Goal: Navigation & Orientation: Understand site structure

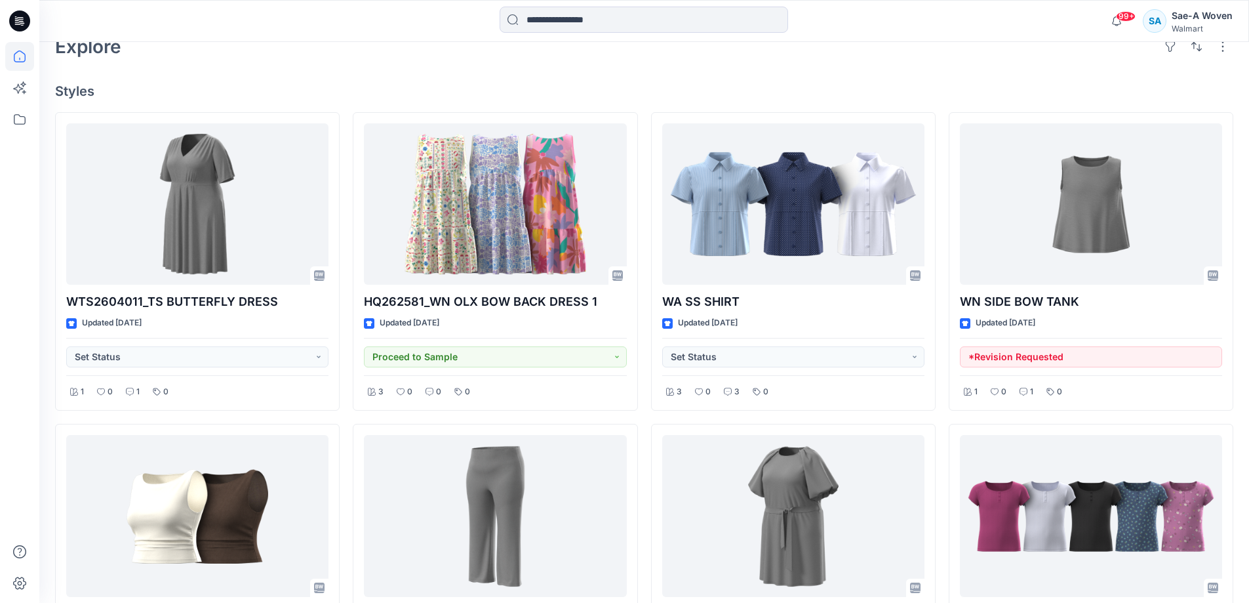
scroll to position [328, 0]
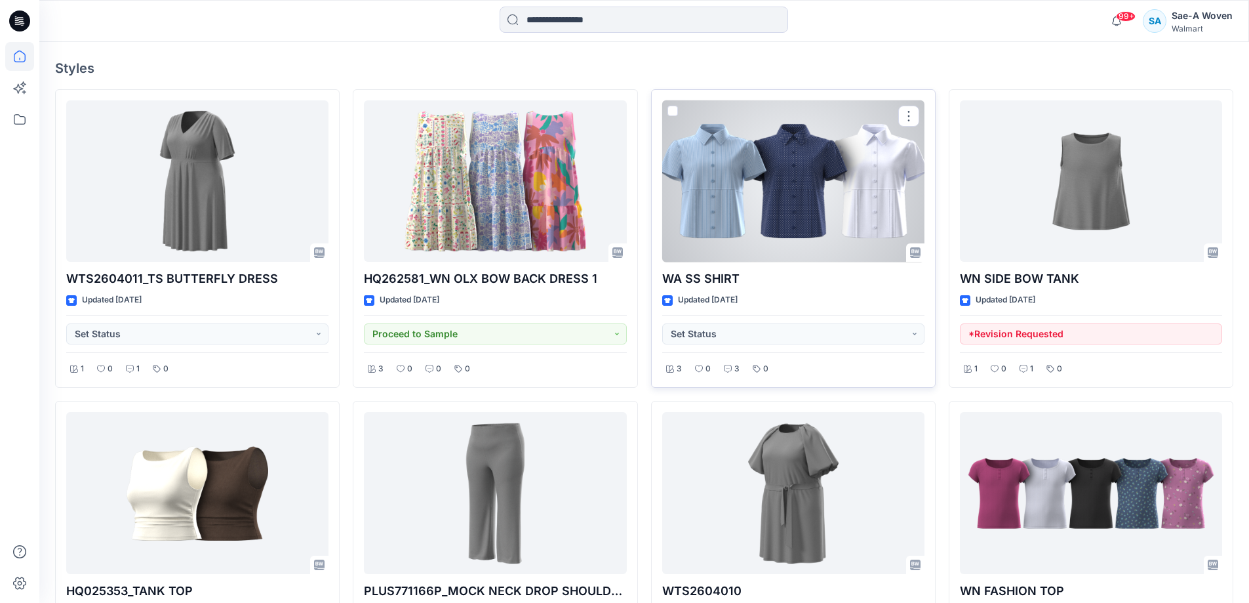
click at [745, 242] on div at bounding box center [793, 181] width 262 height 162
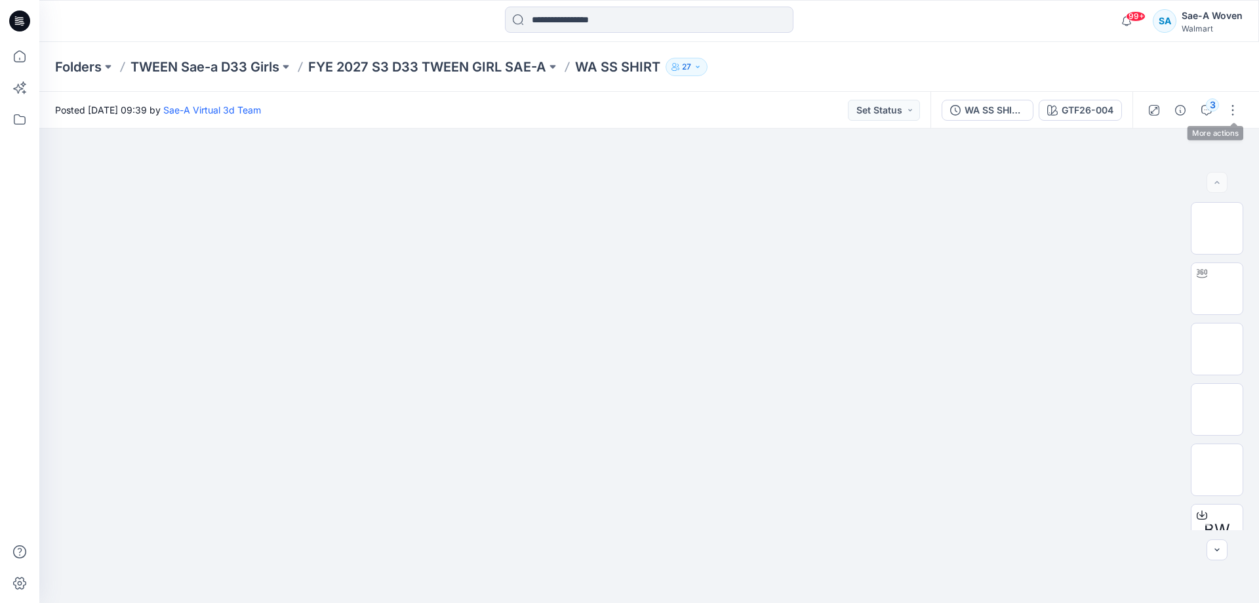
click at [959, 115] on div "3" at bounding box center [1192, 110] width 121 height 37
click at [959, 111] on icon "button" at bounding box center [1206, 110] width 10 height 10
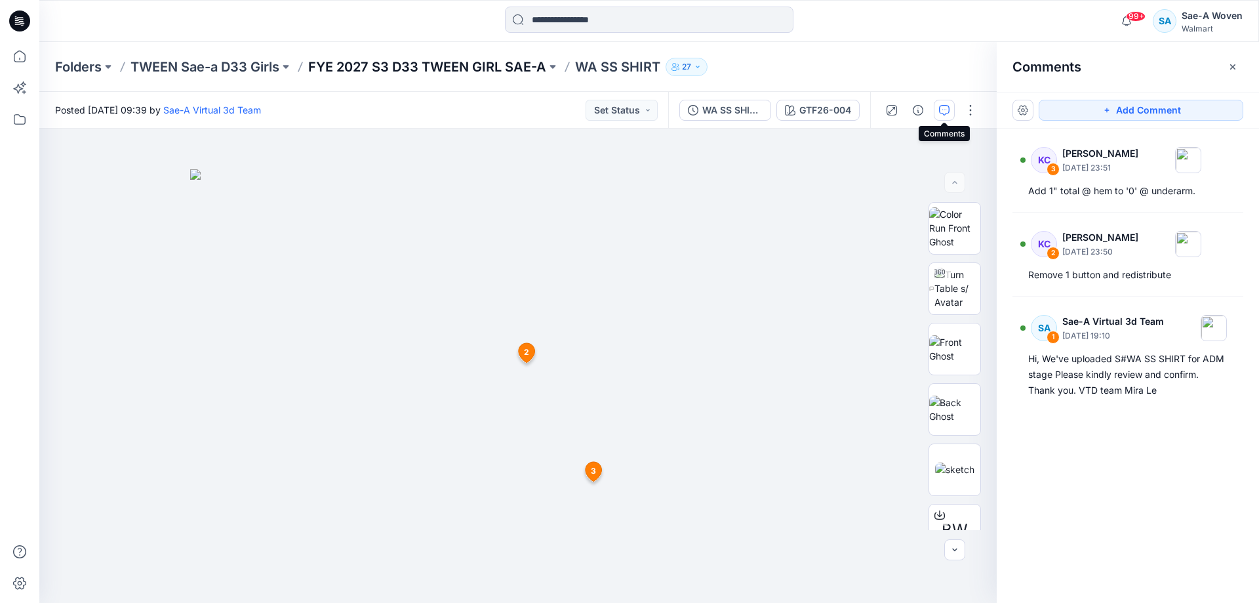
click at [476, 71] on p "FYE 2027 S3 D33 TWEEN GIRL SAE-A" at bounding box center [427, 67] width 238 height 18
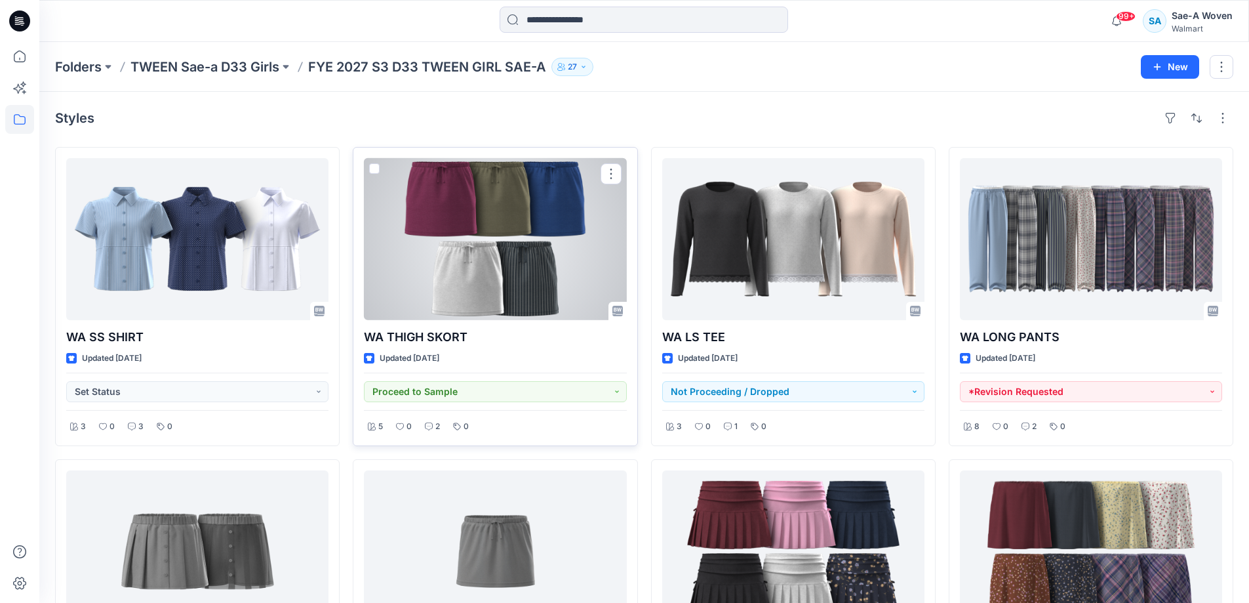
click at [530, 262] on div at bounding box center [495, 239] width 262 height 162
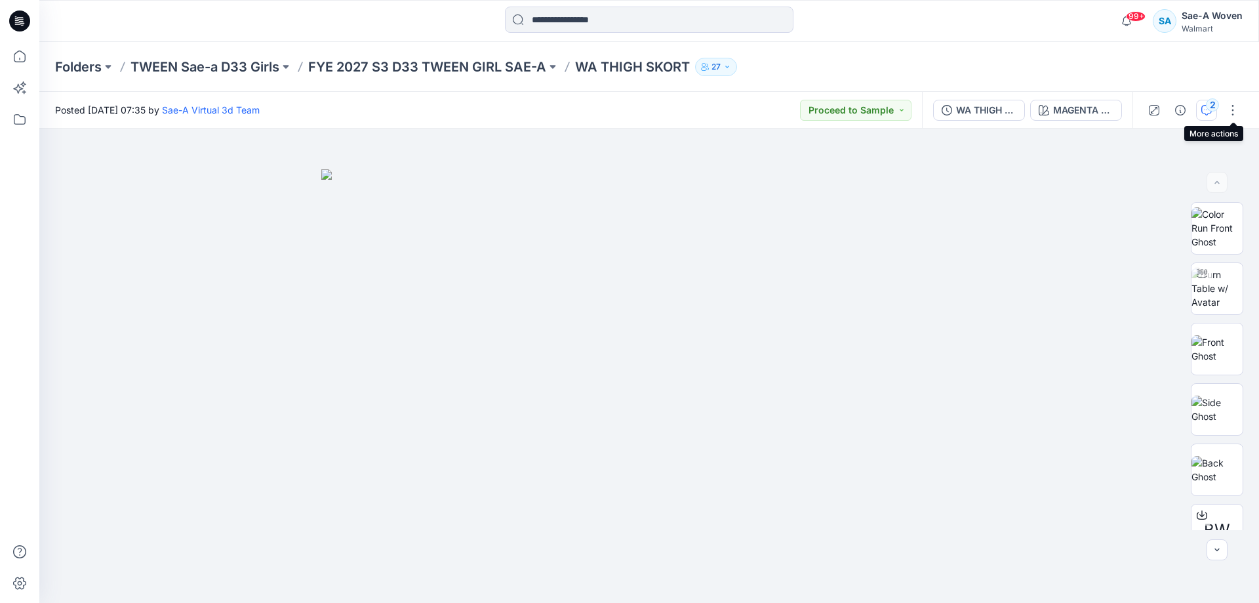
click at [959, 110] on div "2" at bounding box center [1212, 104] width 13 height 13
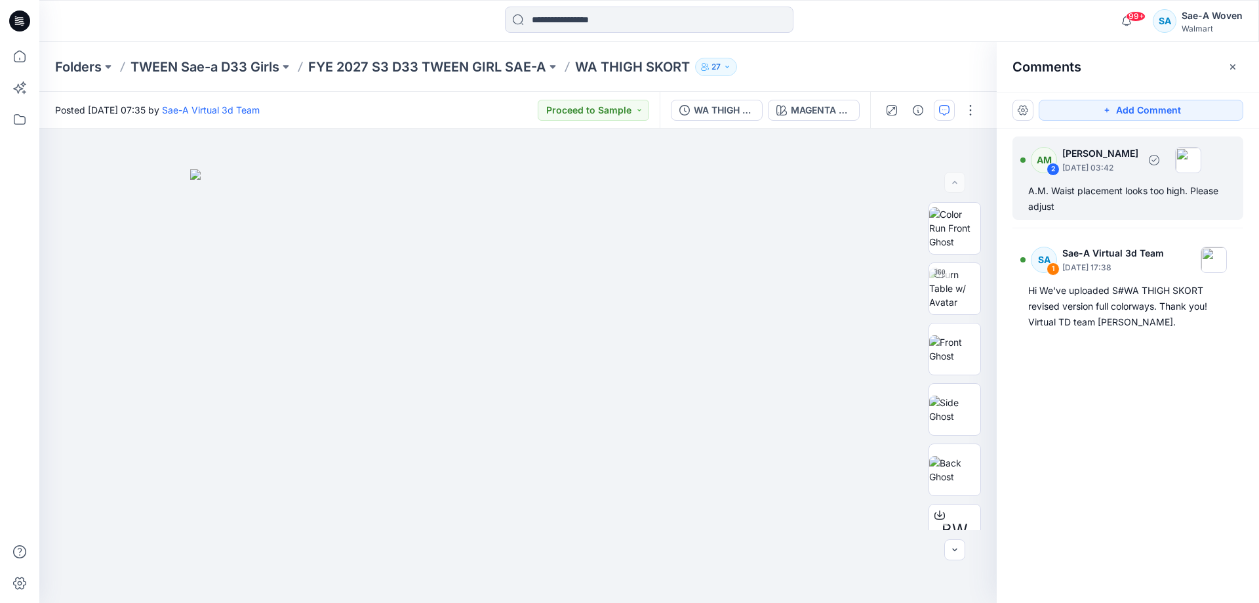
click at [959, 214] on div "AM 2 [PERSON_NAME] [DATE] 03:42 A.M. Waist placement looks too high. Please adj…" at bounding box center [1127, 177] width 231 height 83
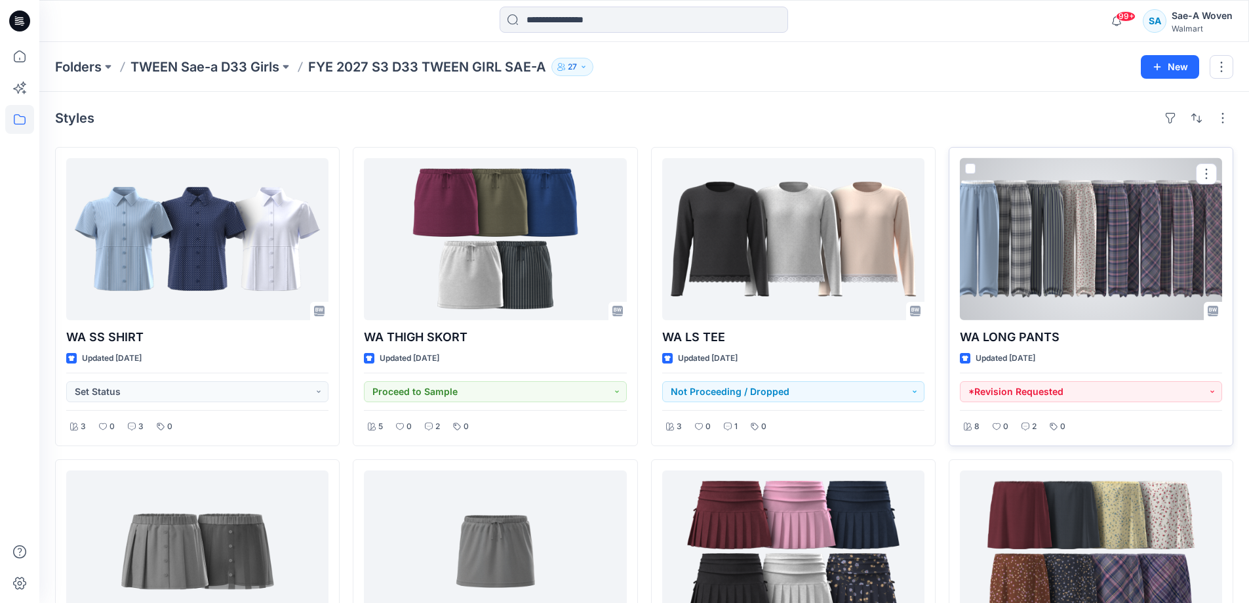
click at [959, 272] on div at bounding box center [1091, 239] width 262 height 162
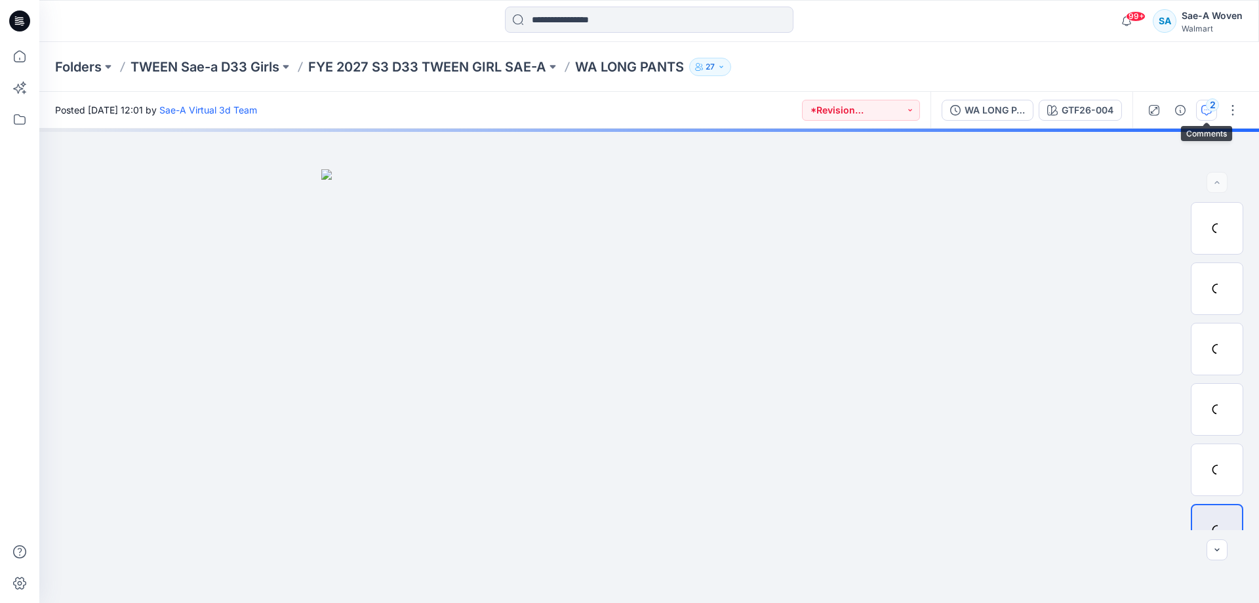
click at [959, 108] on div "2" at bounding box center [1212, 104] width 13 height 13
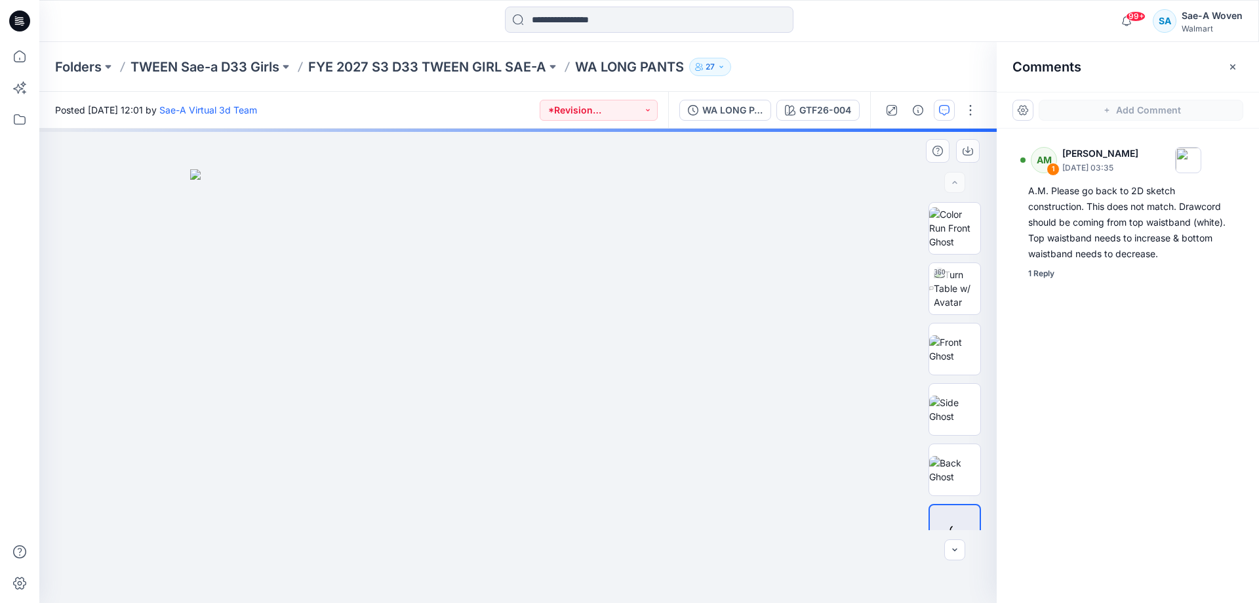
drag, startPoint x: 826, startPoint y: 262, endPoint x: 837, endPoint y: 316, distance: 54.9
click at [837, 316] on img at bounding box center [518, 386] width 656 height 434
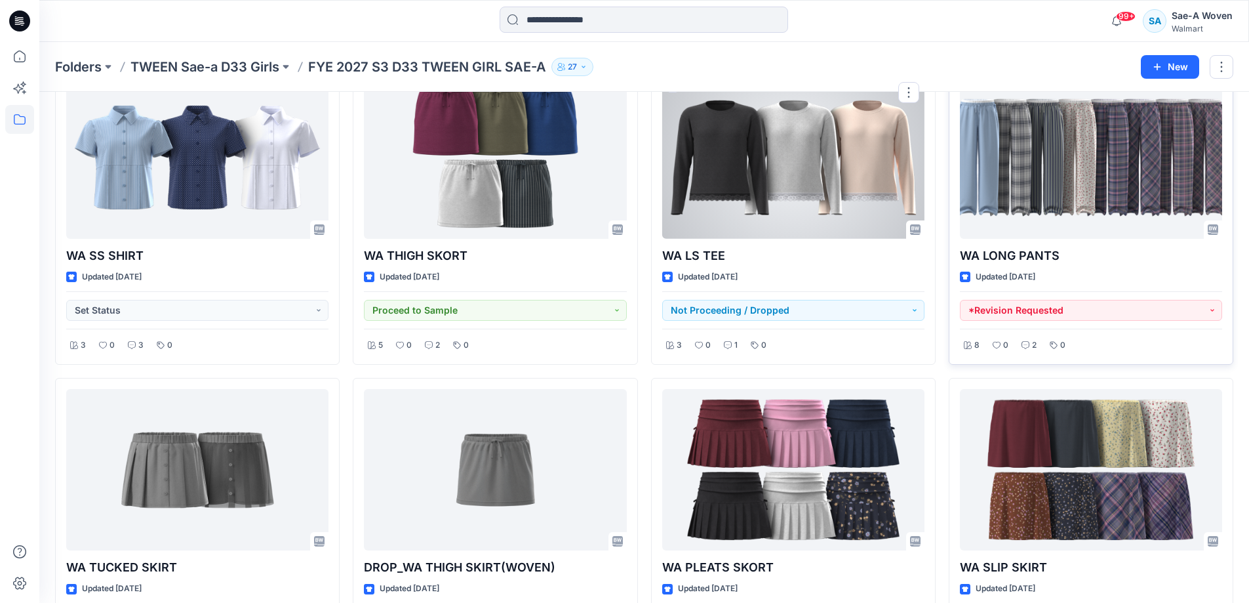
scroll to position [171, 0]
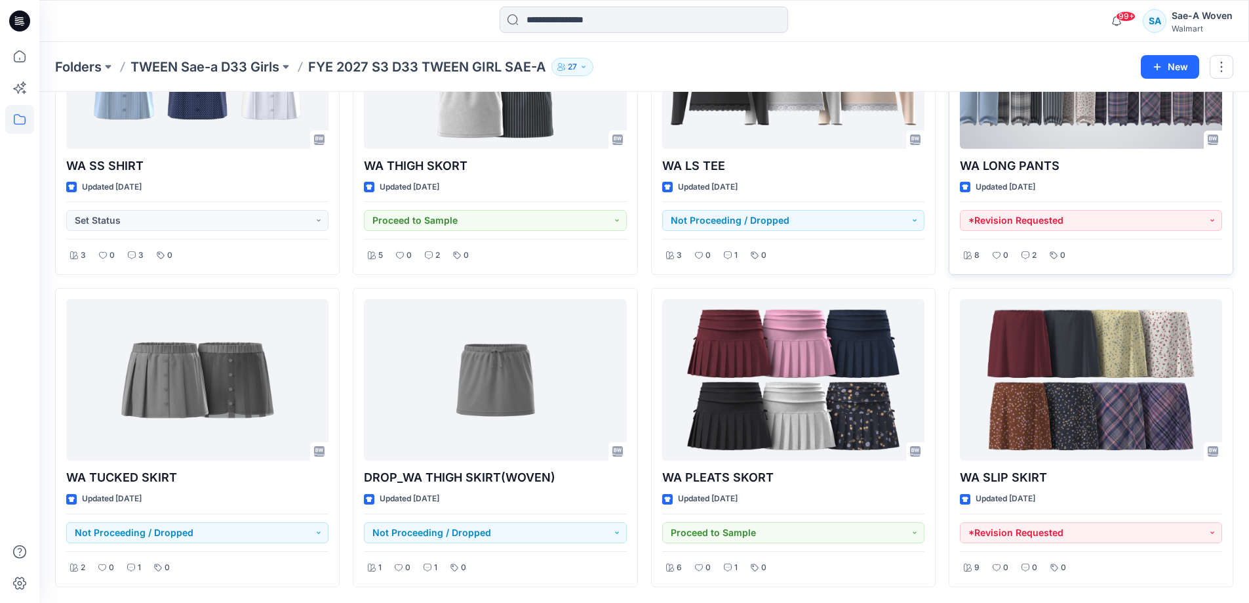
click at [959, 133] on div at bounding box center [1091, 68] width 262 height 162
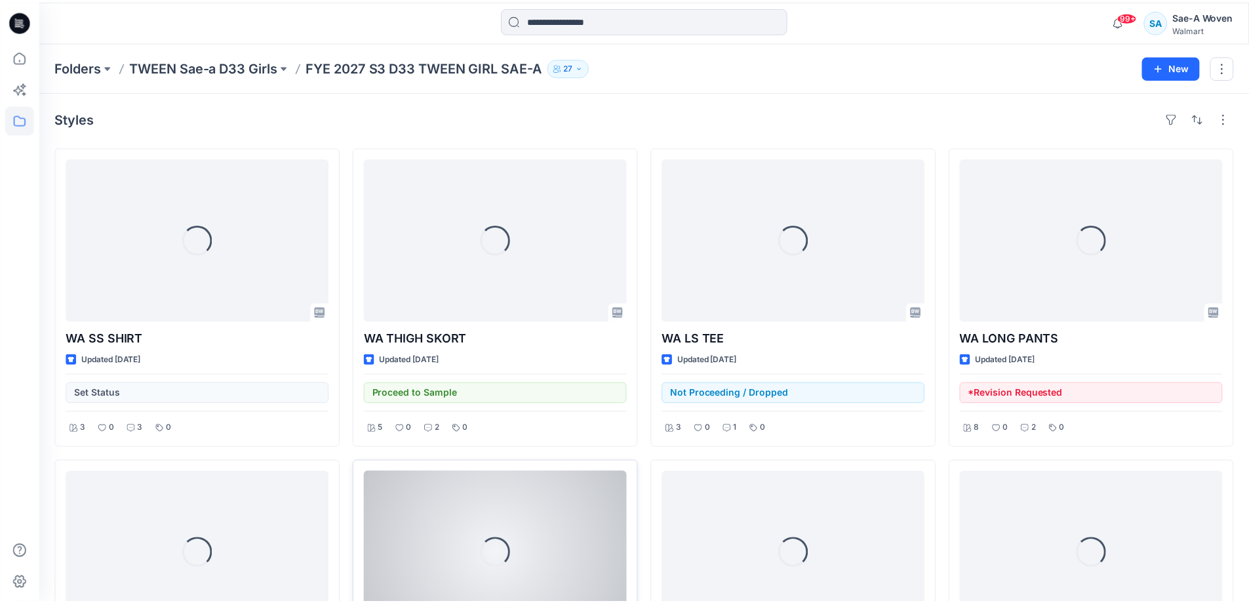
scroll to position [171, 0]
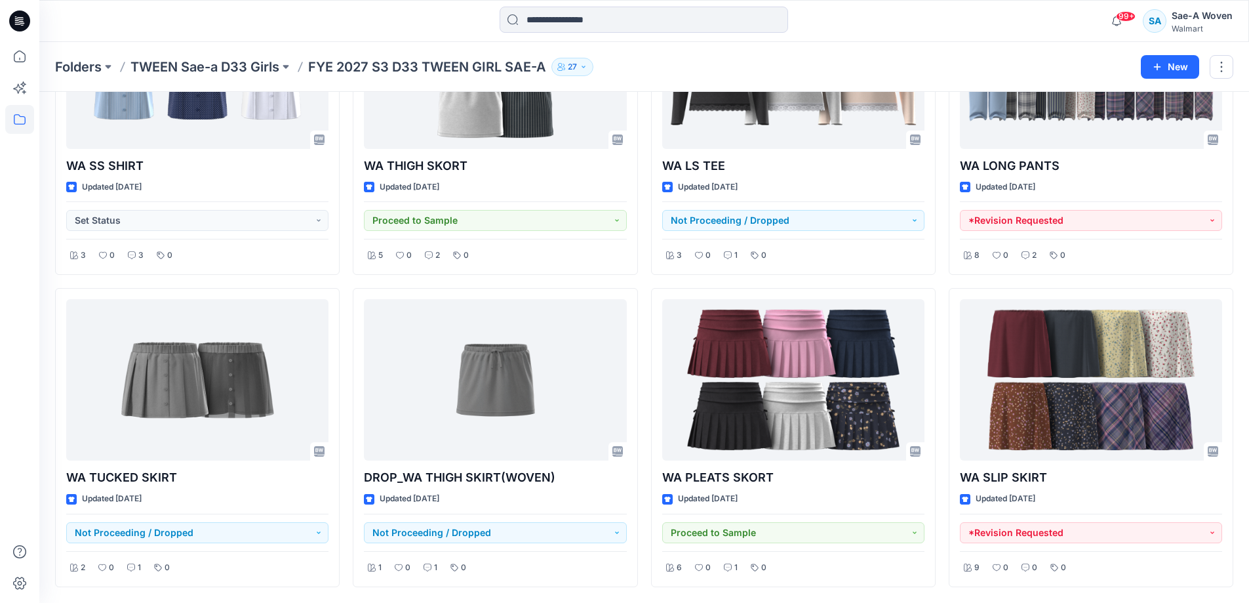
click at [644, 279] on div "WA SS SHIRT Updated [DATE] Set Status 3 0 3 0 WA TUCKED SKIRT Updated [DATE] No…" at bounding box center [644, 281] width 1178 height 611
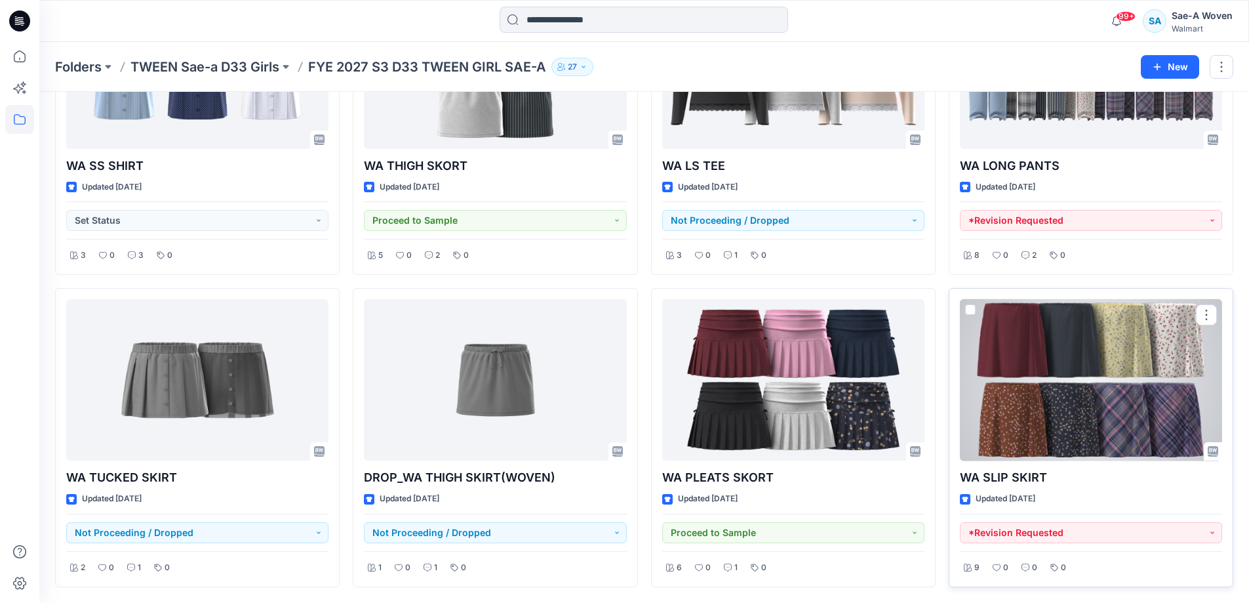
click at [959, 389] on div at bounding box center [1091, 380] width 262 height 162
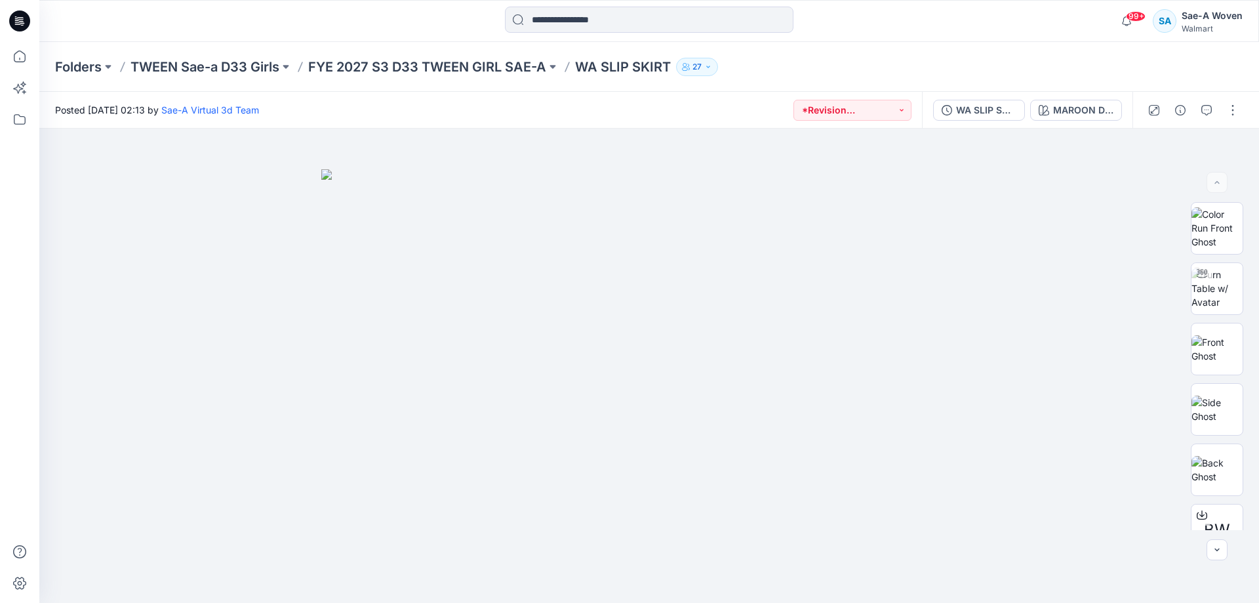
click at [959, 97] on div at bounding box center [1192, 110] width 121 height 37
click at [959, 104] on button "button" at bounding box center [1206, 110] width 21 height 21
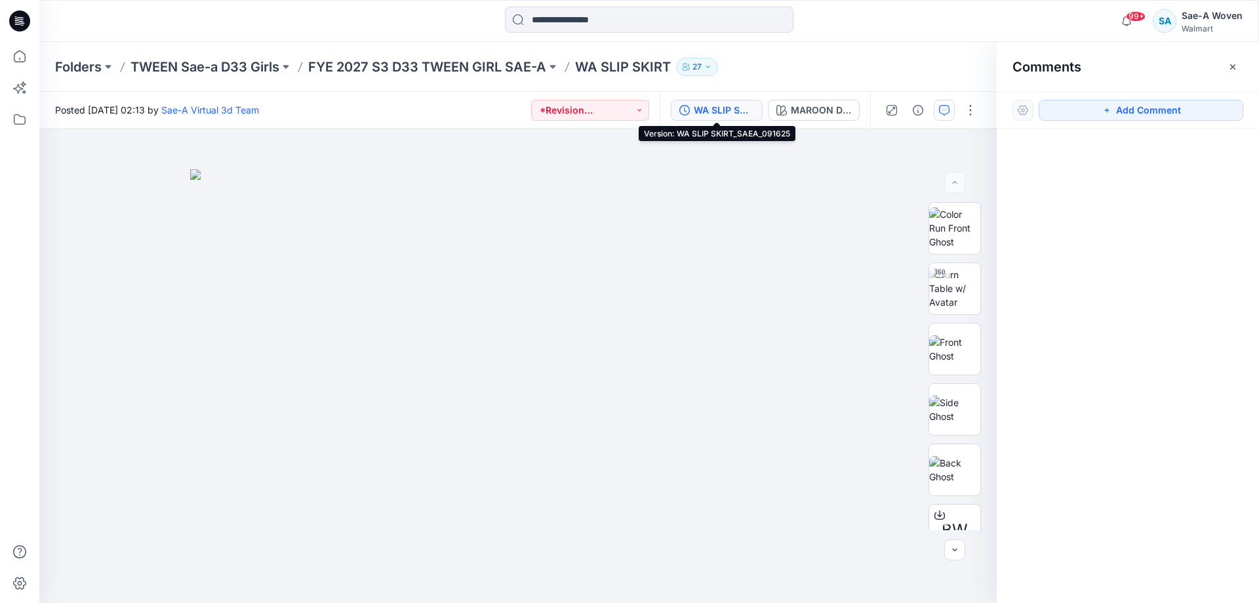
click at [730, 113] on div "WA SLIP SKIRT_SAEA_091625" at bounding box center [724, 110] width 60 height 14
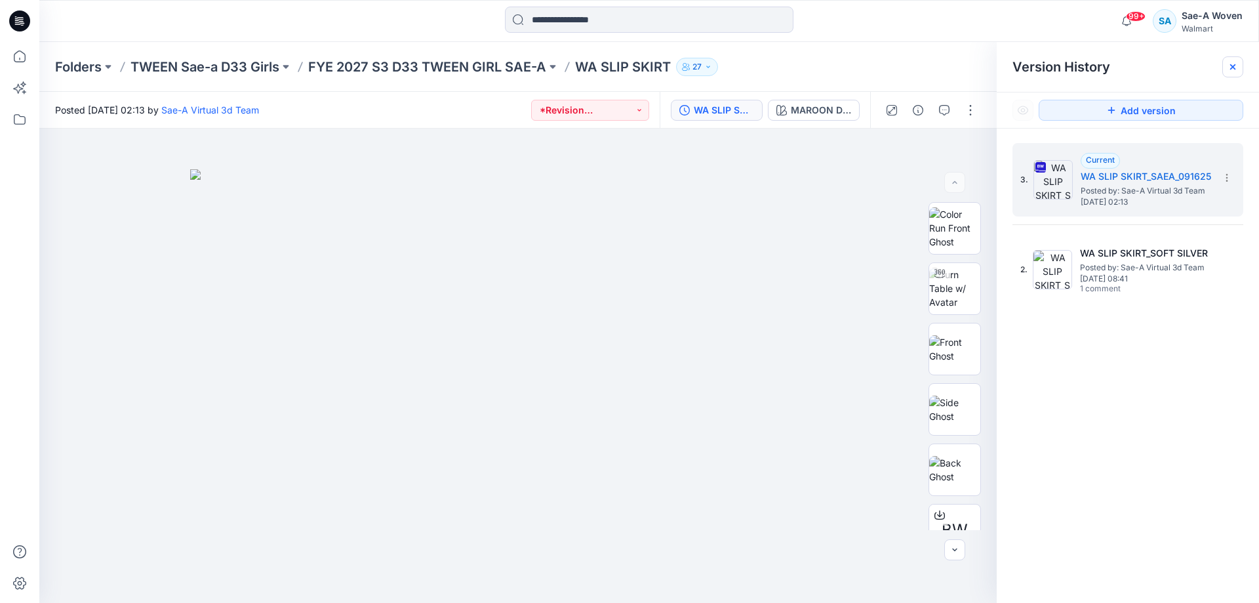
click at [959, 64] on icon at bounding box center [1232, 66] width 5 height 5
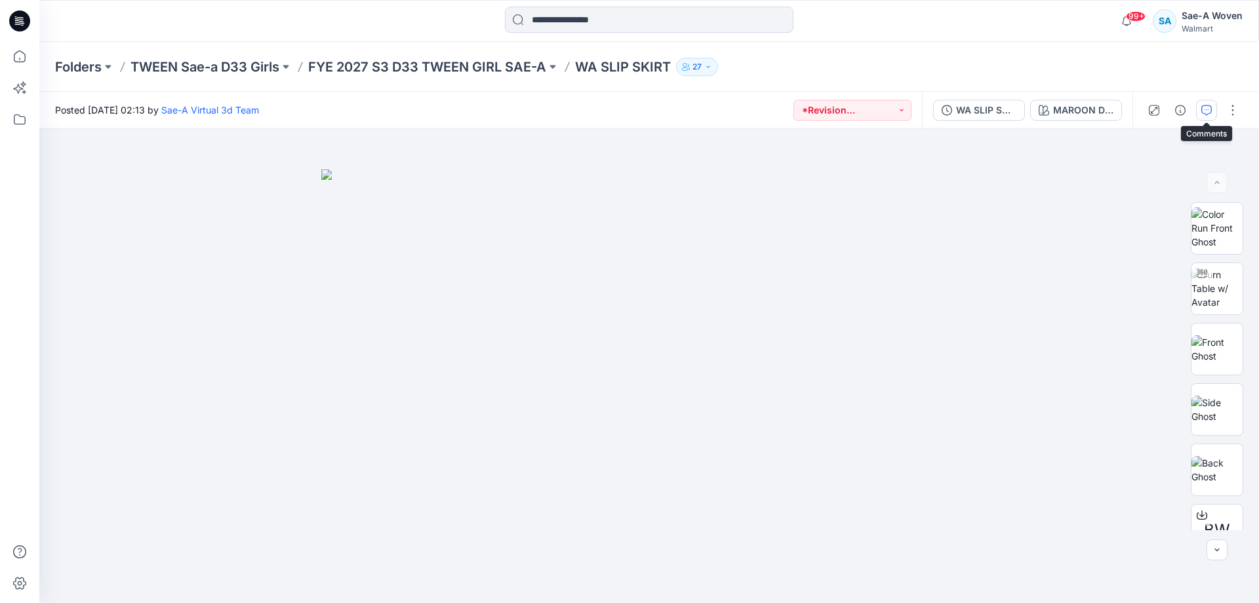
click at [959, 116] on button "button" at bounding box center [1206, 110] width 21 height 21
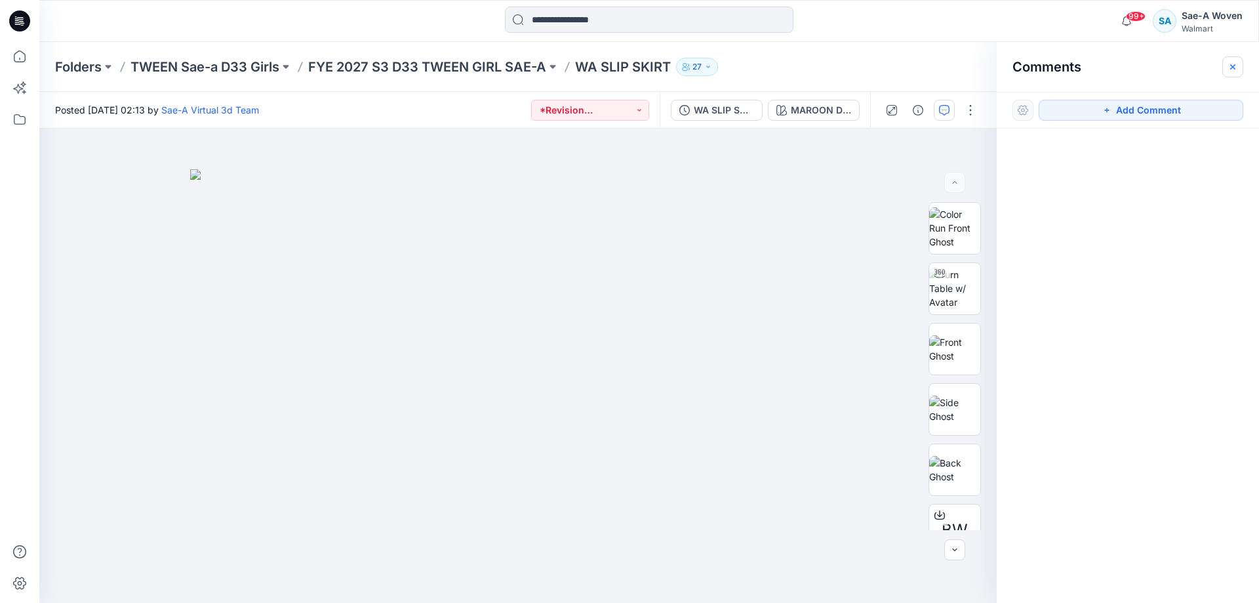
click at [959, 71] on icon "button" at bounding box center [1232, 67] width 10 height 10
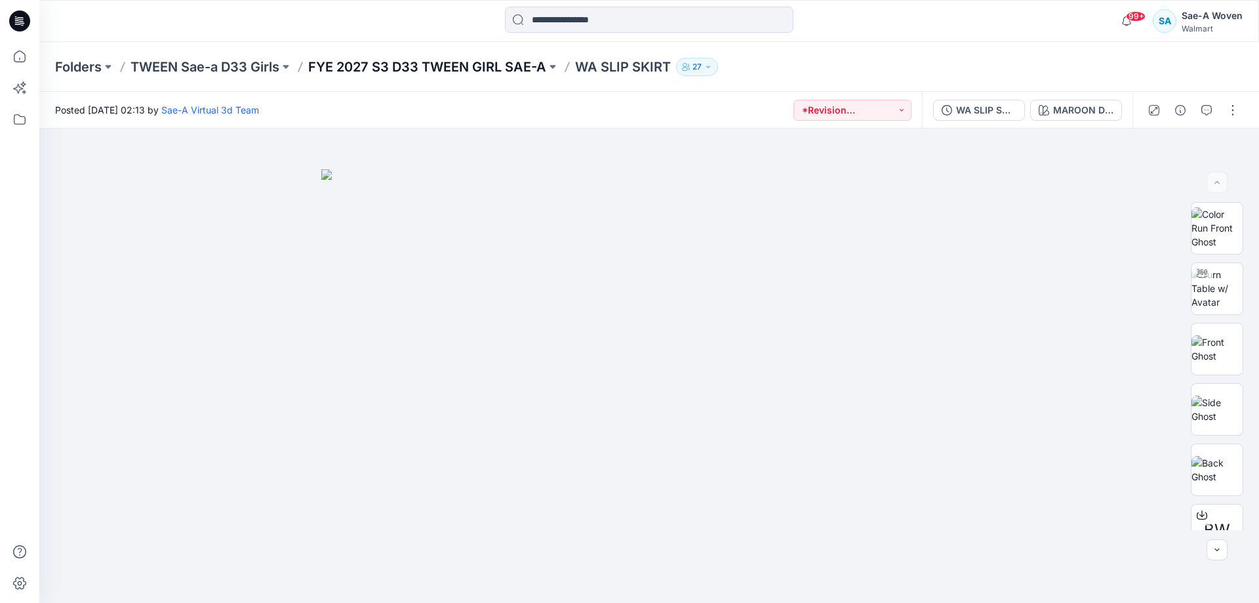
click at [410, 74] on p "FYE 2027 S3 D33 TWEEN GIRL SAE-A" at bounding box center [427, 67] width 238 height 18
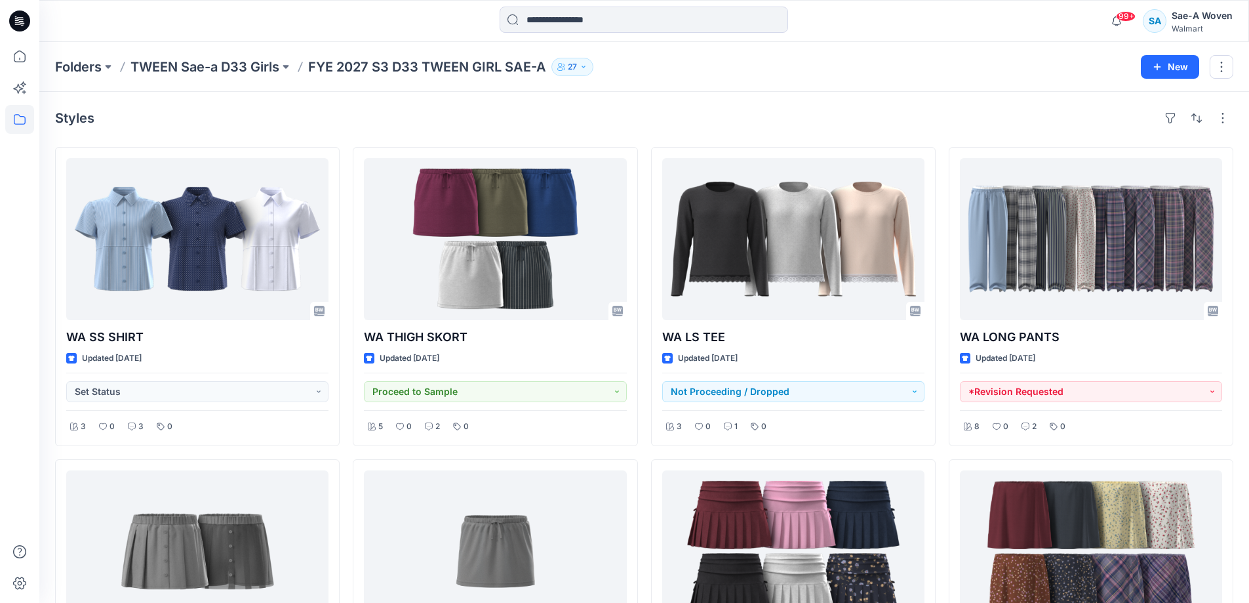
click at [209, 55] on div "Folders TWEEN Sae-a D33 Girls FYE 2027 S3 D33 TWEEN GIRL SAE-A 27 New" at bounding box center [644, 67] width 1210 height 50
click at [100, 62] on p "Folders" at bounding box center [78, 67] width 47 height 18
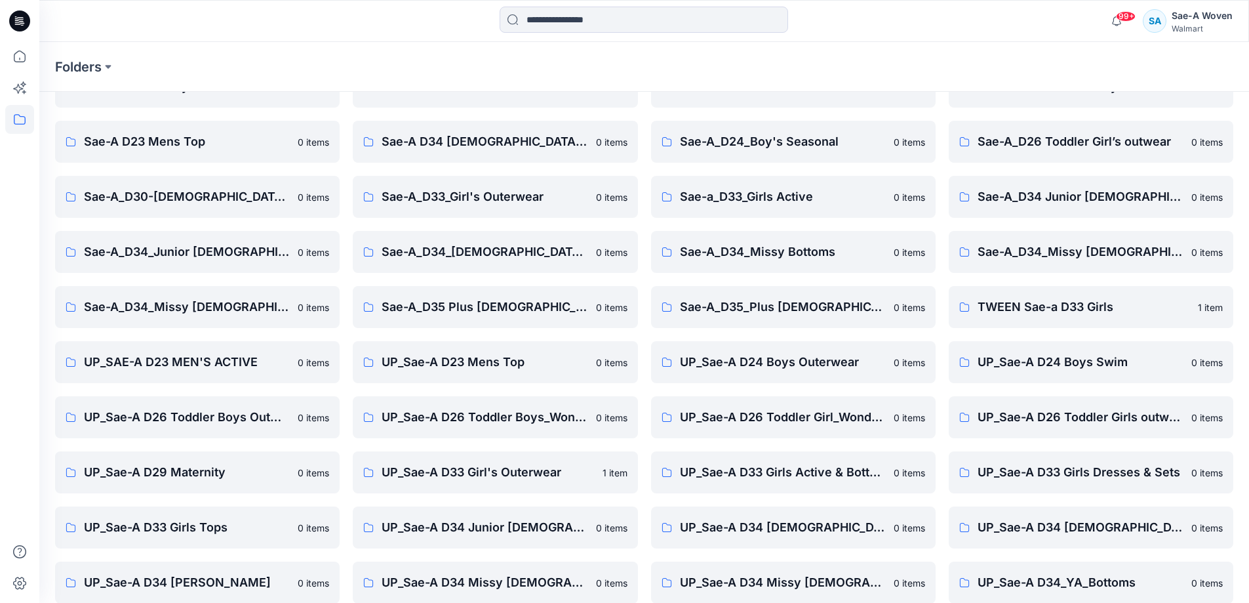
scroll to position [150, 0]
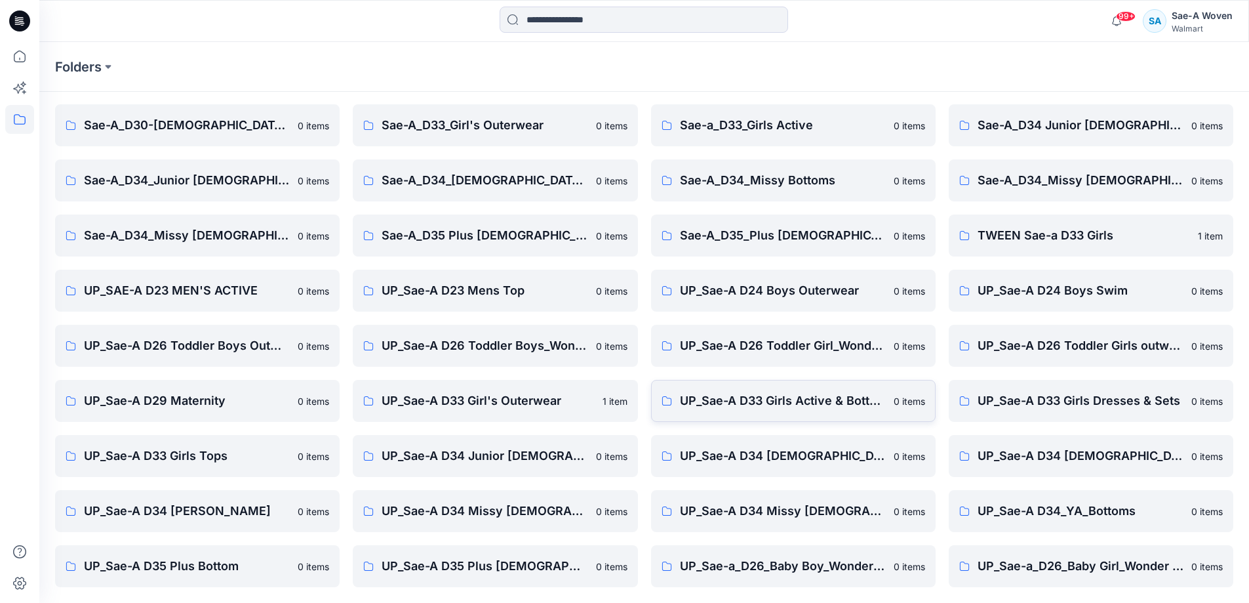
click at [765, 387] on link "UP_Sae-A D33 Girls Active & Bottoms 0 items" at bounding box center [793, 401] width 285 height 42
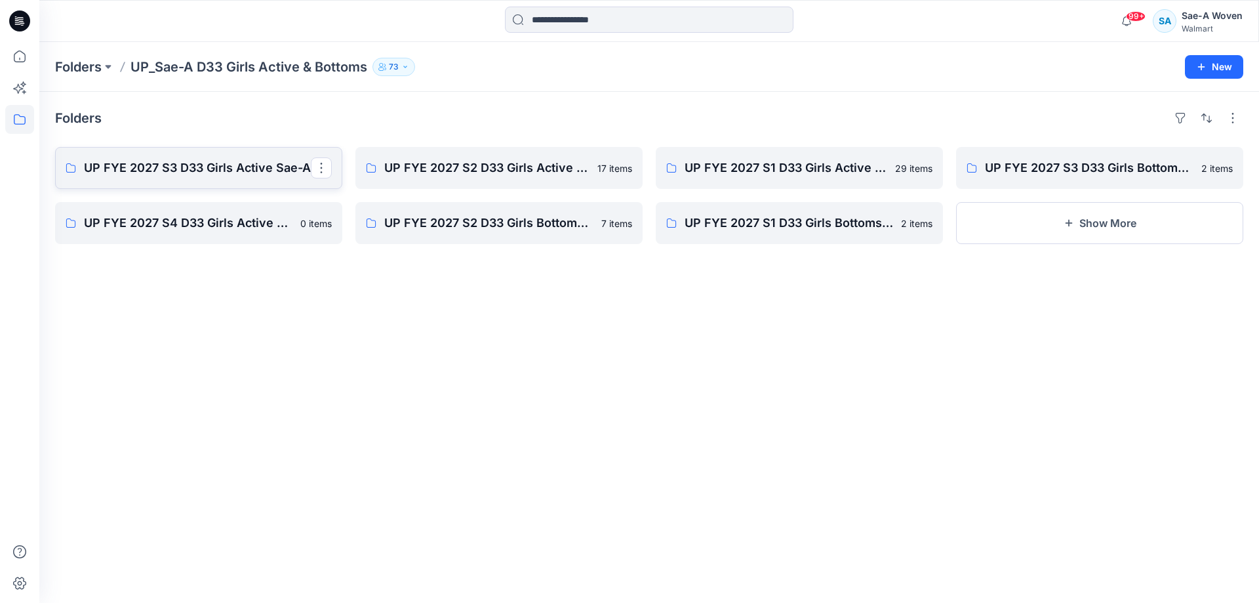
click at [228, 177] on link "UP FYE 2027 S3 D33 Girls Active Sae-A" at bounding box center [198, 168] width 287 height 42
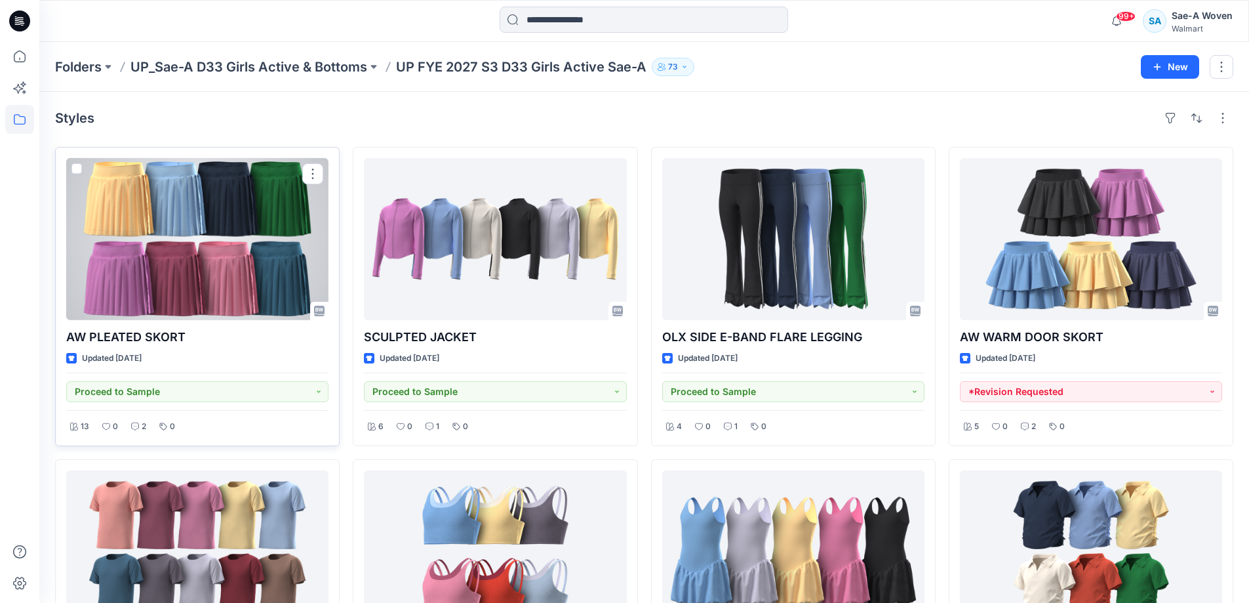
click at [159, 337] on p "AW PLEATED SKORT" at bounding box center [197, 337] width 262 height 18
click at [176, 306] on div at bounding box center [197, 239] width 262 height 162
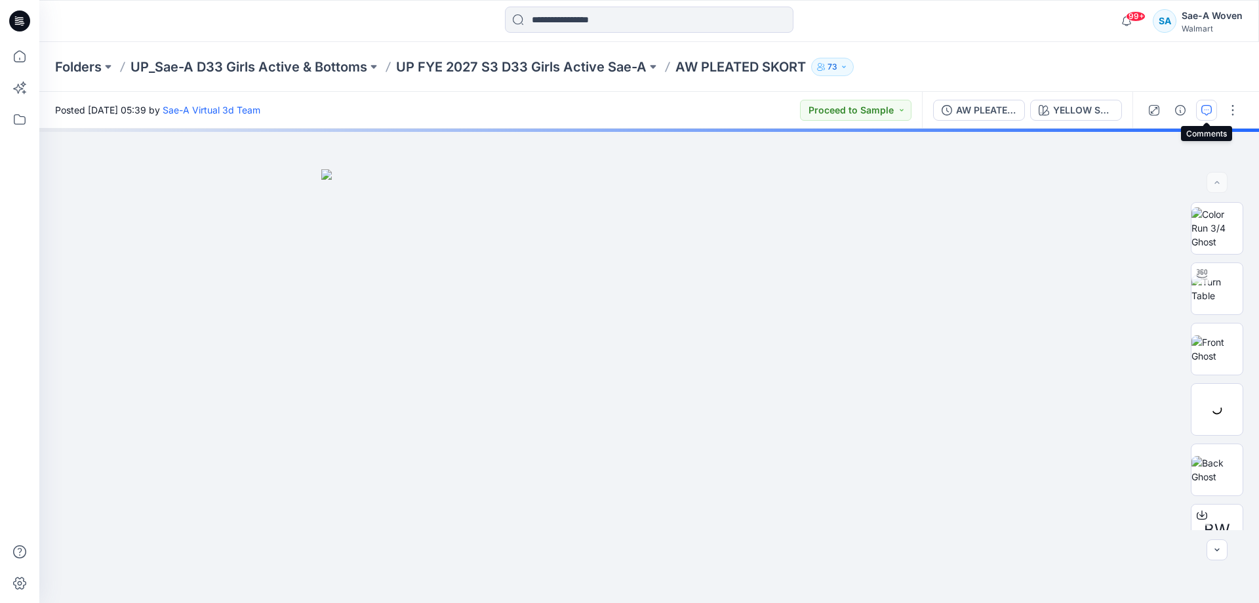
click at [959, 107] on icon "button" at bounding box center [1206, 110] width 10 height 10
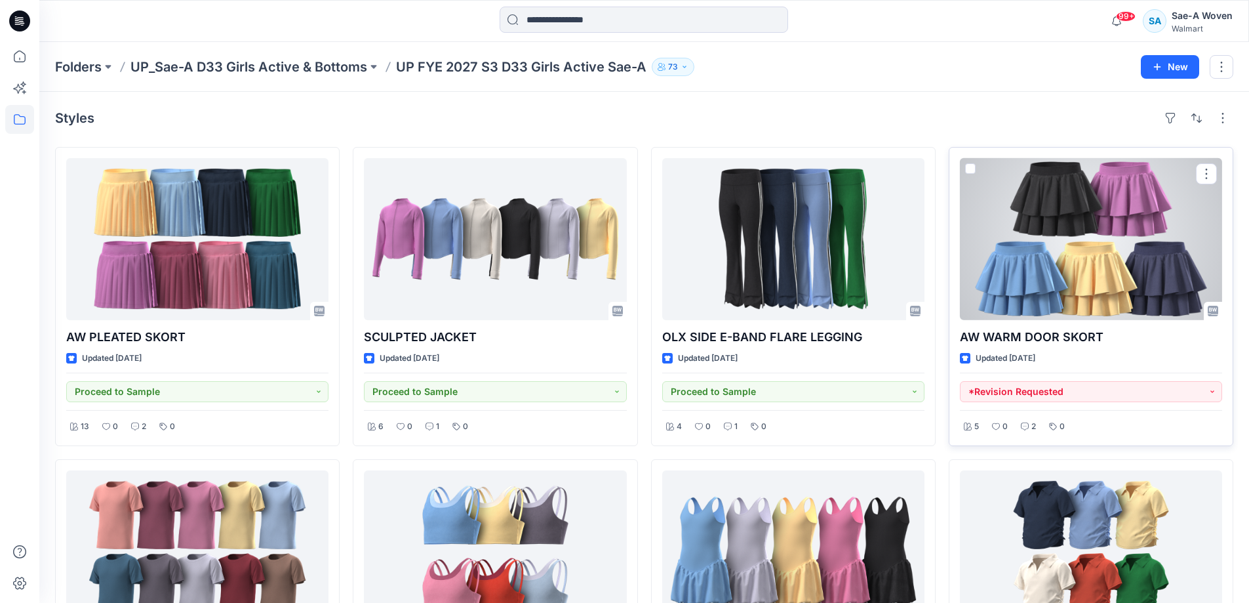
click at [959, 233] on div at bounding box center [1091, 239] width 262 height 162
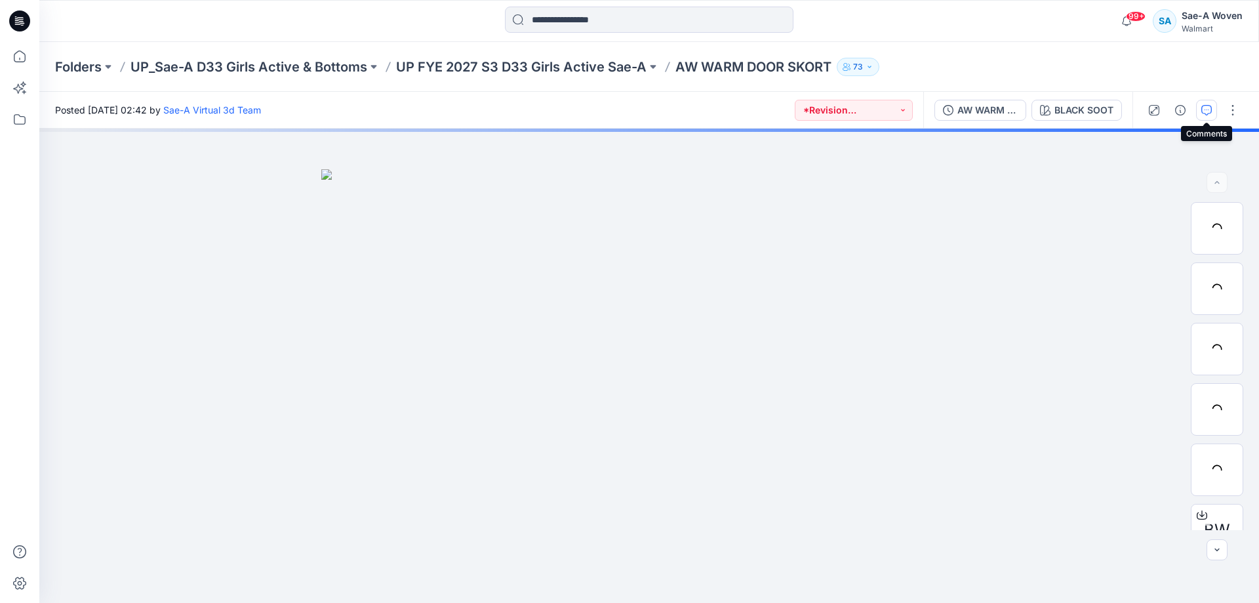
click at [959, 104] on button "button" at bounding box center [1206, 110] width 21 height 21
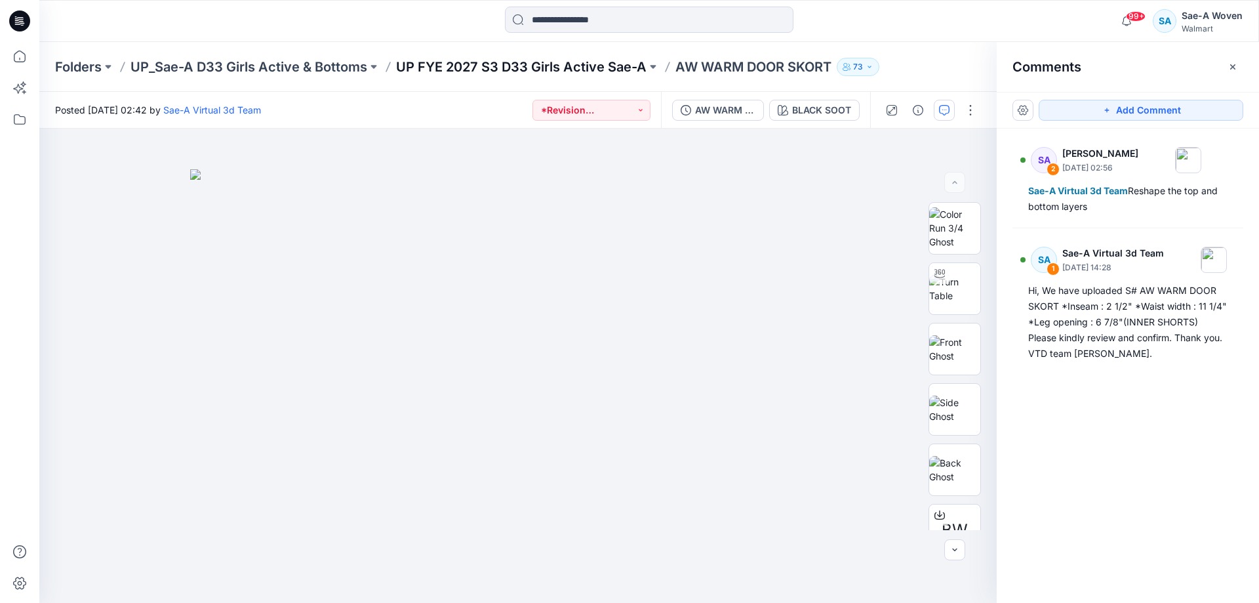
click at [584, 64] on p "UP FYE 2027 S3 D33 Girls Active Sae-A" at bounding box center [521, 67] width 250 height 18
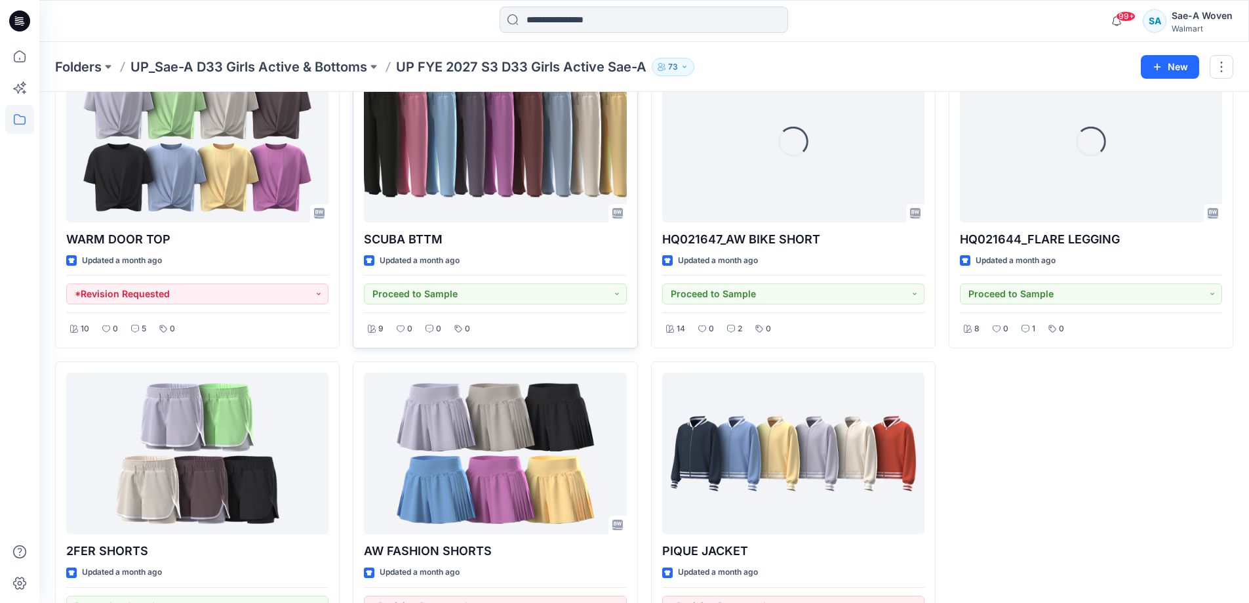
scroll to position [1353, 0]
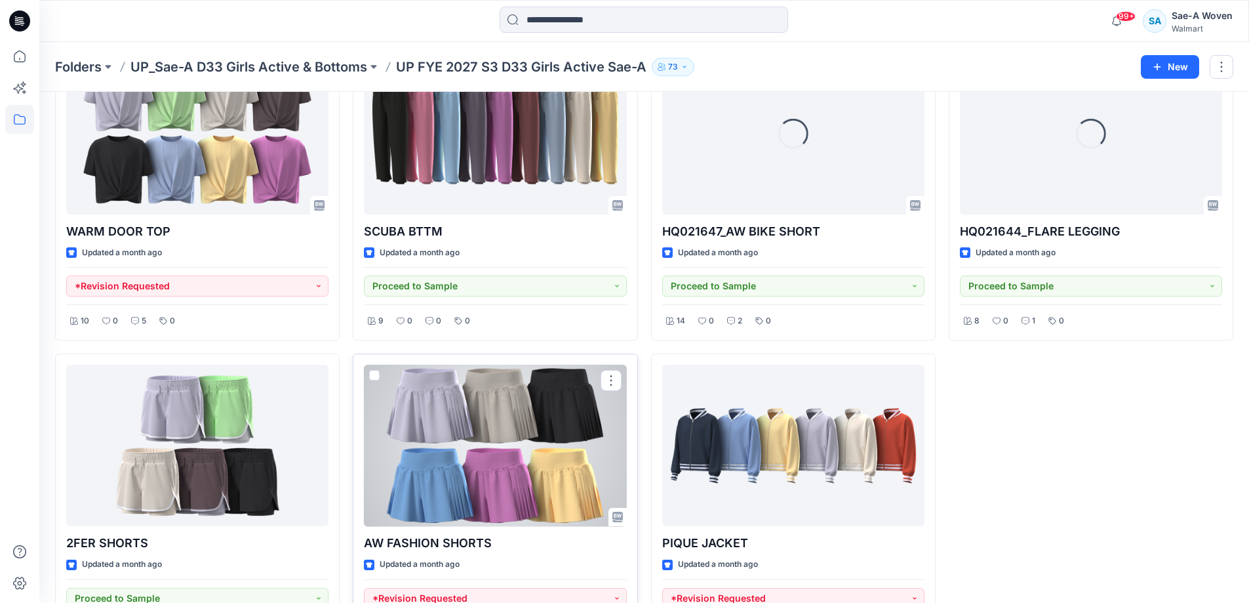
click at [464, 455] on div at bounding box center [495, 446] width 262 height 162
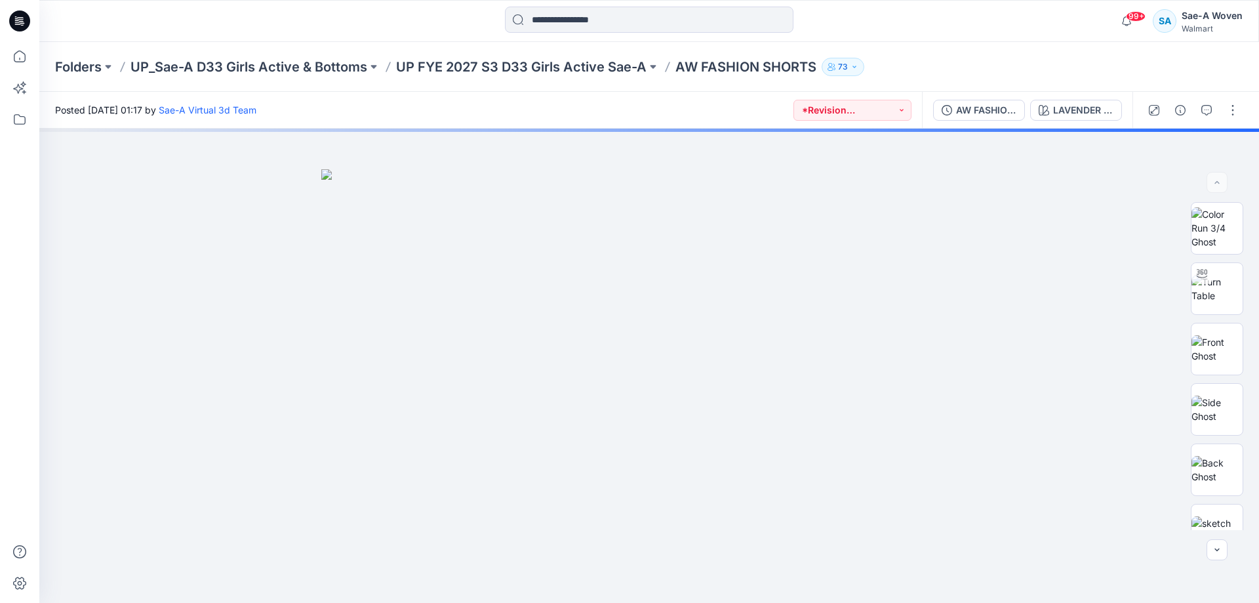
click at [959, 96] on div at bounding box center [1192, 110] width 121 height 37
click at [959, 101] on button "button" at bounding box center [1206, 110] width 21 height 21
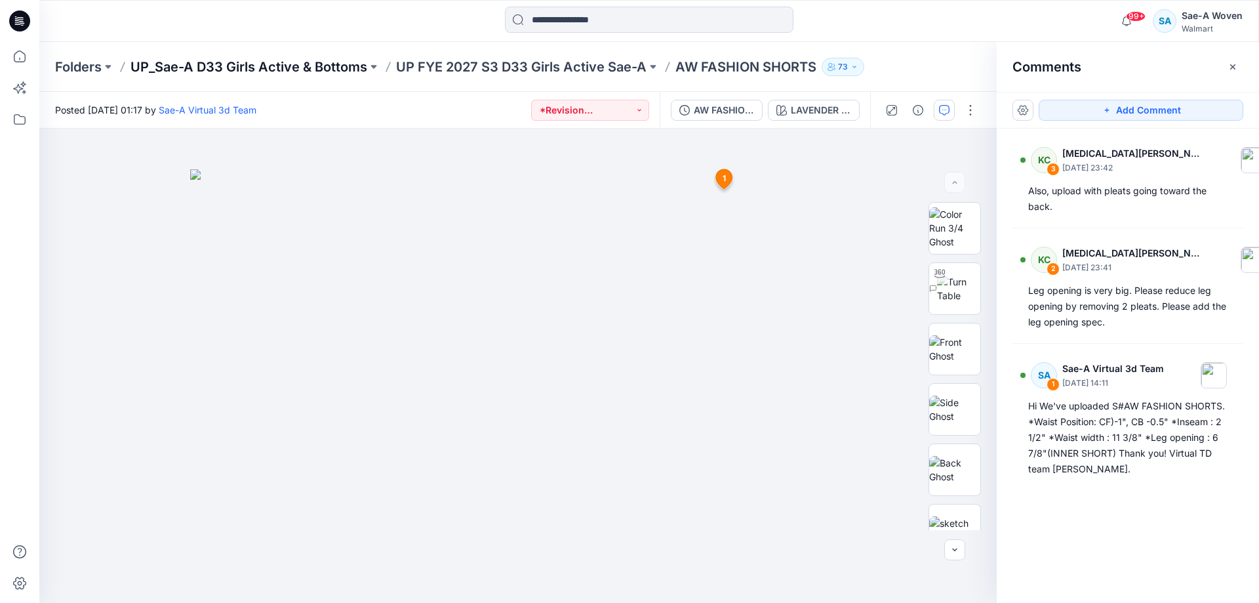
click at [321, 69] on p "UP_Sae-A D33 Girls Active & Bottoms" at bounding box center [248, 67] width 237 height 18
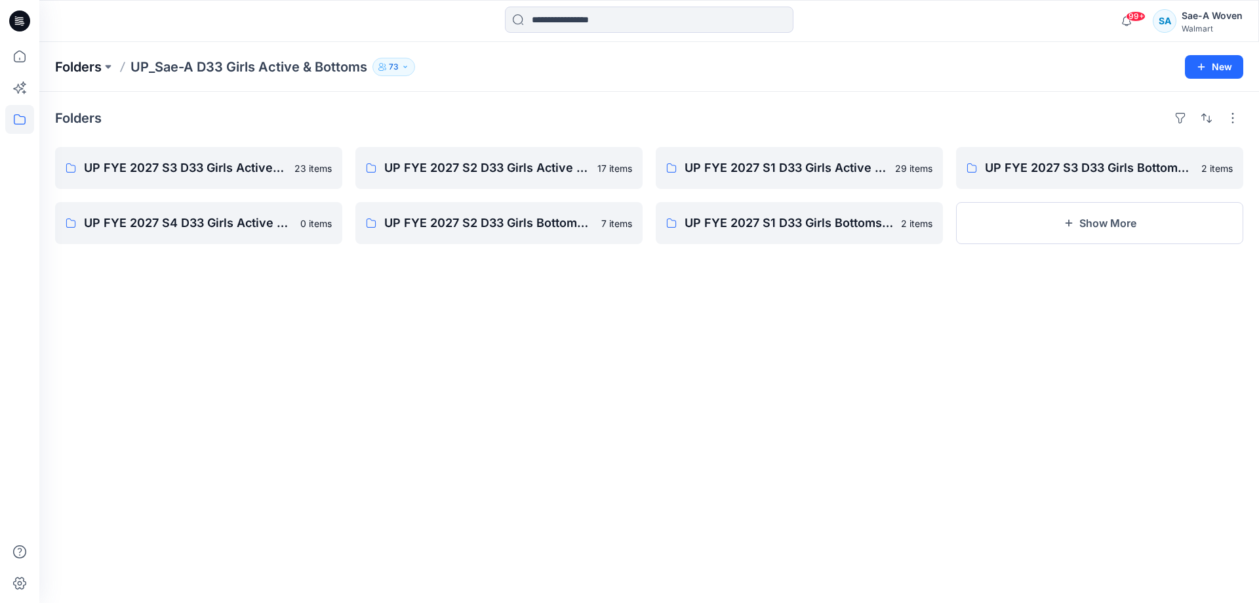
click at [85, 65] on p "Folders" at bounding box center [78, 67] width 47 height 18
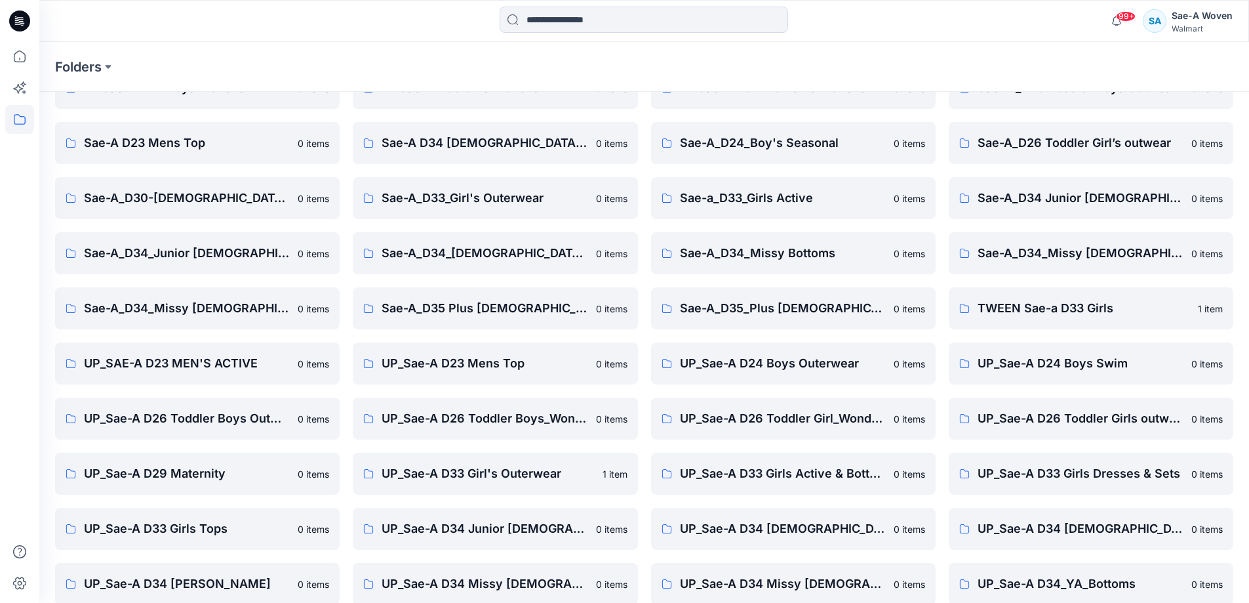
scroll to position [150, 0]
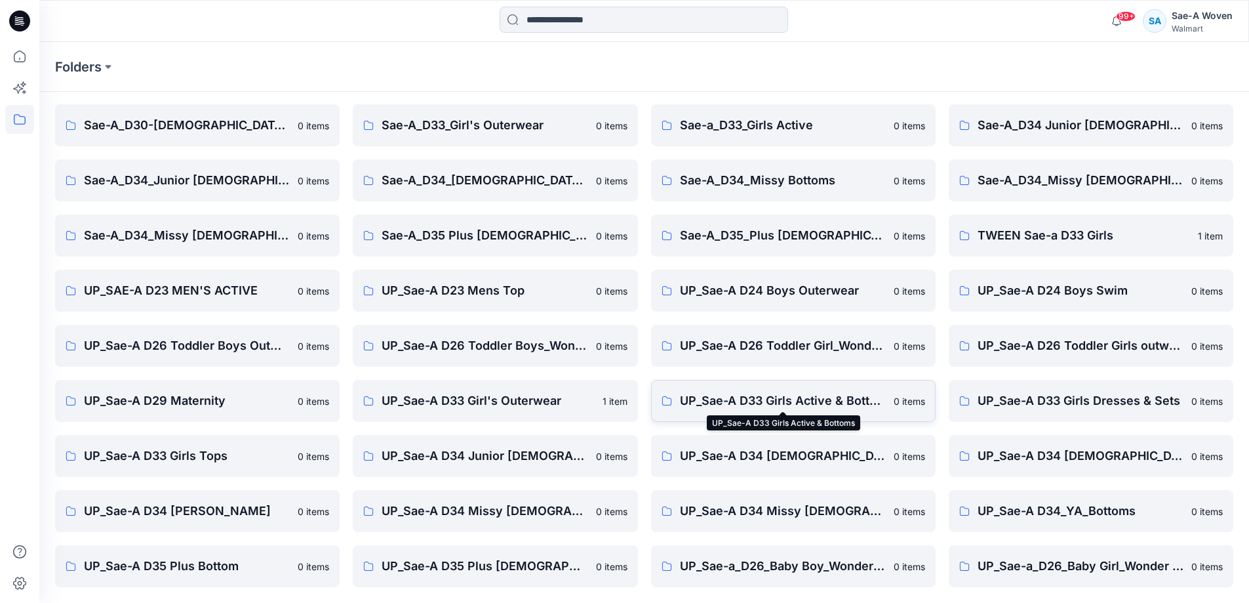
click at [711, 392] on p "UP_Sae-A D33 Girls Active & Bottoms" at bounding box center [783, 400] width 206 height 18
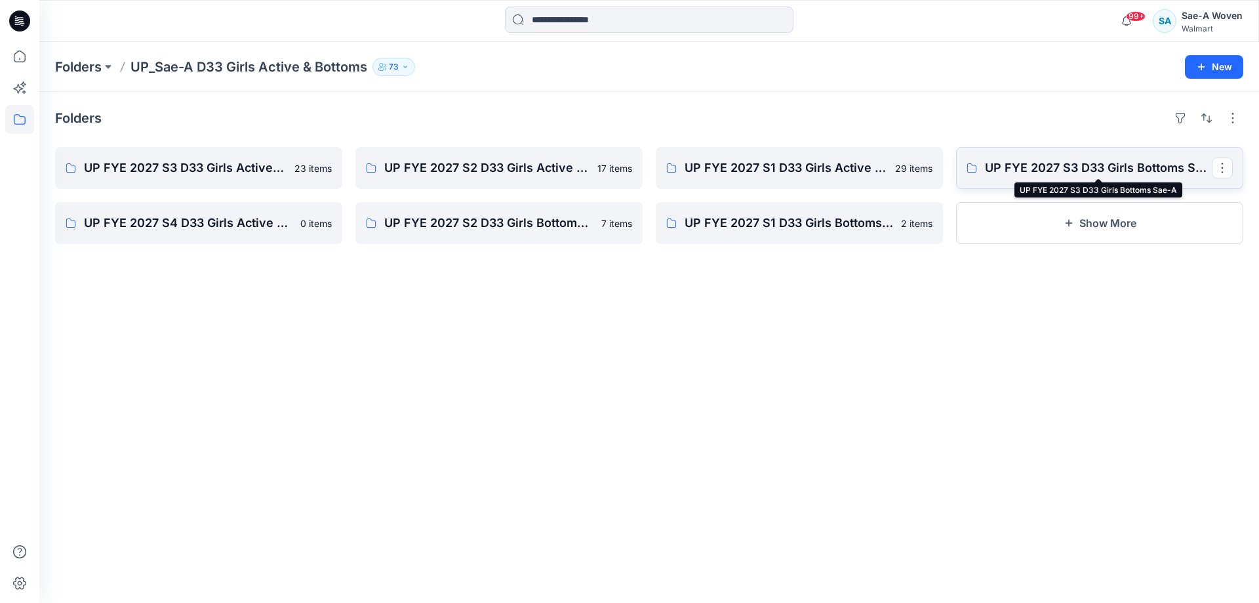
click at [959, 168] on p "UP FYE 2027 S3 D33 Girls Bottoms Sae-A" at bounding box center [1098, 168] width 227 height 18
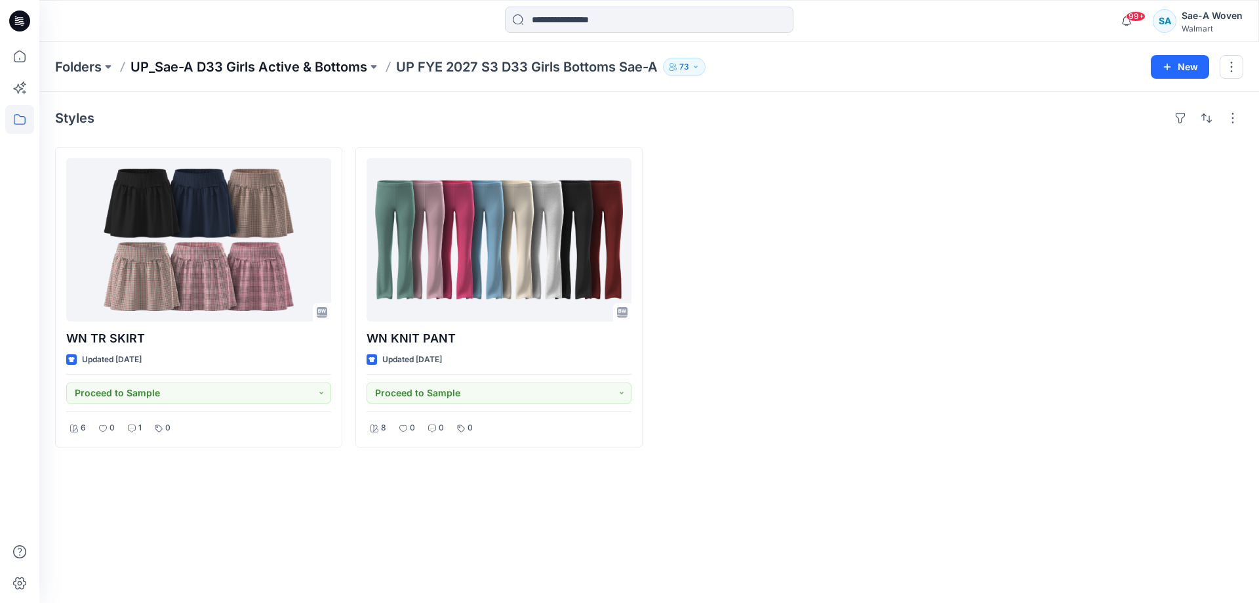
click at [292, 69] on p "UP_Sae-A D33 Girls Active & Bottoms" at bounding box center [248, 67] width 237 height 18
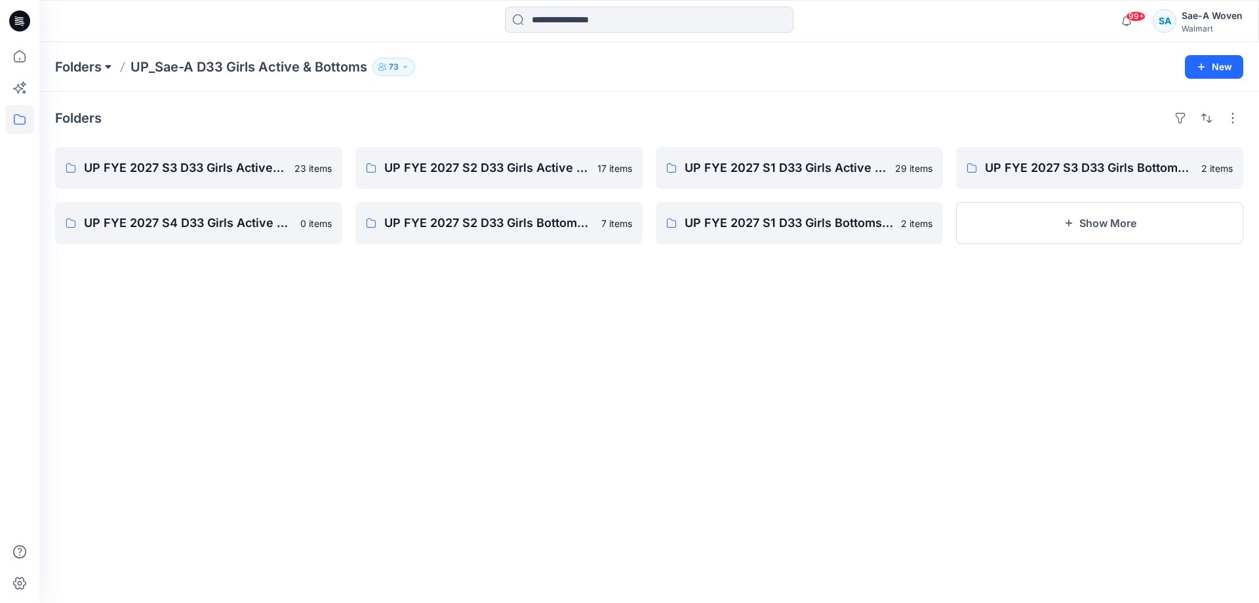
click at [104, 67] on button at bounding box center [108, 67] width 13 height 18
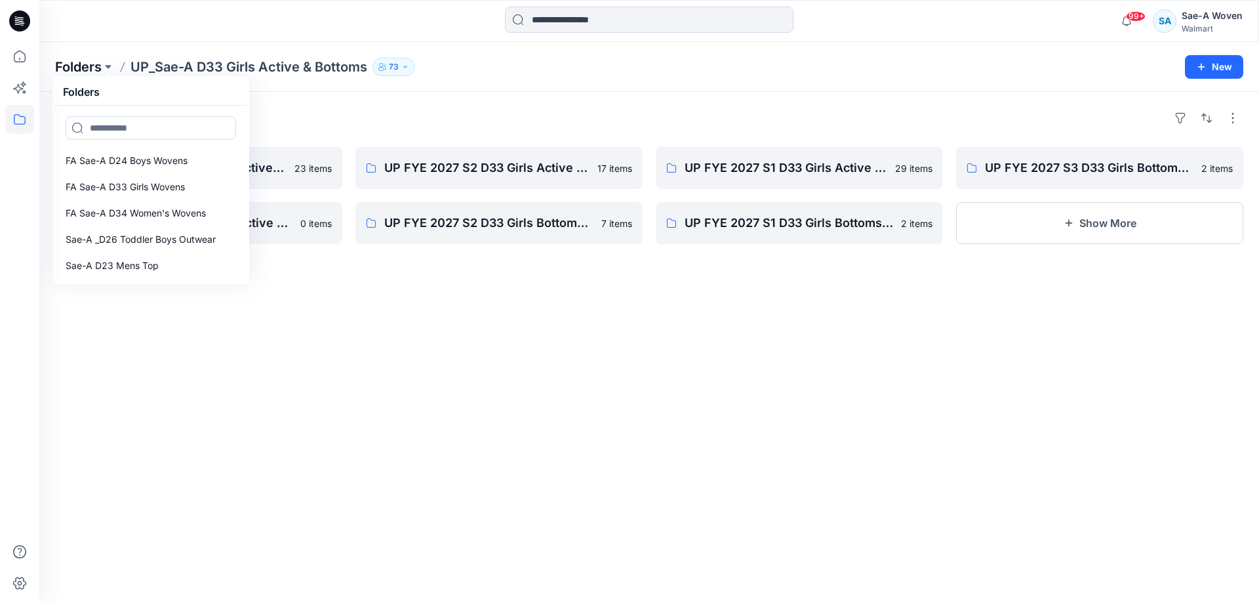
click at [93, 64] on p "Folders" at bounding box center [78, 67] width 47 height 18
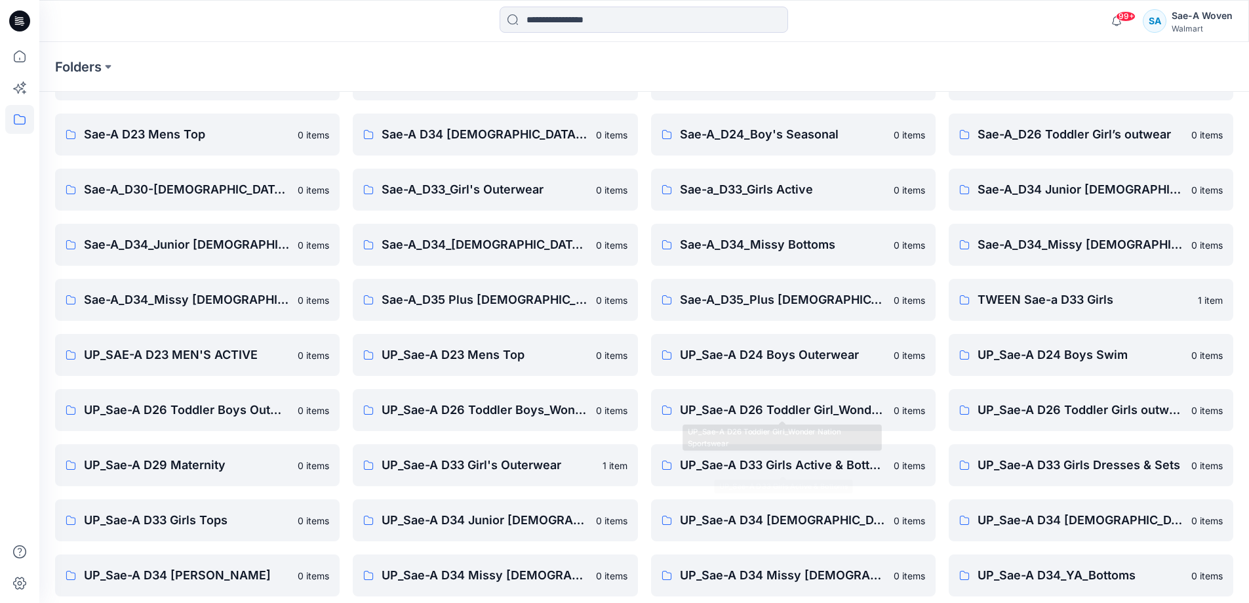
scroll to position [150, 0]
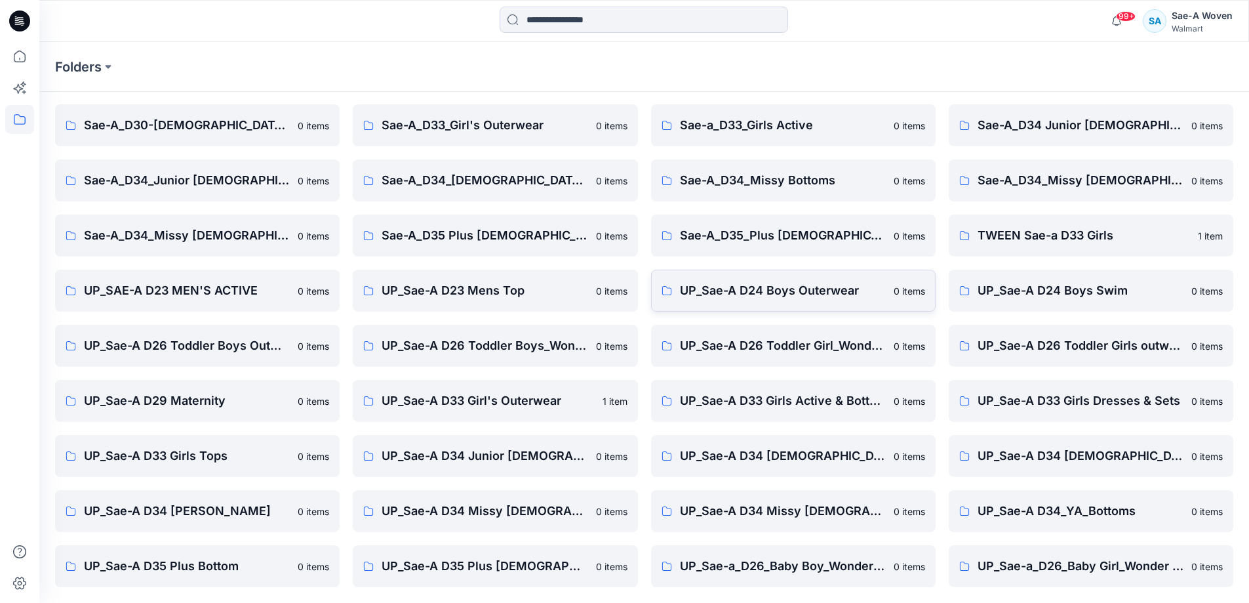
click at [812, 281] on link "UP_Sae-A D24 Boys Outerwear 0 items" at bounding box center [793, 290] width 285 height 42
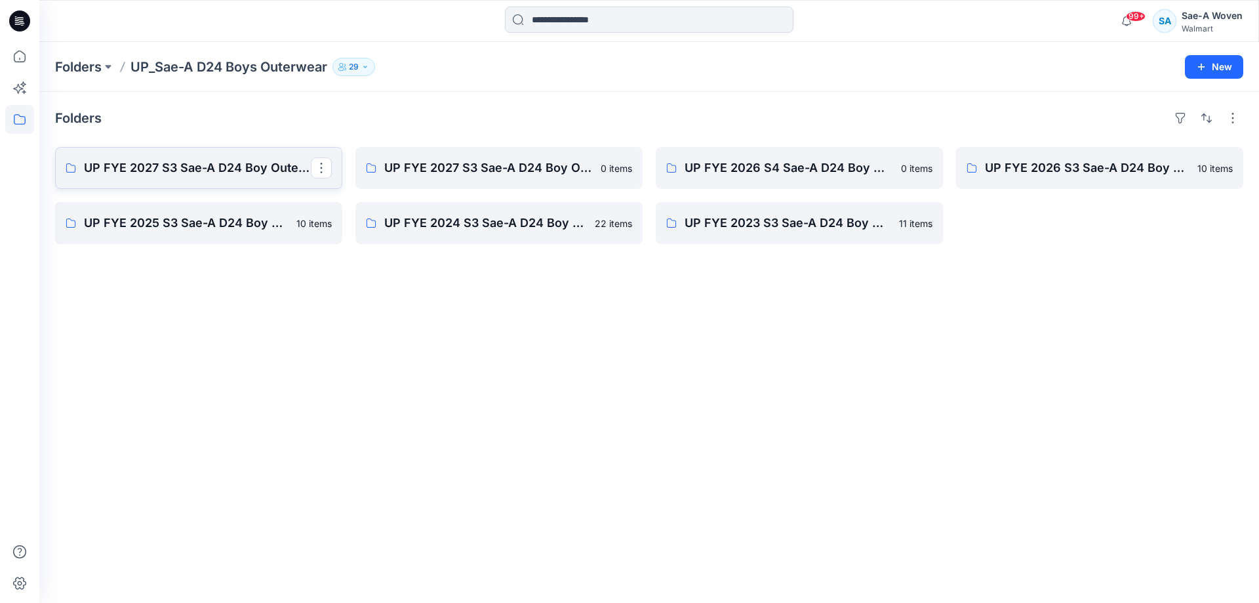
click at [172, 175] on p "UP FYE 2027 S3 Sae-A D24 Boy Outerwear - Ozark Trail" at bounding box center [197, 168] width 227 height 18
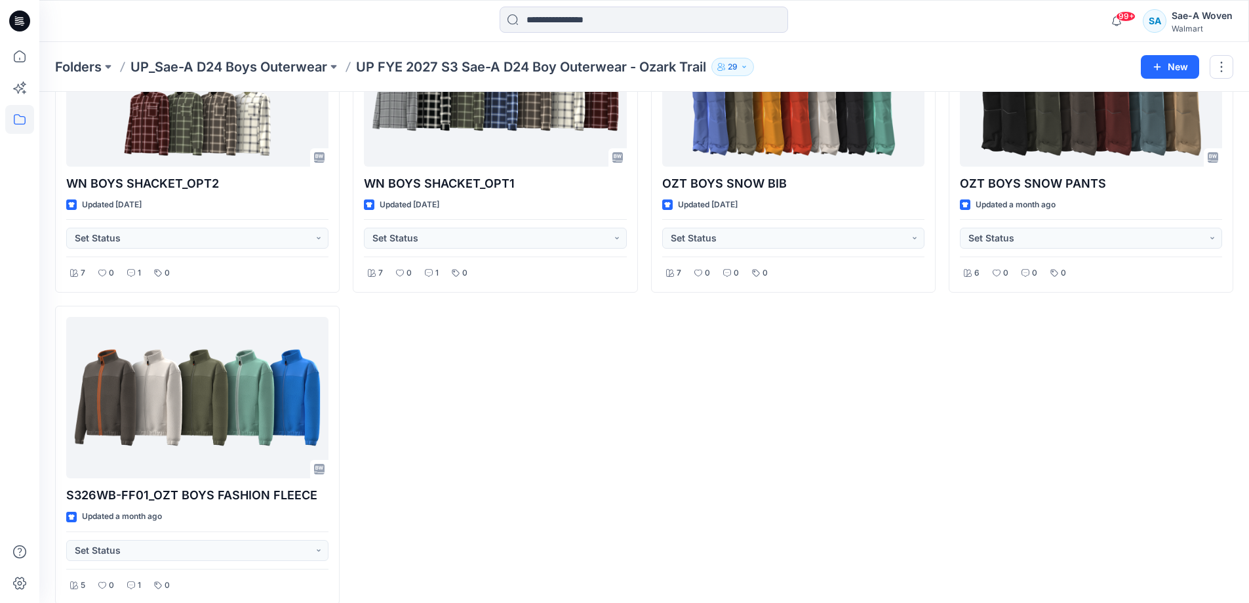
scroll to position [171, 0]
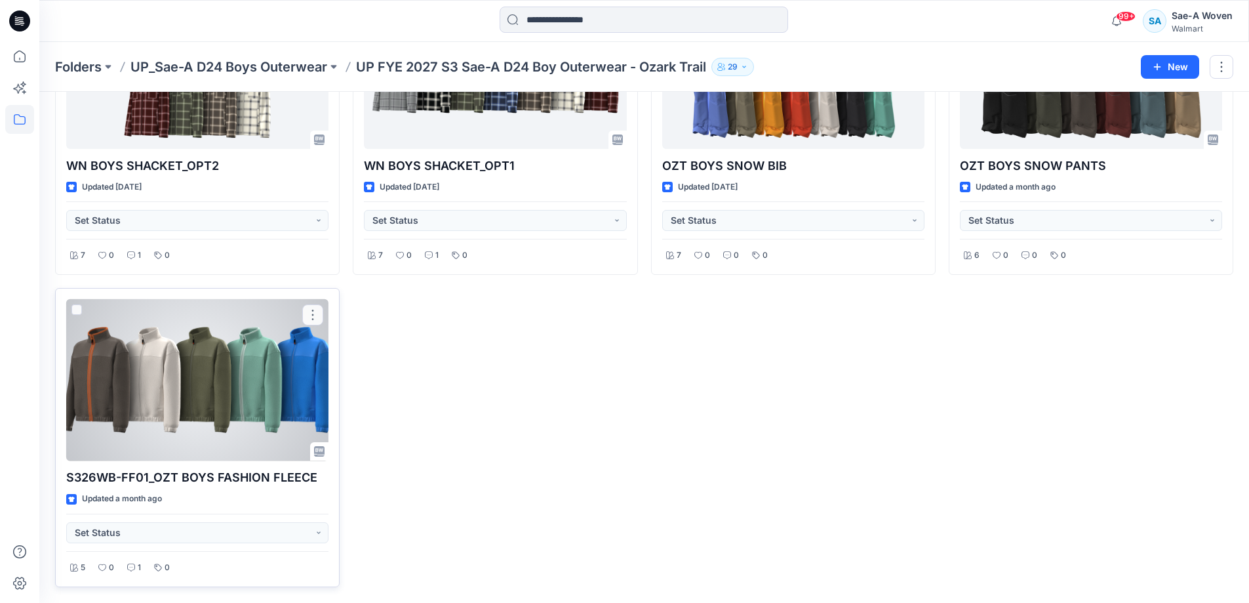
click at [184, 393] on div at bounding box center [197, 380] width 262 height 162
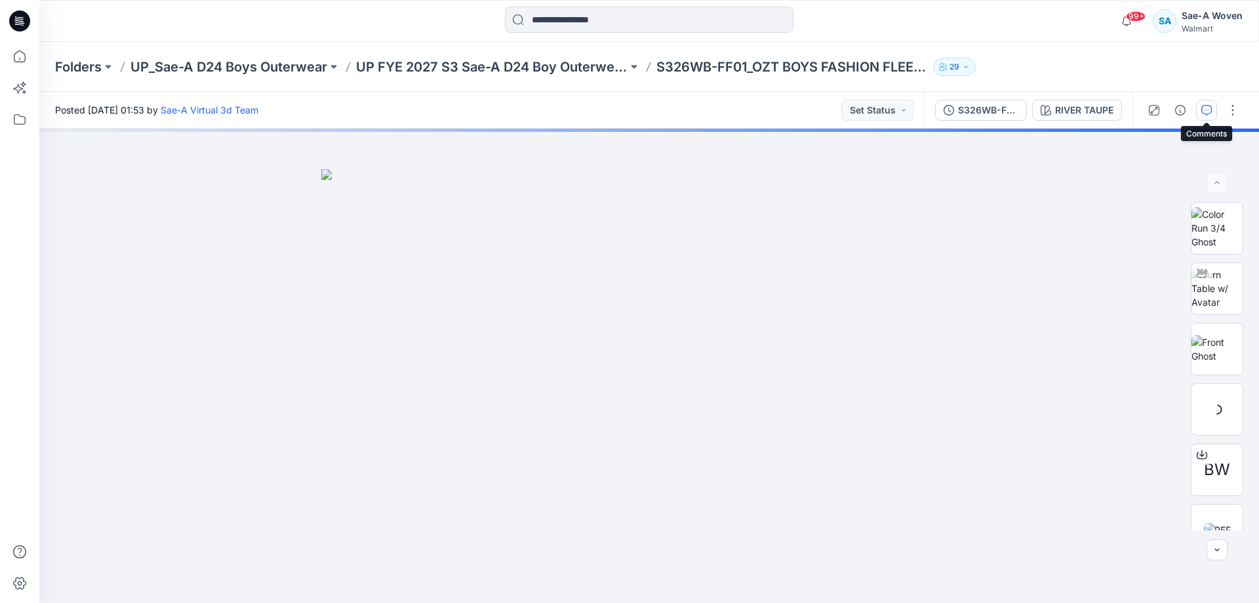
click at [959, 116] on button "button" at bounding box center [1206, 110] width 21 height 21
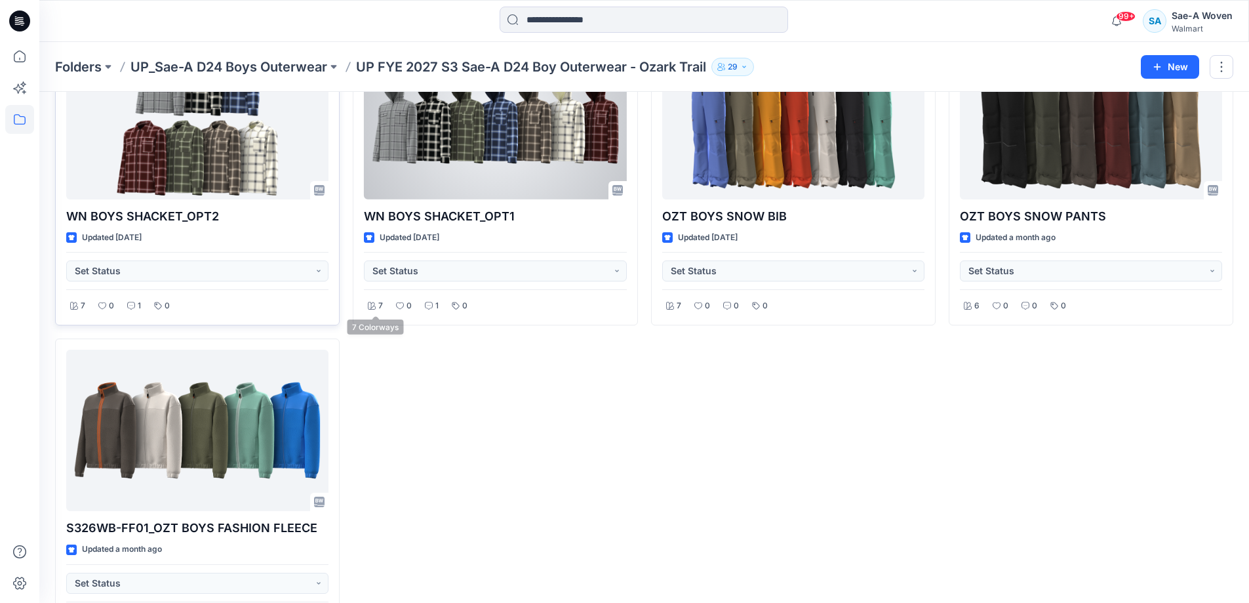
scroll to position [106, 0]
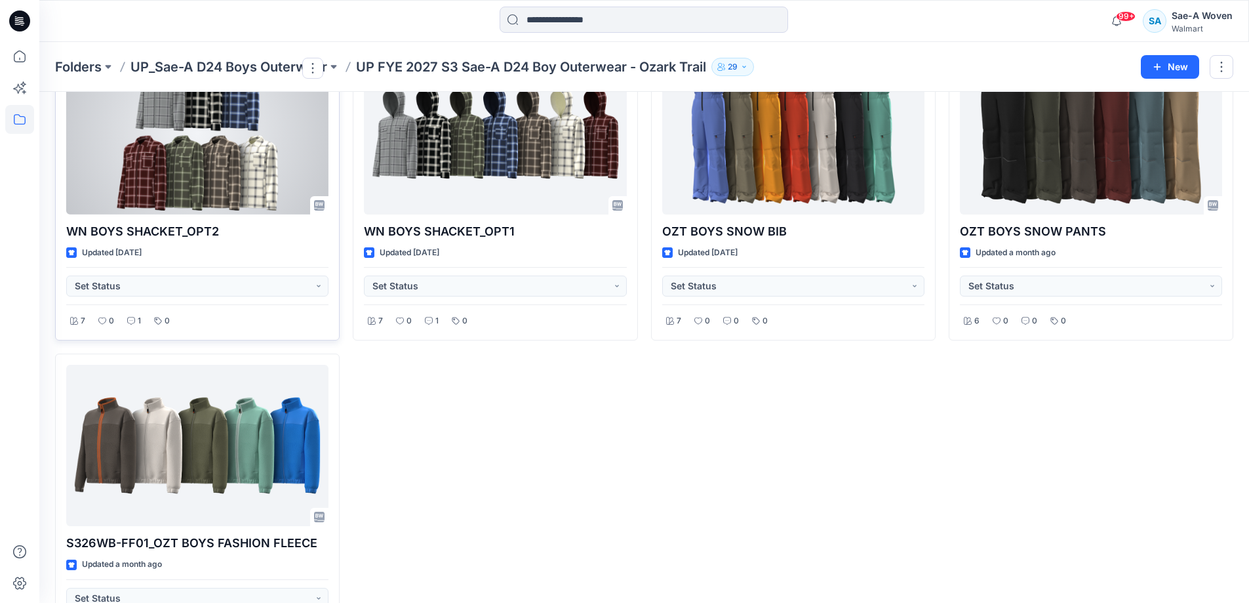
click at [208, 175] on div at bounding box center [197, 133] width 262 height 162
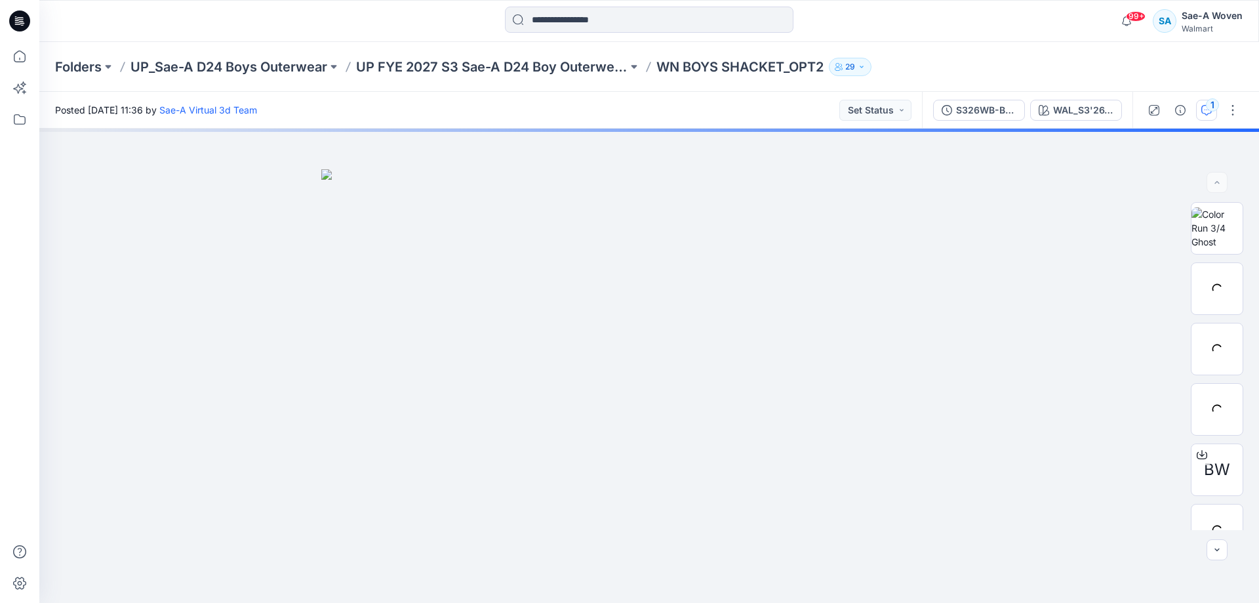
click at [959, 117] on button "1" at bounding box center [1206, 110] width 21 height 21
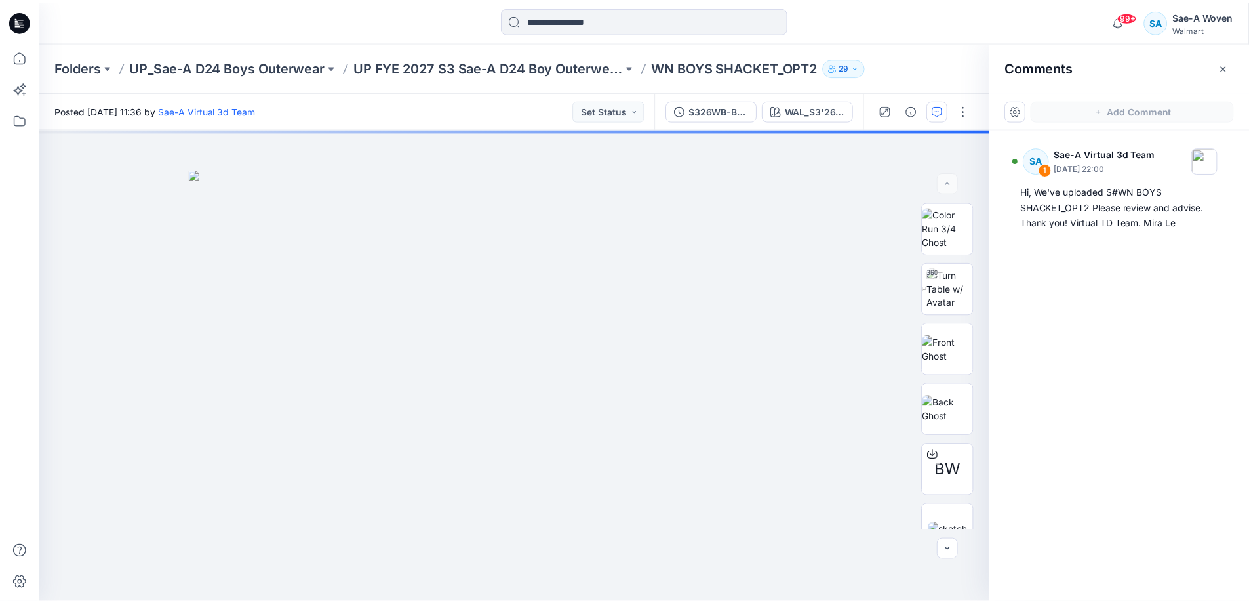
scroll to position [106, 0]
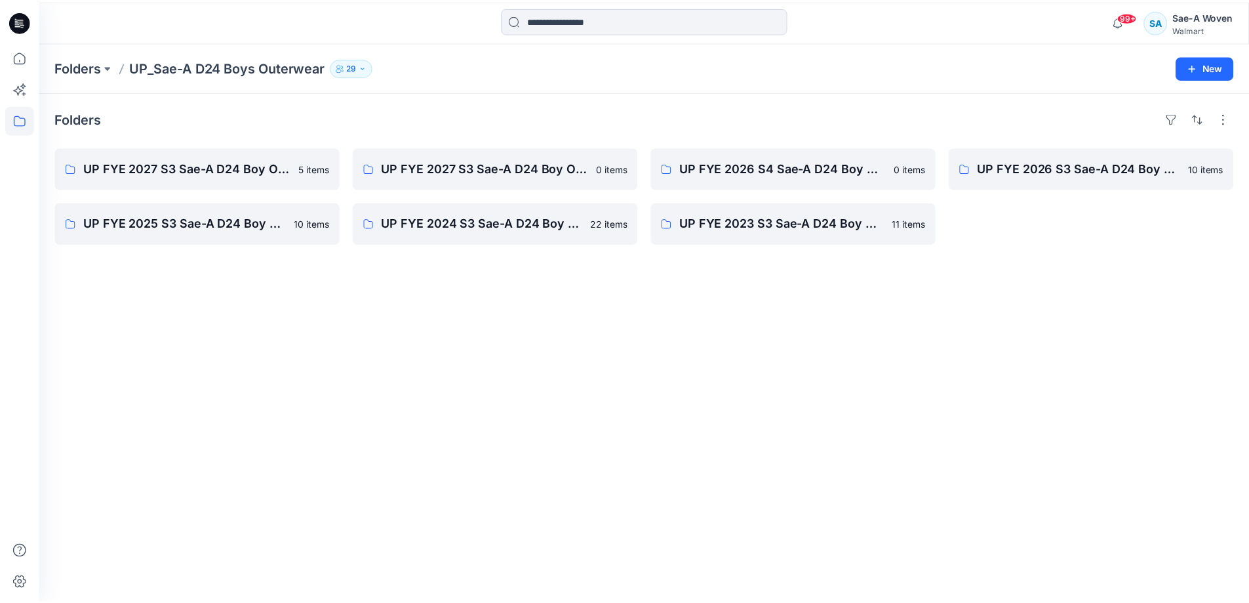
scroll to position [150, 0]
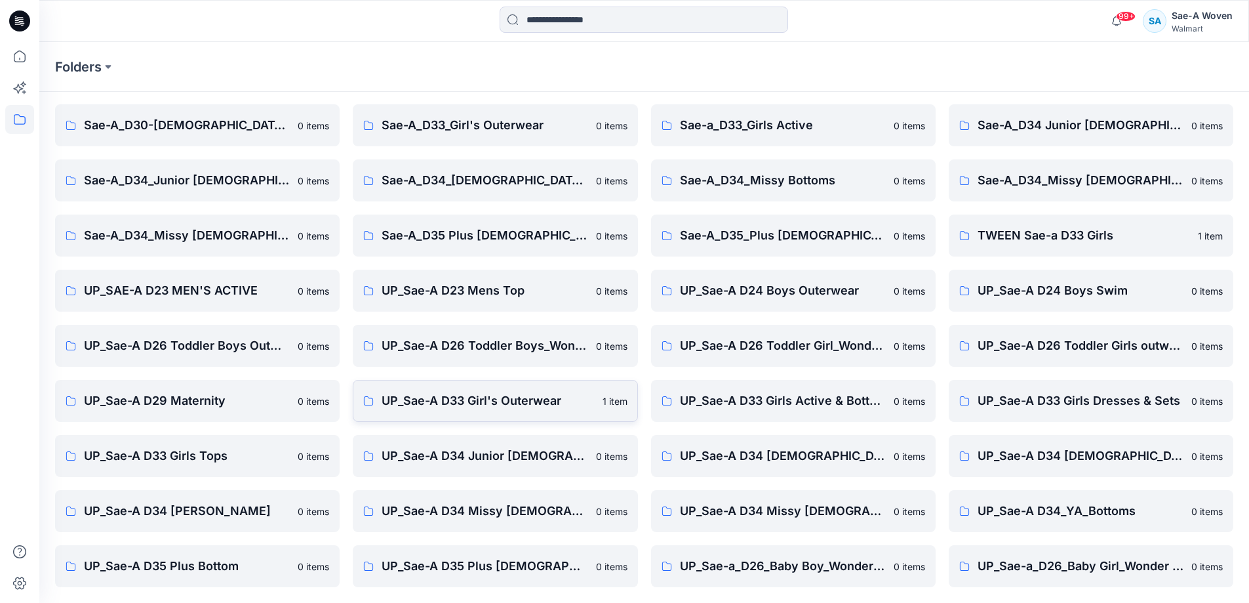
click at [532, 404] on p "UP_Sae-A D33 Girl's Outerwear" at bounding box center [488, 400] width 212 height 18
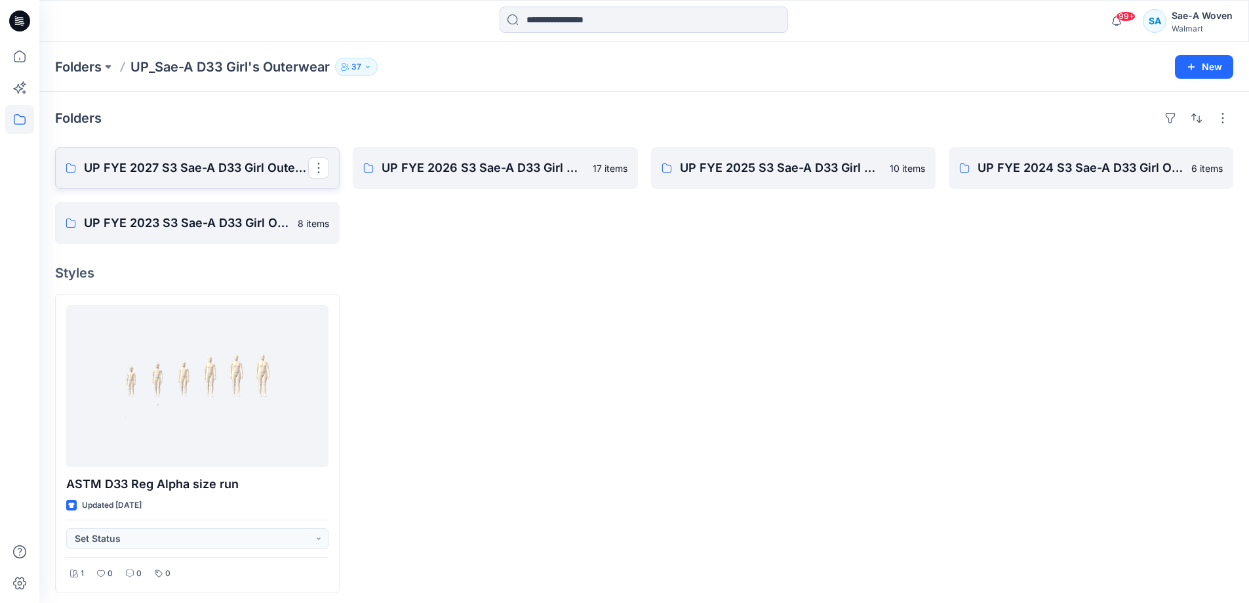
click at [237, 166] on p "UP FYE 2027 S3 Sae-A D33 Girl Outerwear - OZARK TRAIL" at bounding box center [196, 168] width 224 height 18
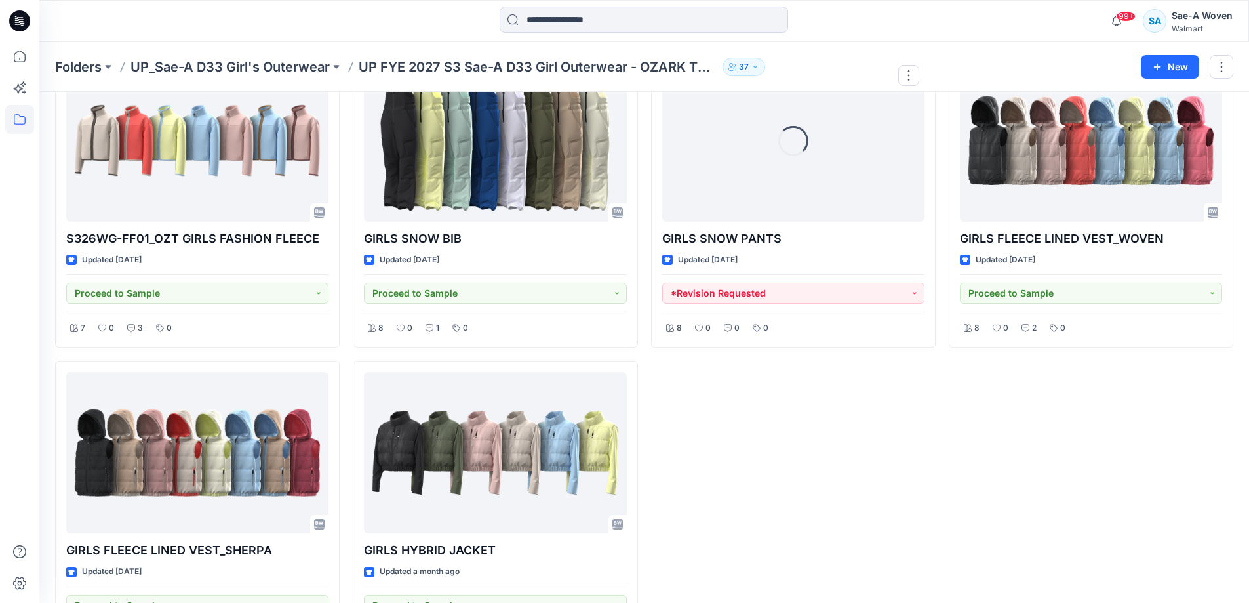
scroll to position [171, 0]
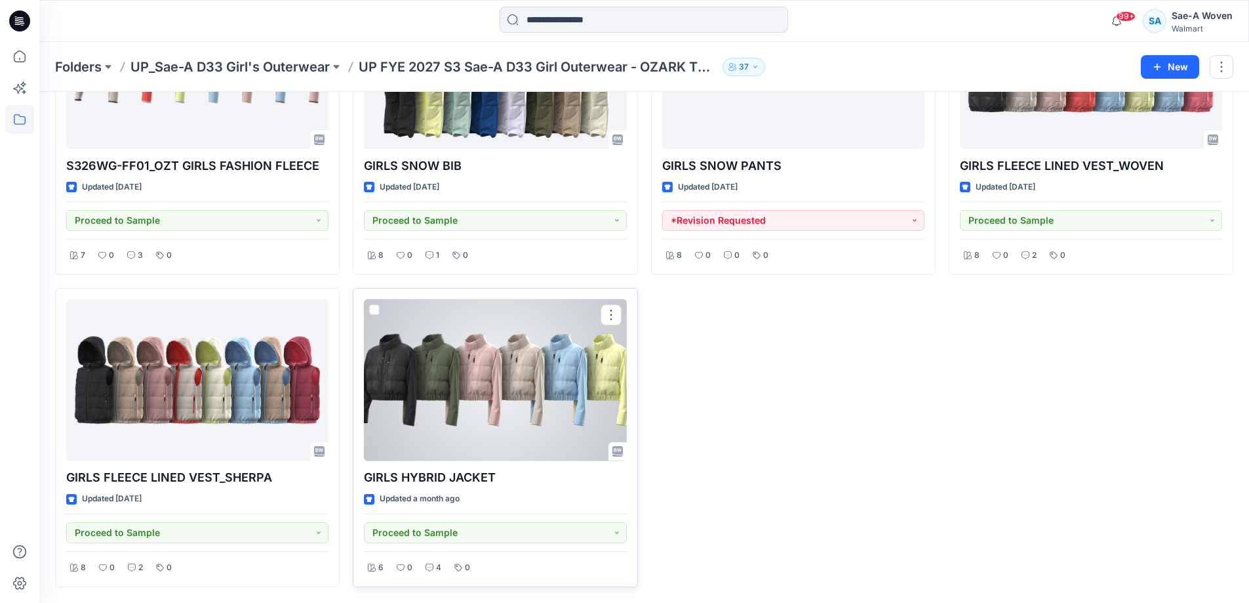
click at [542, 403] on div at bounding box center [495, 380] width 262 height 162
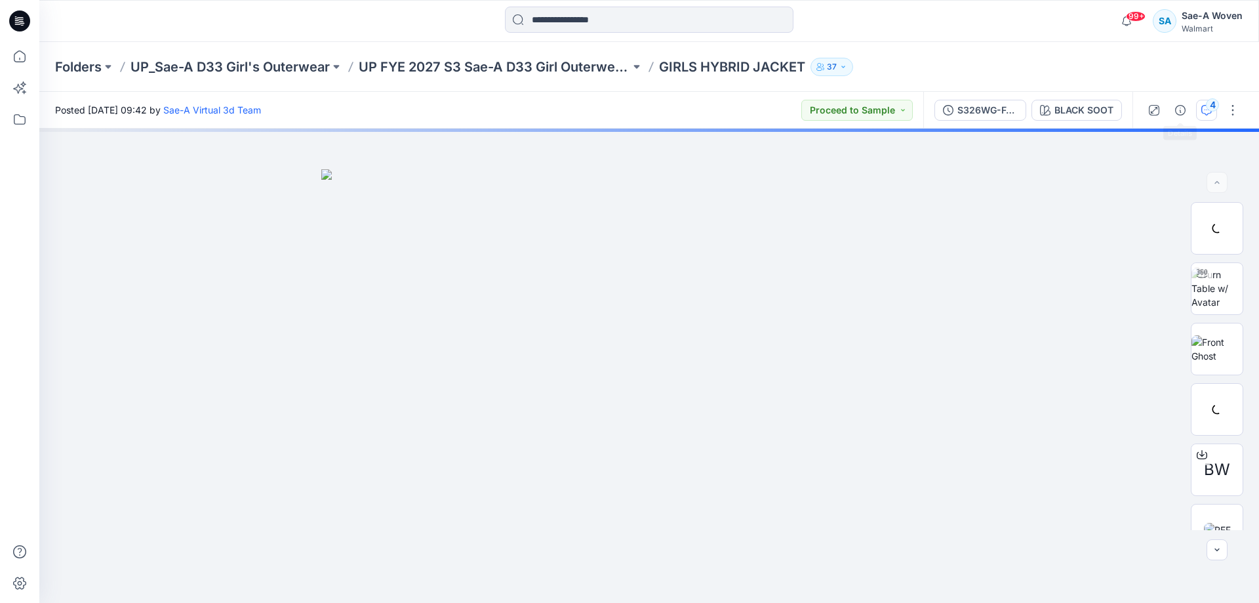
click at [959, 110] on icon "button" at bounding box center [1206, 110] width 10 height 10
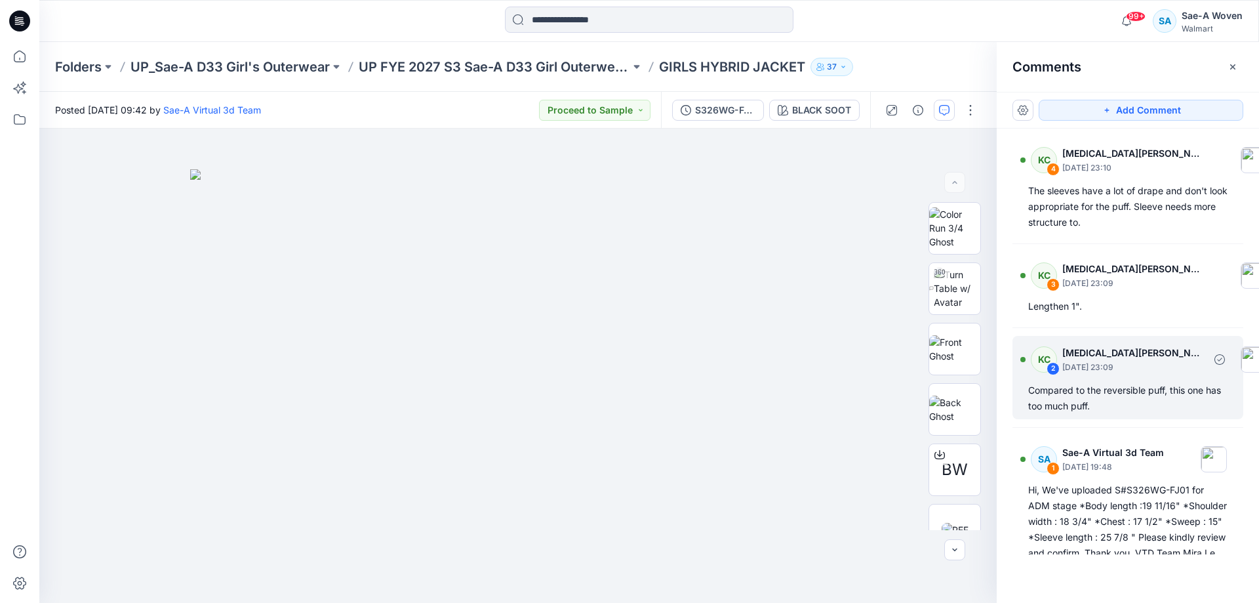
click at [959, 410] on div "Compared to the reversible puff, this one has too much puff." at bounding box center [1127, 397] width 199 height 31
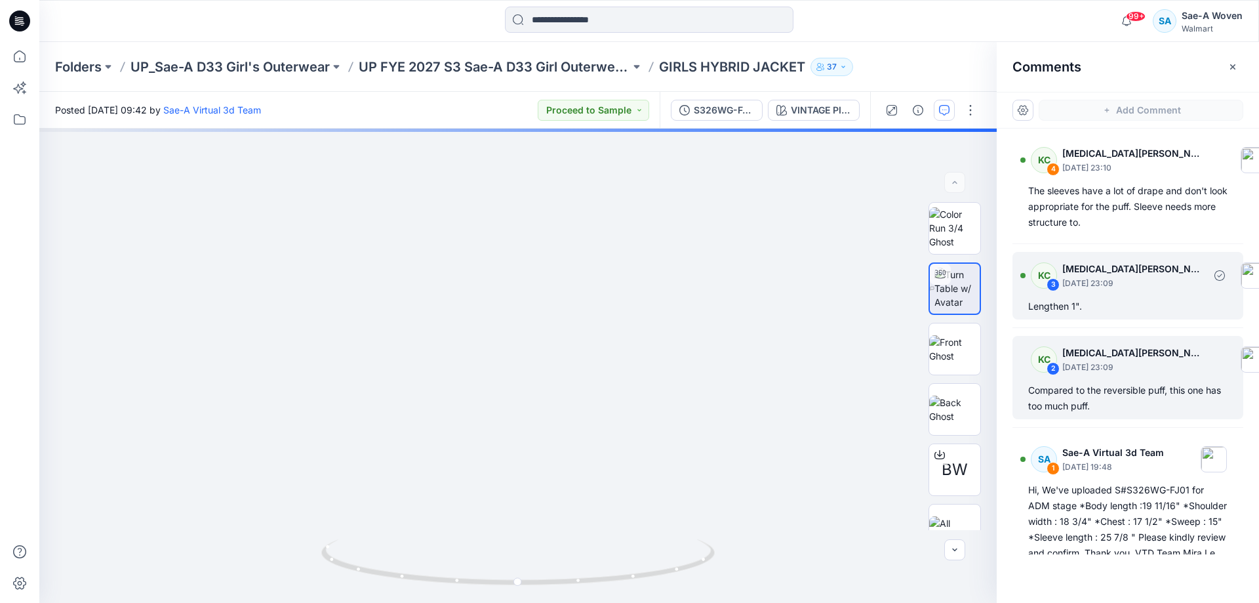
click at [959, 302] on div "Lengthen 1"." at bounding box center [1127, 306] width 199 height 16
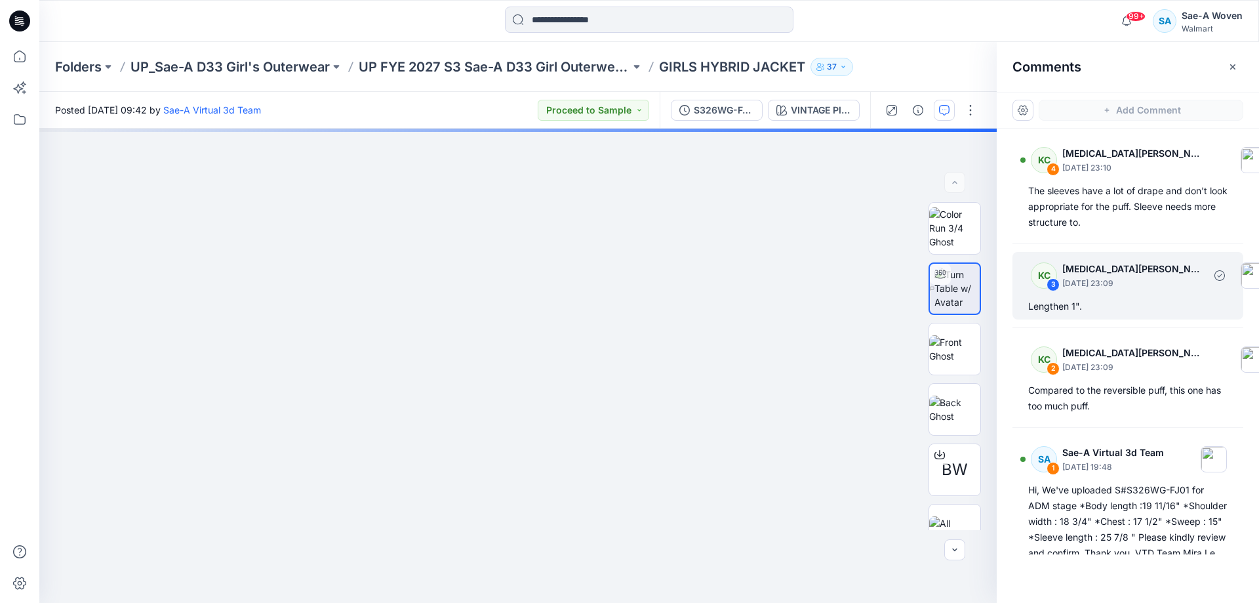
click at [959, 288] on p "[DATE] 23:09" at bounding box center [1133, 283] width 142 height 13
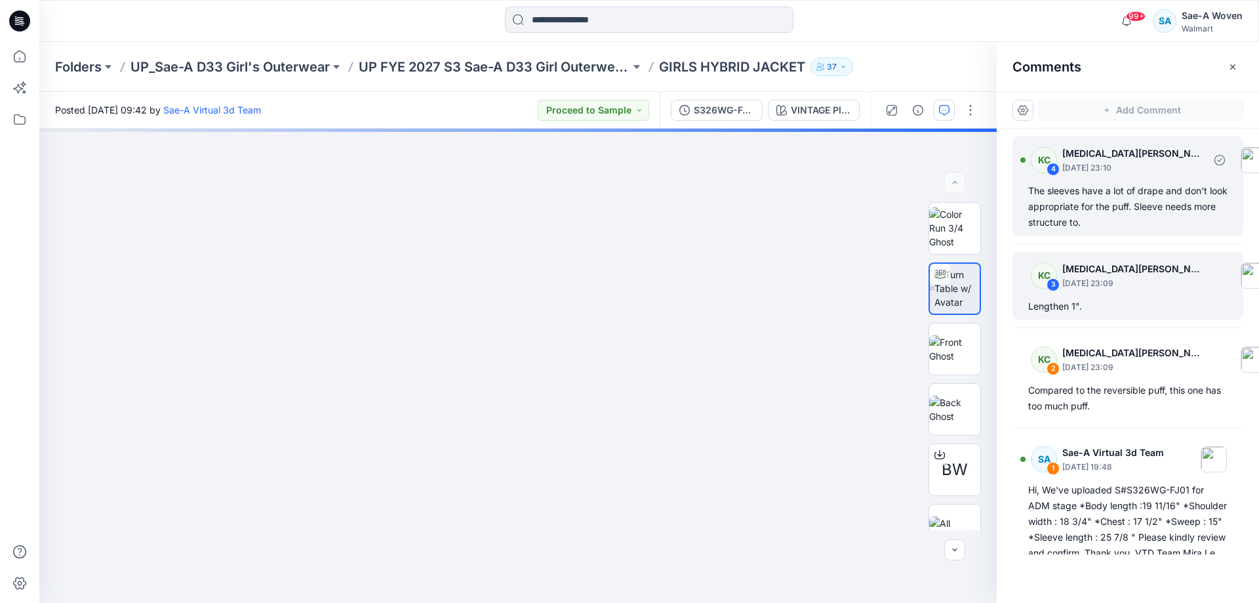
click at [959, 222] on div "The sleeves have a lot of drape and don't look appropriate for the puff. Sleeve…" at bounding box center [1127, 206] width 199 height 47
click at [959, 317] on div "KC 3 [MEDICAL_DATA][PERSON_NAME] [DATE] 23:09 Lengthen 1"." at bounding box center [1127, 286] width 231 height 68
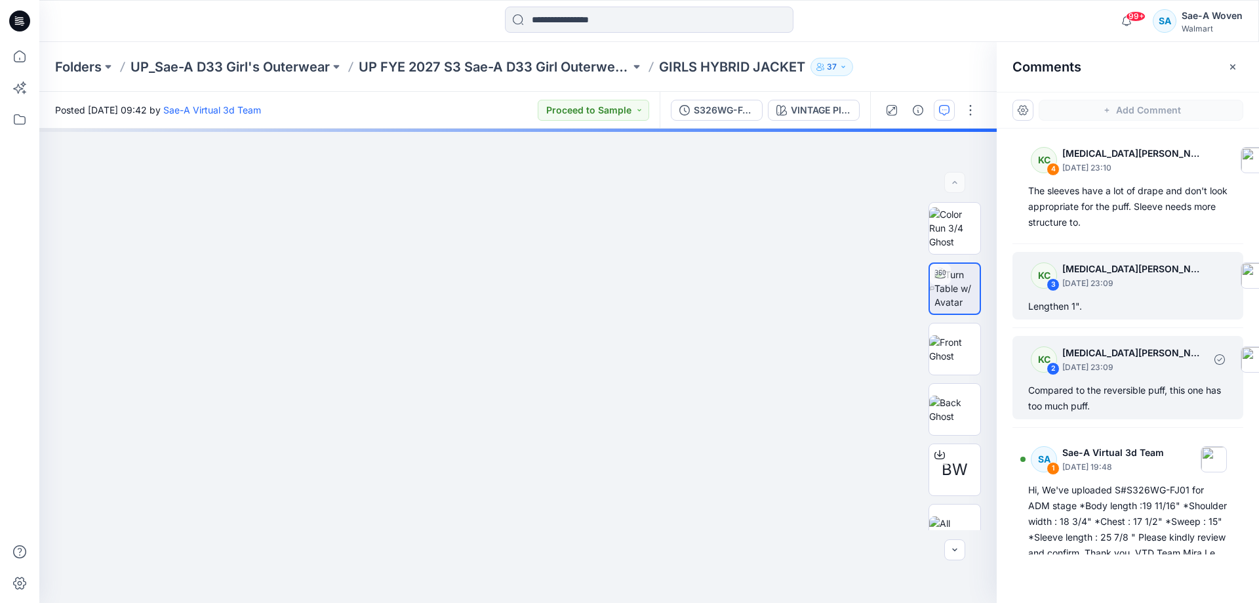
click at [959, 361] on p "[DATE] 23:09" at bounding box center [1133, 367] width 142 height 13
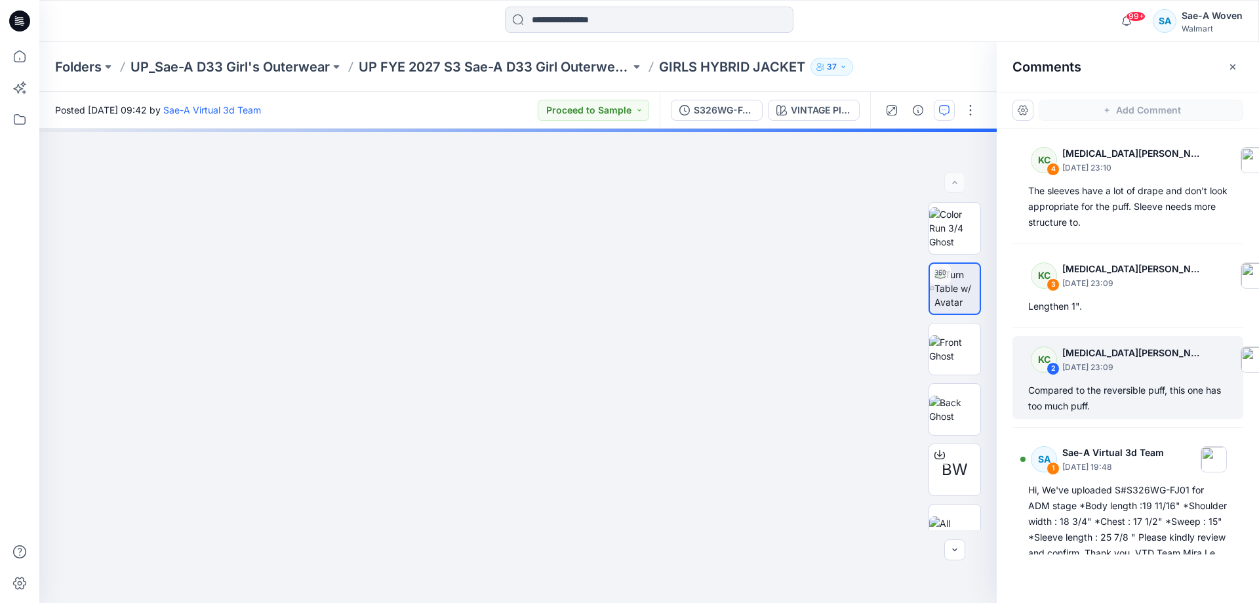
click at [959, 240] on div "KC 4 [MEDICAL_DATA][PERSON_NAME] [DATE] 23:10 The sleeves have a lot of drape a…" at bounding box center [1128, 342] width 262 height 426
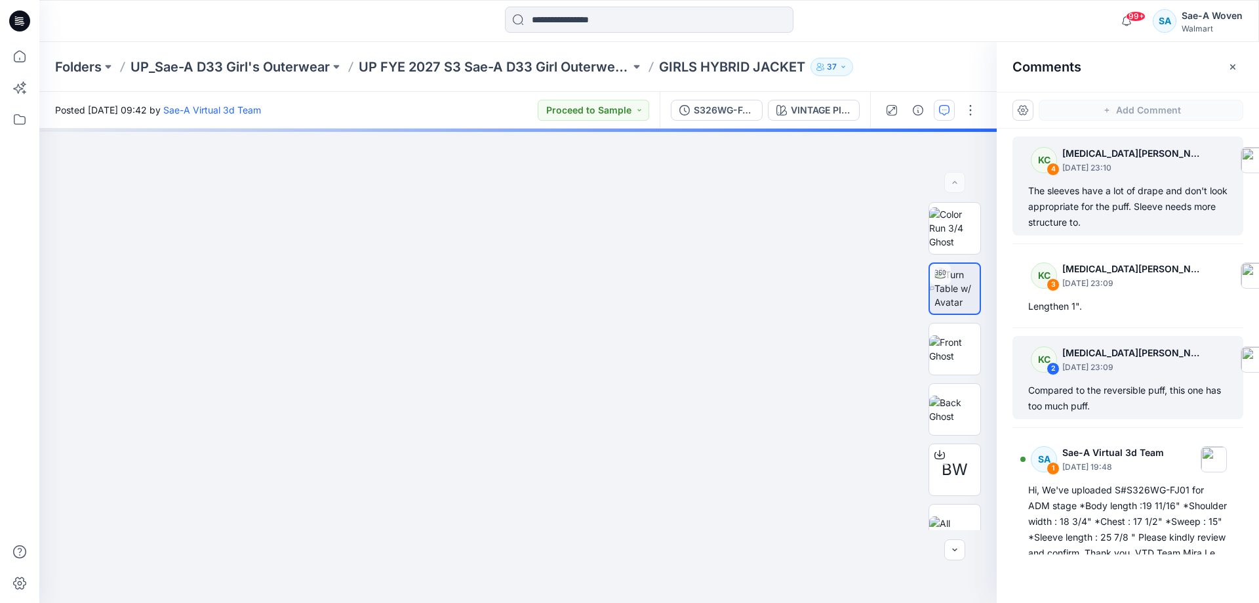
click at [959, 229] on div "The sleeves have a lot of drape and don't look appropriate for the puff. Sleeve…" at bounding box center [1127, 206] width 199 height 47
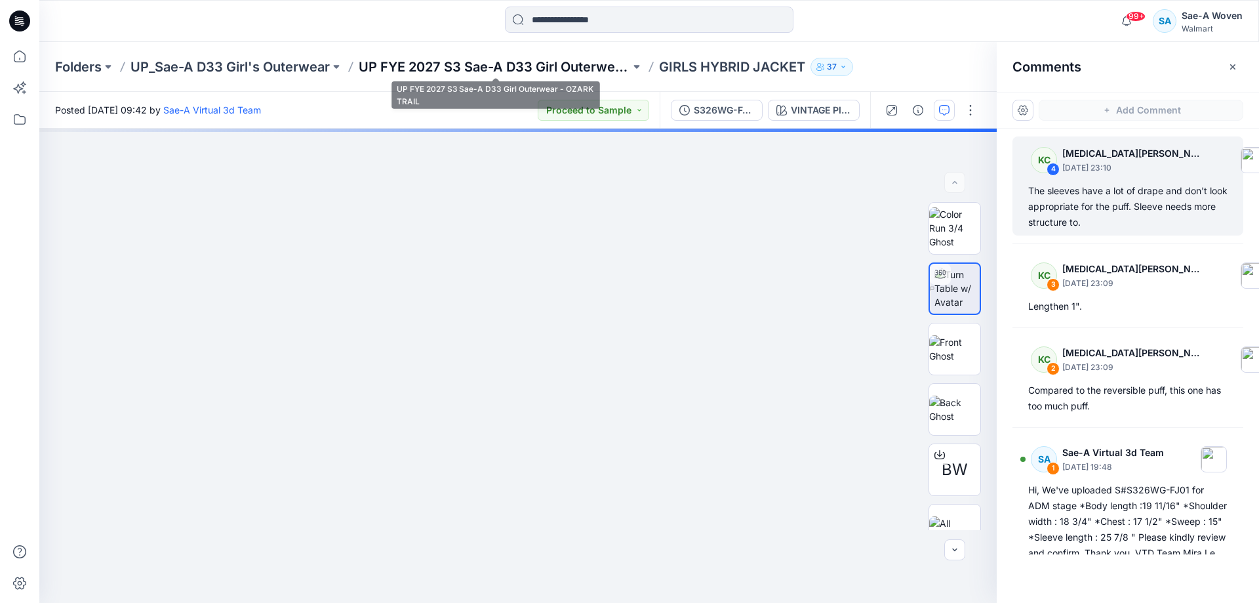
click at [476, 64] on p "UP FYE 2027 S3 Sae-A D33 Girl Outerwear - OZARK TRAIL" at bounding box center [494, 67] width 271 height 18
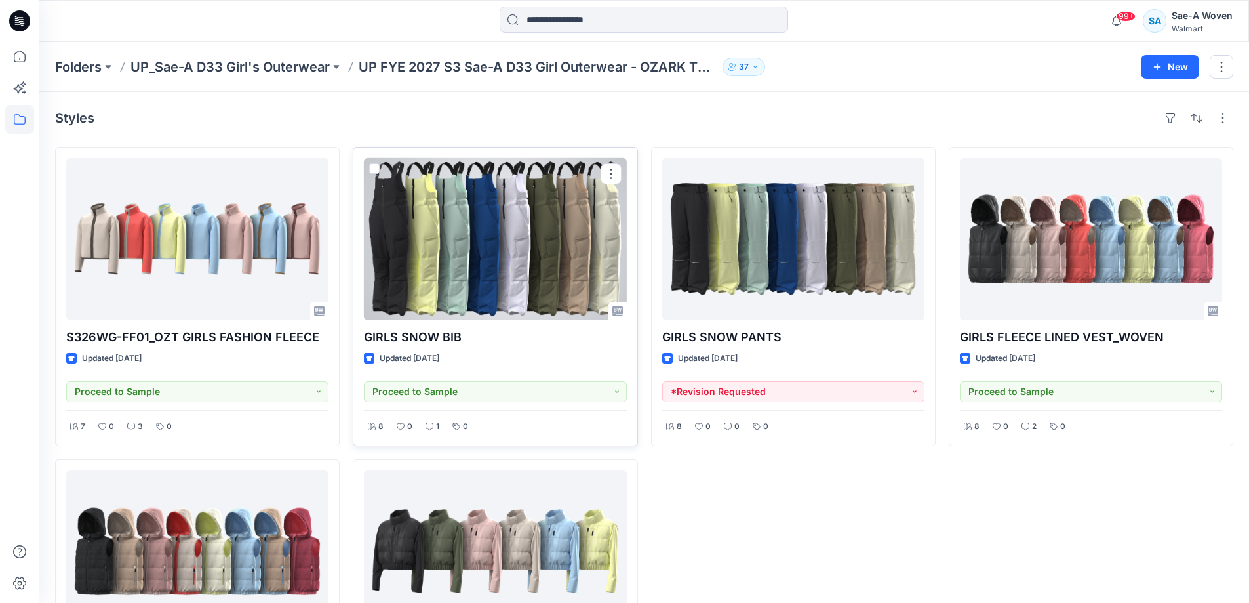
click at [462, 276] on div at bounding box center [495, 239] width 262 height 162
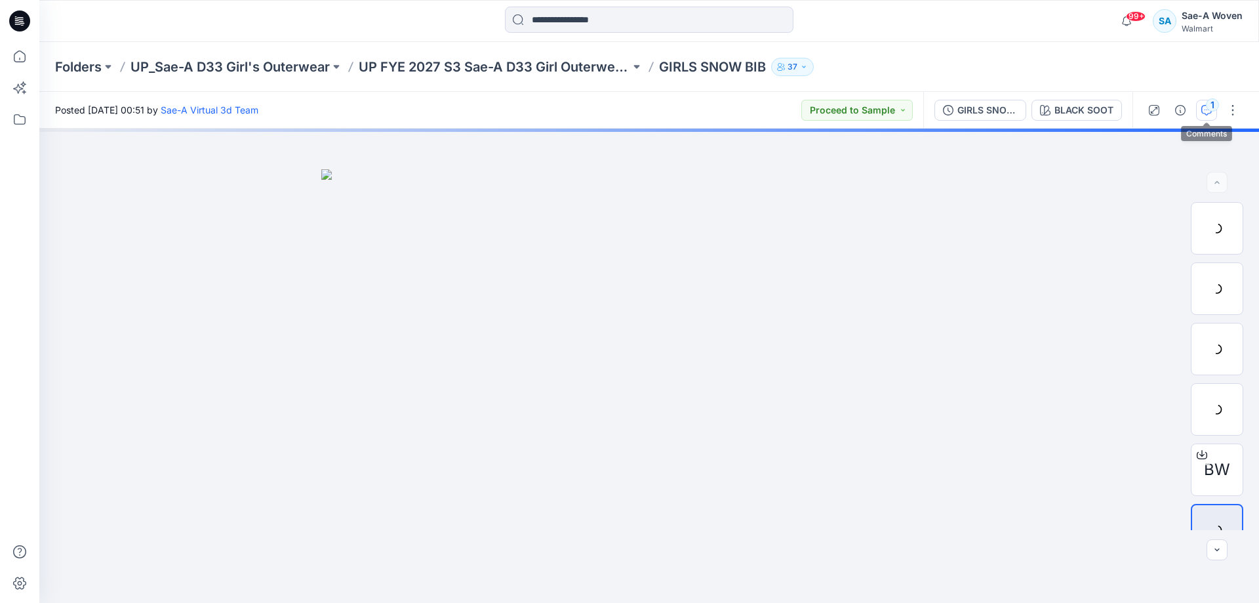
click at [959, 117] on button "1" at bounding box center [1206, 110] width 21 height 21
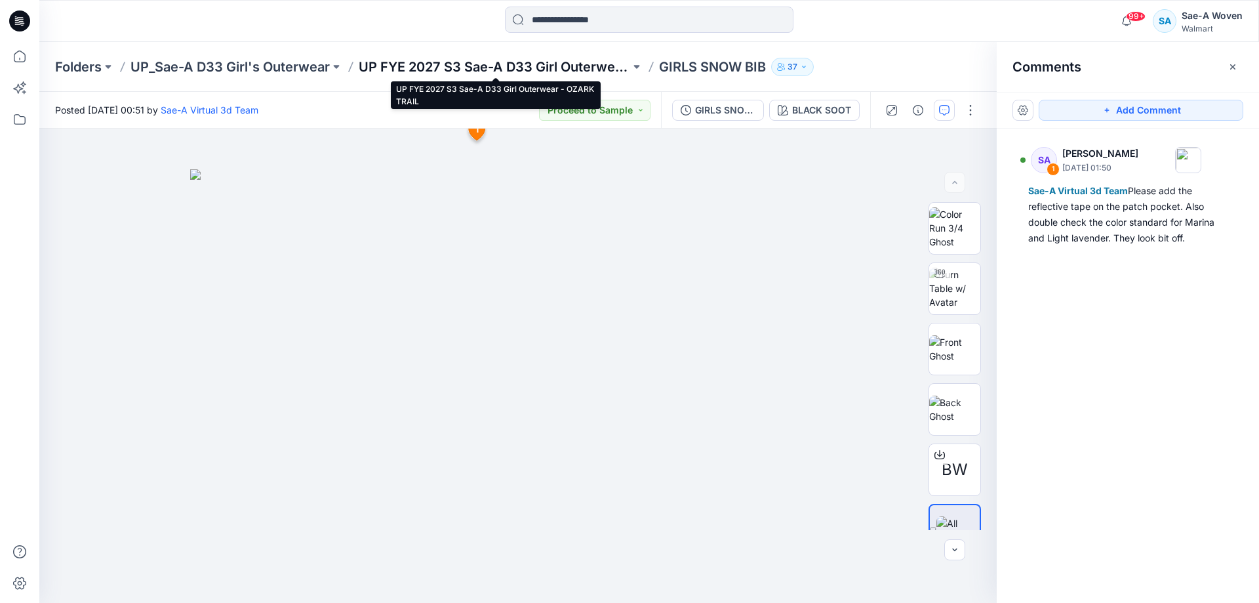
click at [563, 69] on p "UP FYE 2027 S3 Sae-A D33 Girl Outerwear - OZARK TRAIL" at bounding box center [494, 67] width 271 height 18
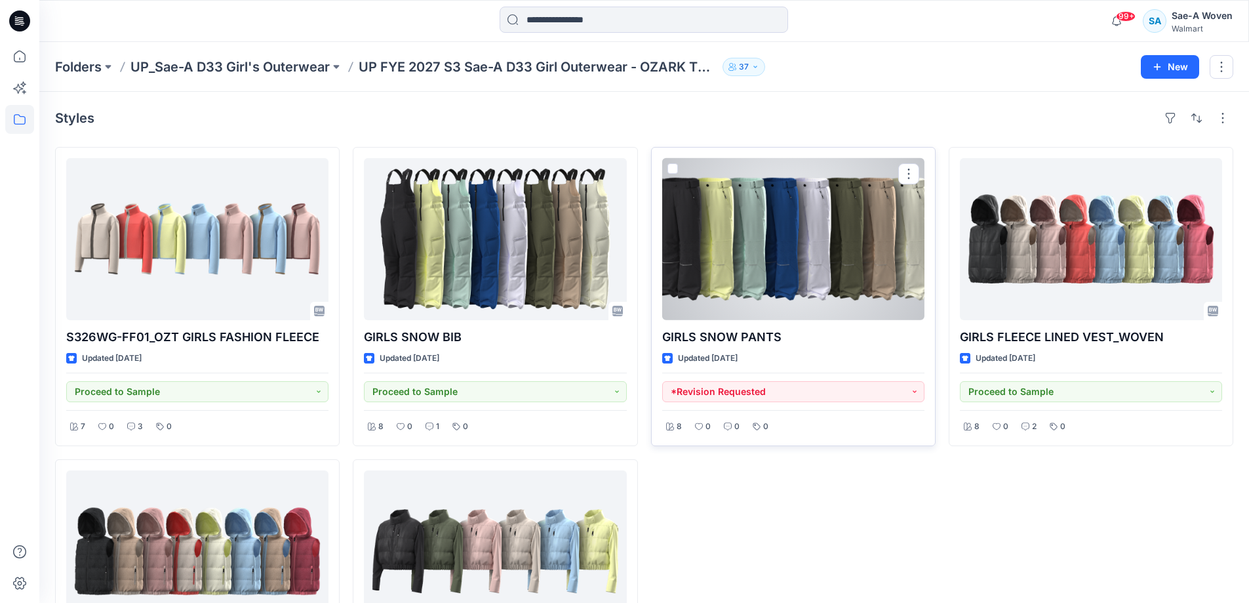
click at [893, 285] on div at bounding box center [793, 239] width 262 height 162
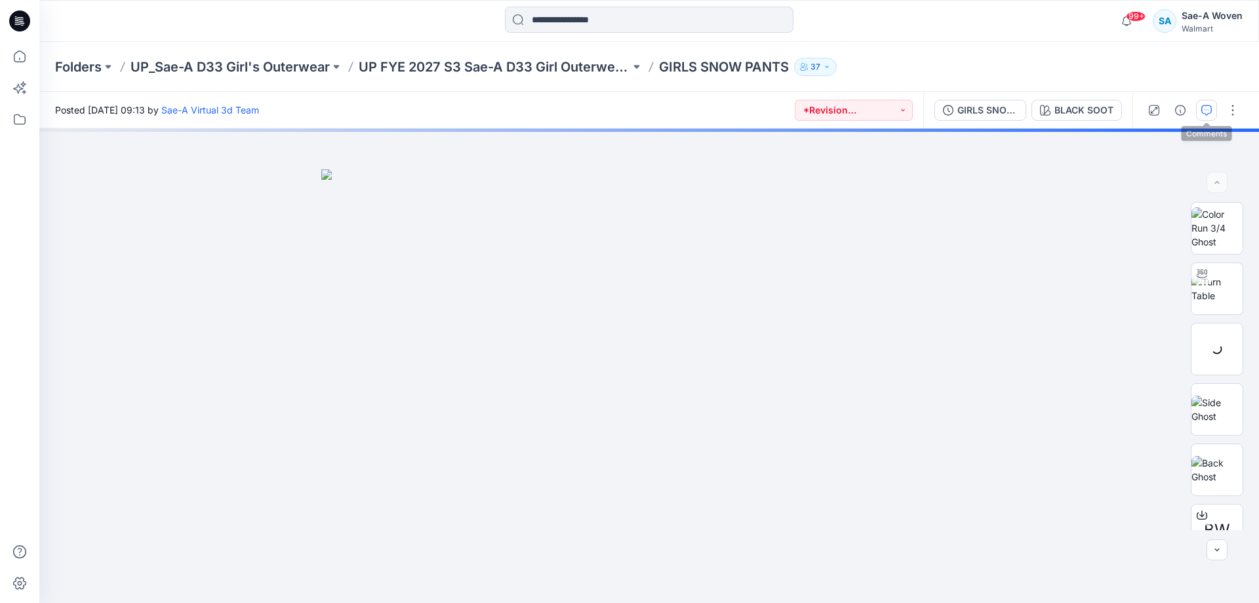
click at [959, 115] on button "button" at bounding box center [1206, 110] width 21 height 21
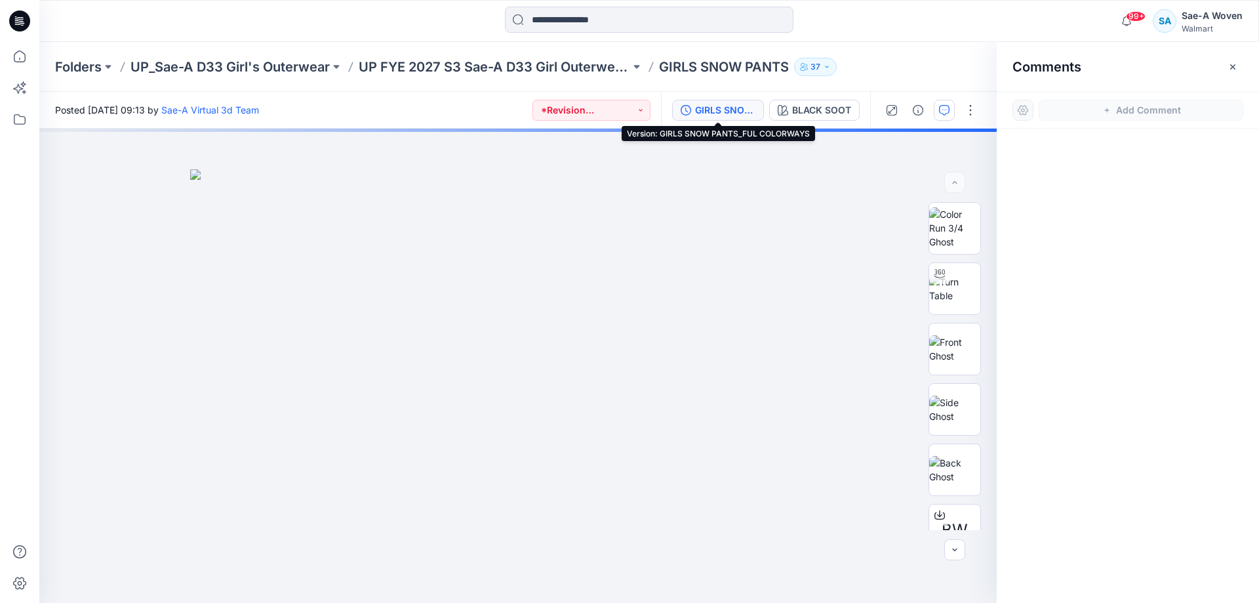
click at [705, 109] on div "GIRLS SNOW PANTS_FUL COLORWAYS" at bounding box center [725, 110] width 60 height 14
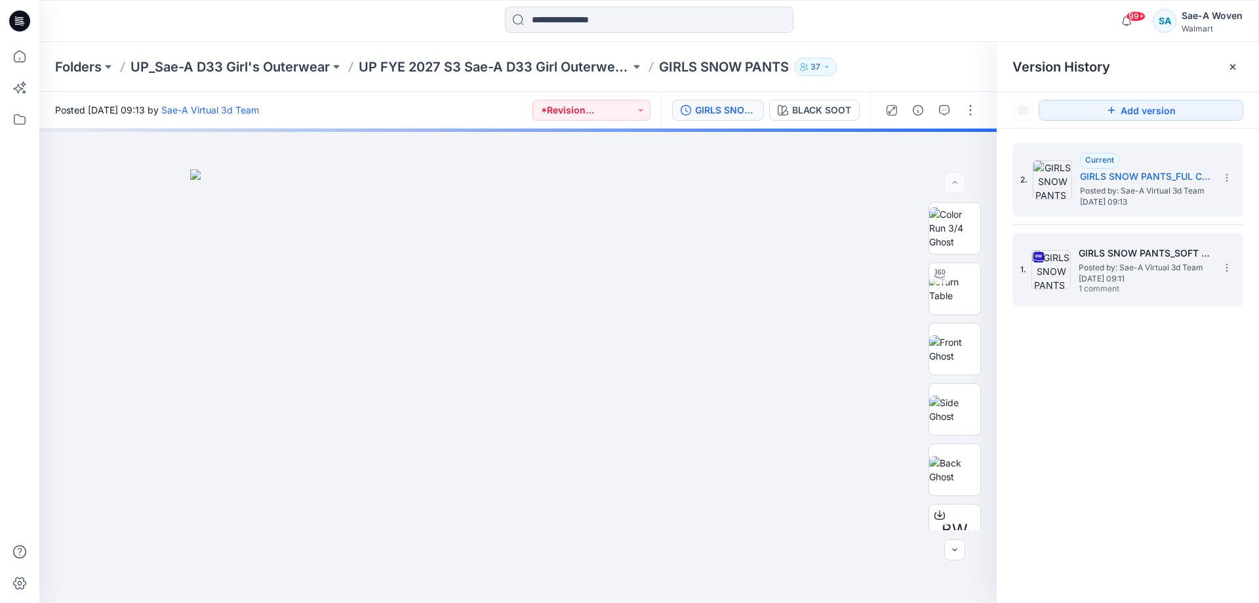
click at [959, 296] on div "1. GIRLS SNOW PANTS_SOFT SILVER Posted by: Sae-A Virtual 3d Team [DATE] 09:11 1…" at bounding box center [1118, 269] width 197 height 63
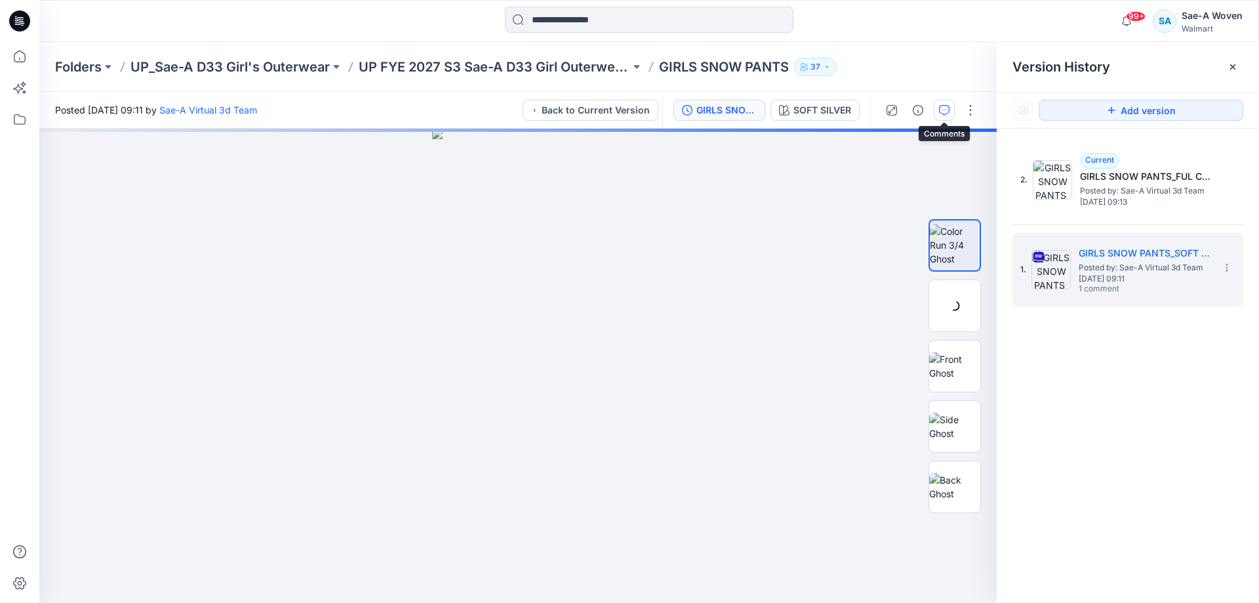
click at [939, 109] on icon "button" at bounding box center [944, 110] width 10 height 10
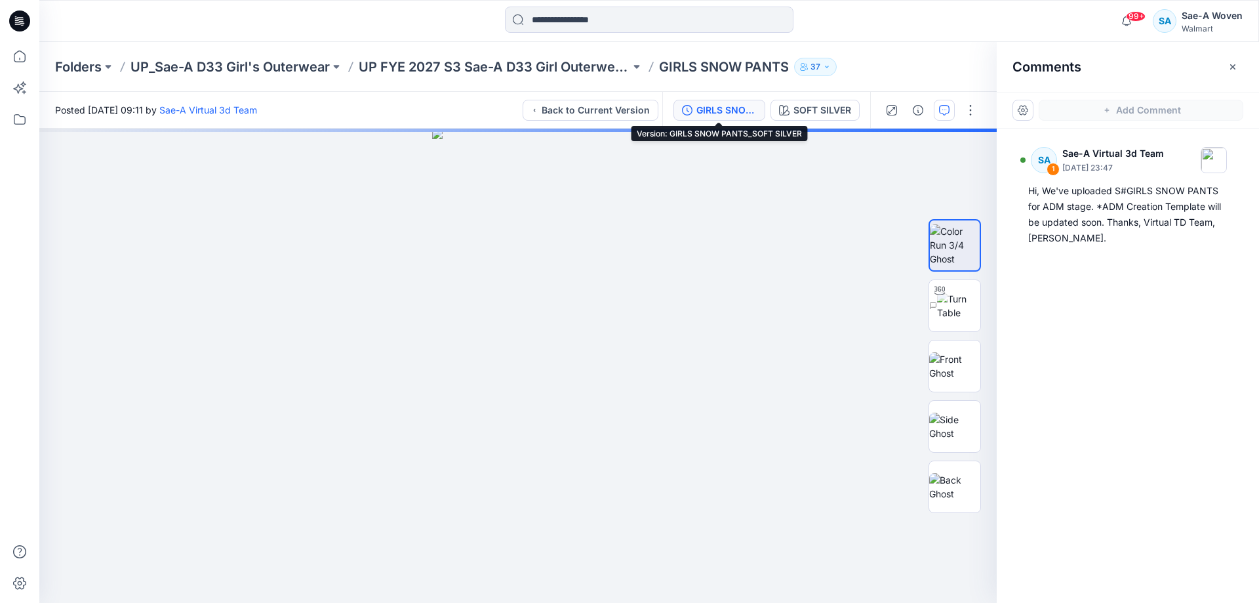
click at [740, 106] on div "GIRLS SNOW PANTS_SOFT SILVER" at bounding box center [726, 110] width 60 height 14
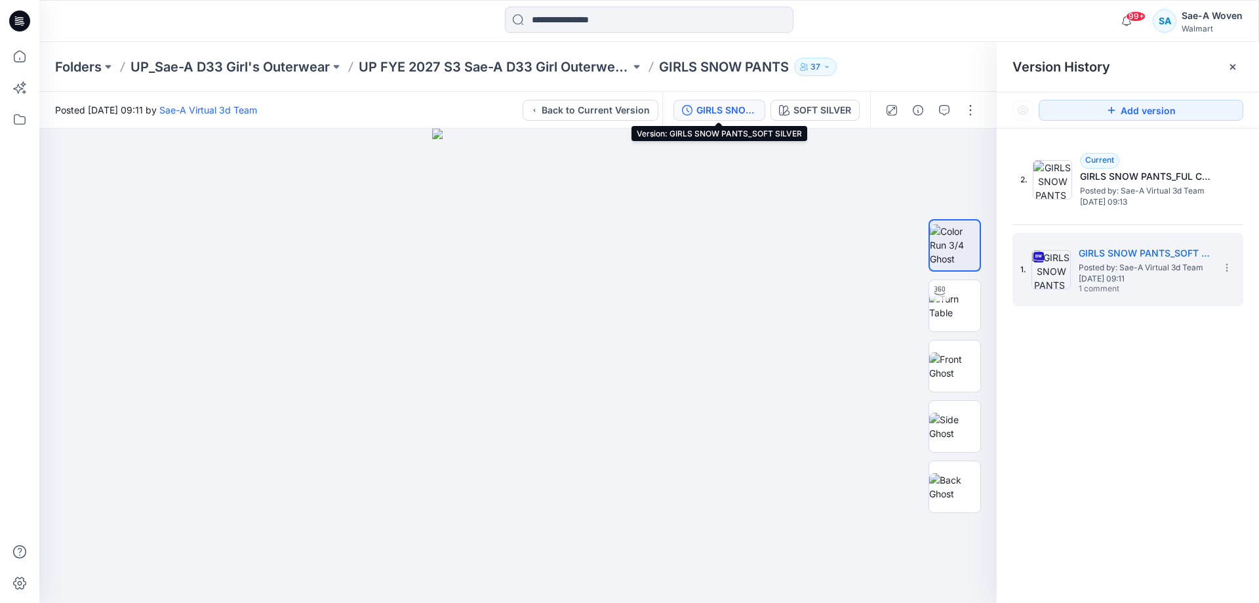
click at [715, 113] on div "GIRLS SNOW PANTS_SOFT SILVER" at bounding box center [726, 110] width 60 height 14
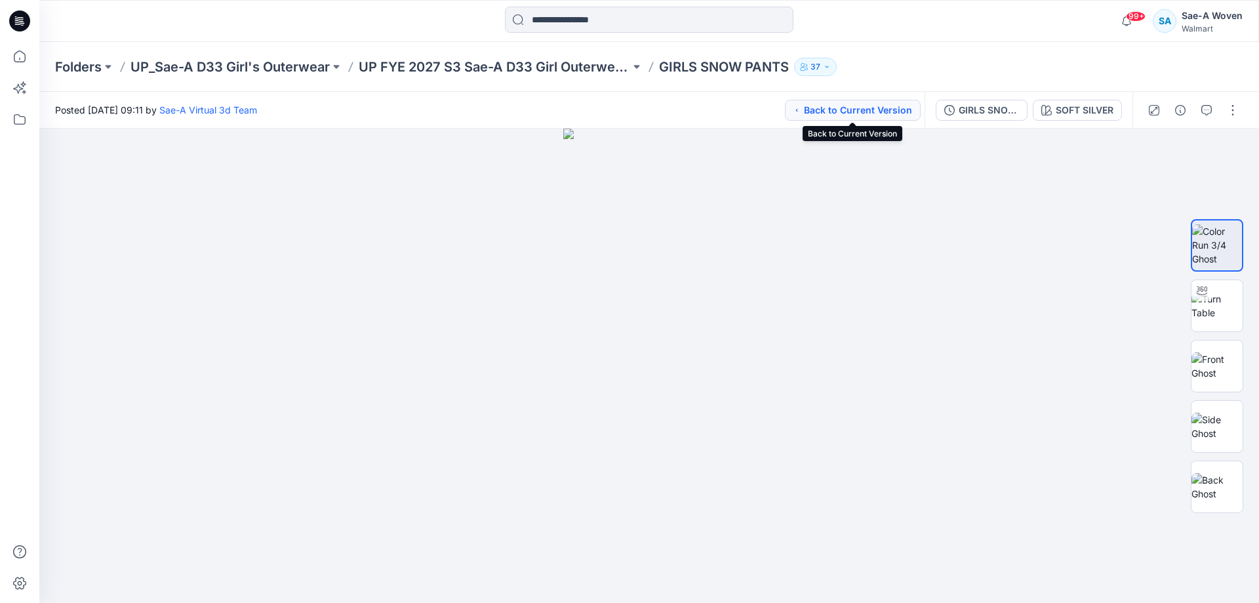
click at [908, 114] on button "Back to Current Version" at bounding box center [853, 110] width 136 height 21
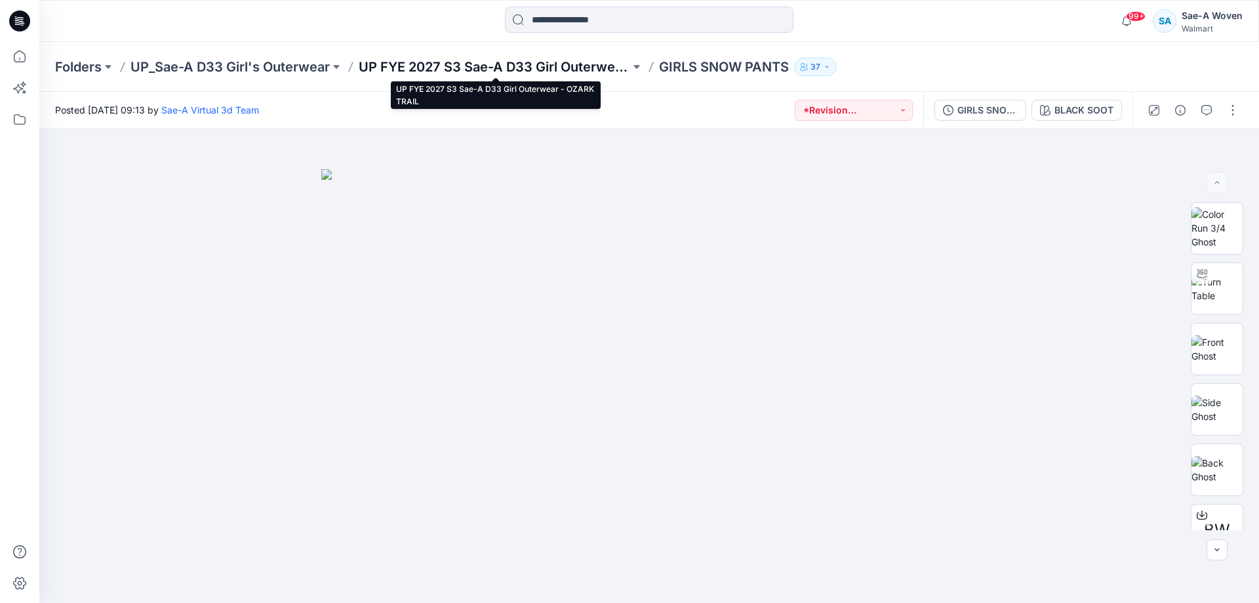
click at [511, 68] on p "UP FYE 2027 S3 Sae-A D33 Girl Outerwear - OZARK TRAIL" at bounding box center [494, 67] width 271 height 18
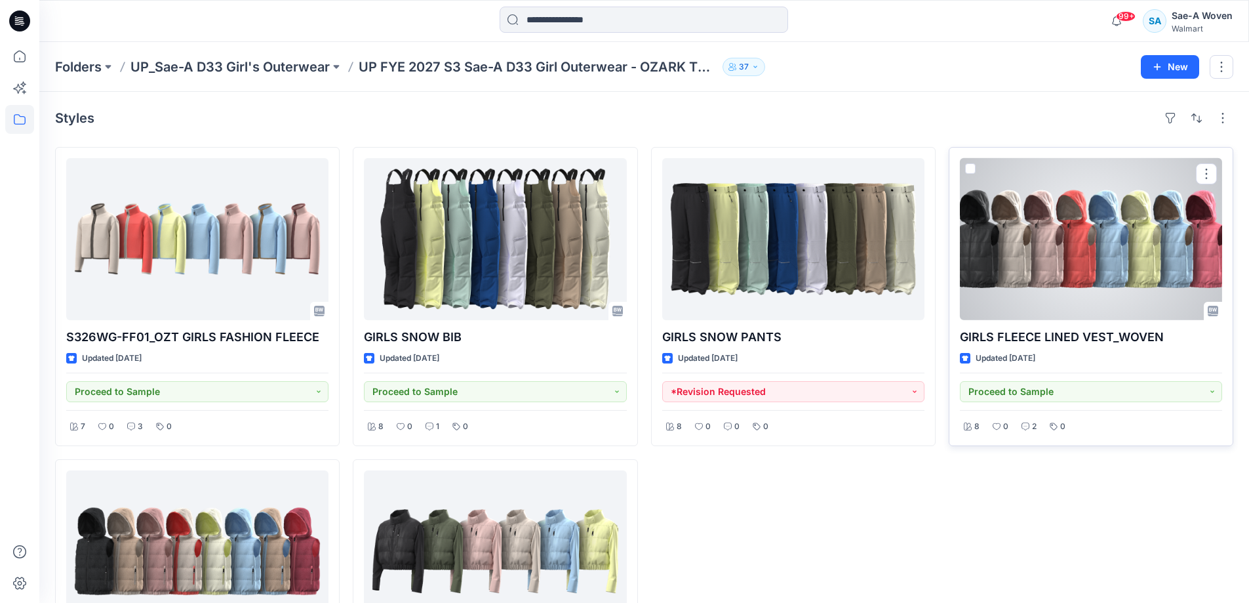
click at [959, 306] on div at bounding box center [1091, 239] width 262 height 162
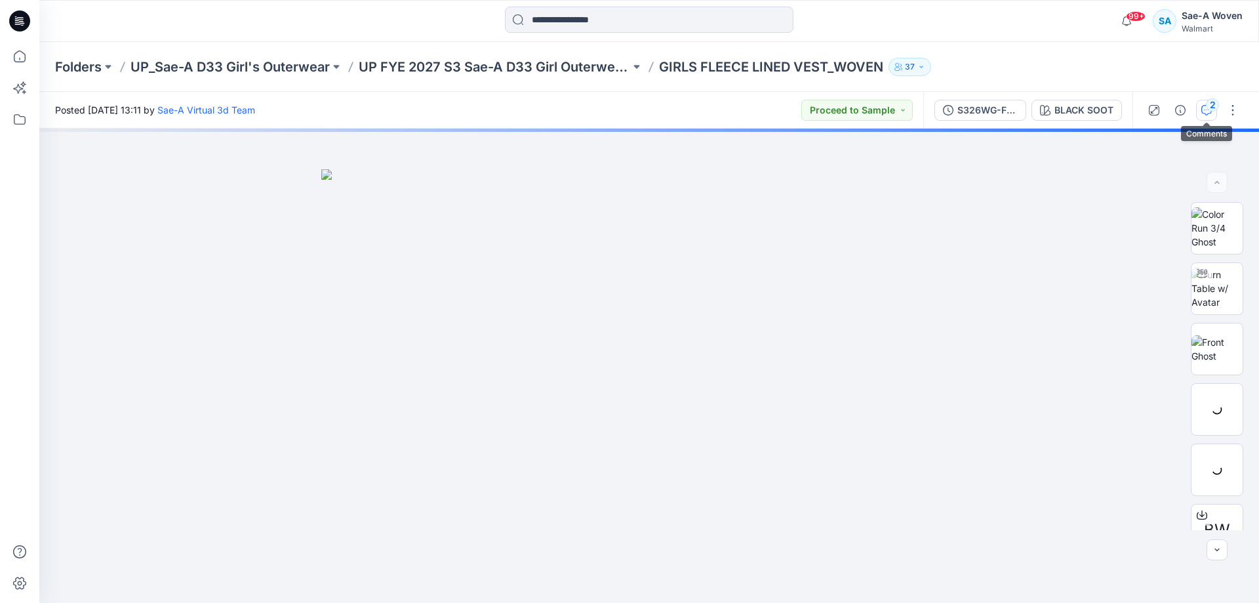
click at [959, 102] on button "2" at bounding box center [1206, 110] width 21 height 21
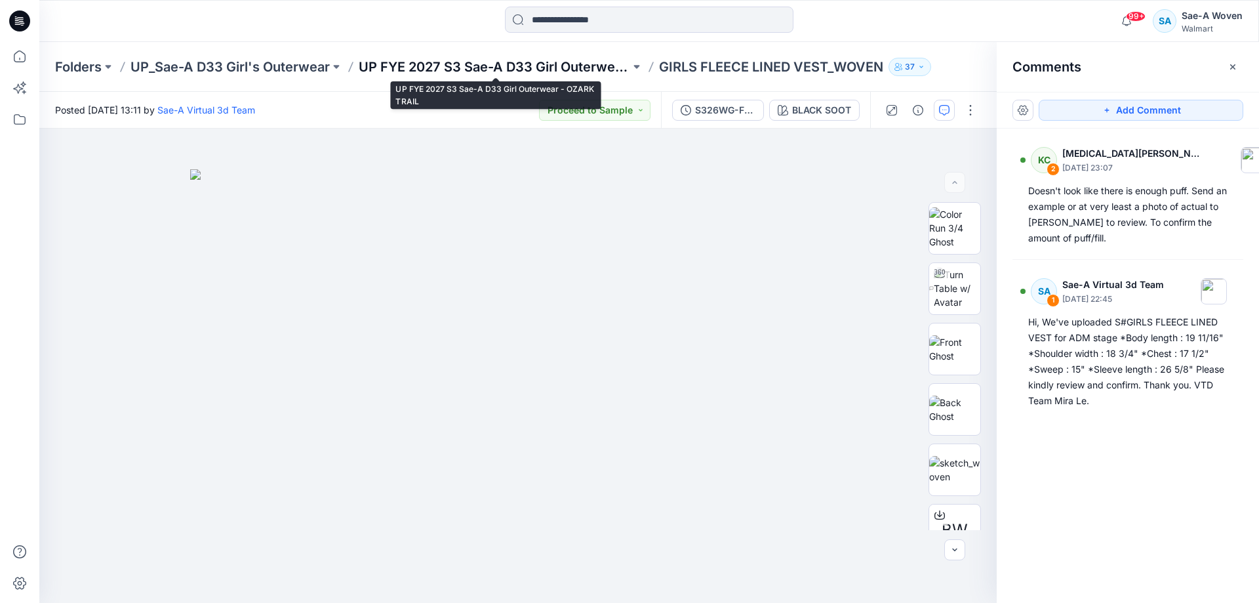
click at [556, 68] on p "UP FYE 2027 S3 Sae-A D33 Girl Outerwear - OZARK TRAIL" at bounding box center [494, 67] width 271 height 18
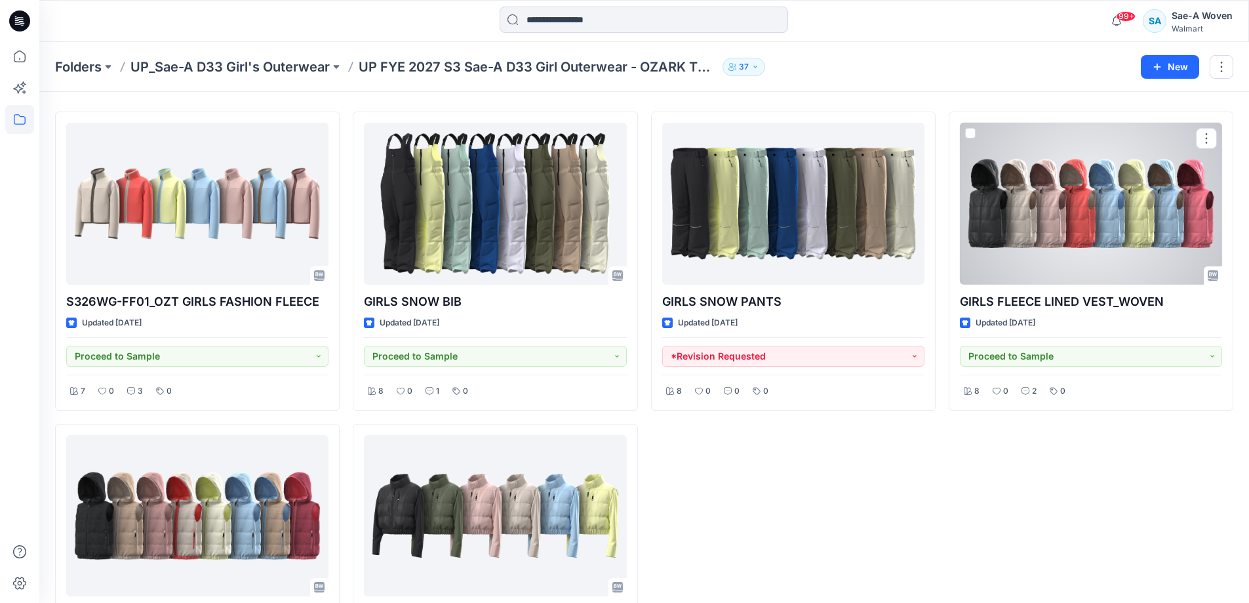
scroll to position [171, 0]
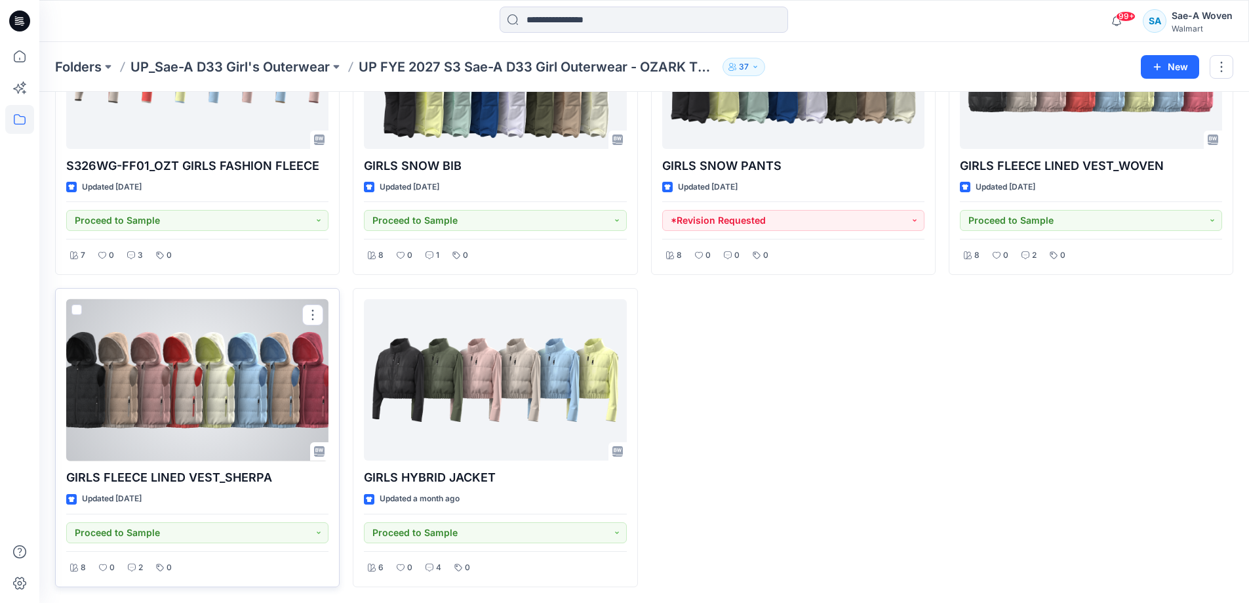
click at [151, 334] on div at bounding box center [197, 380] width 262 height 162
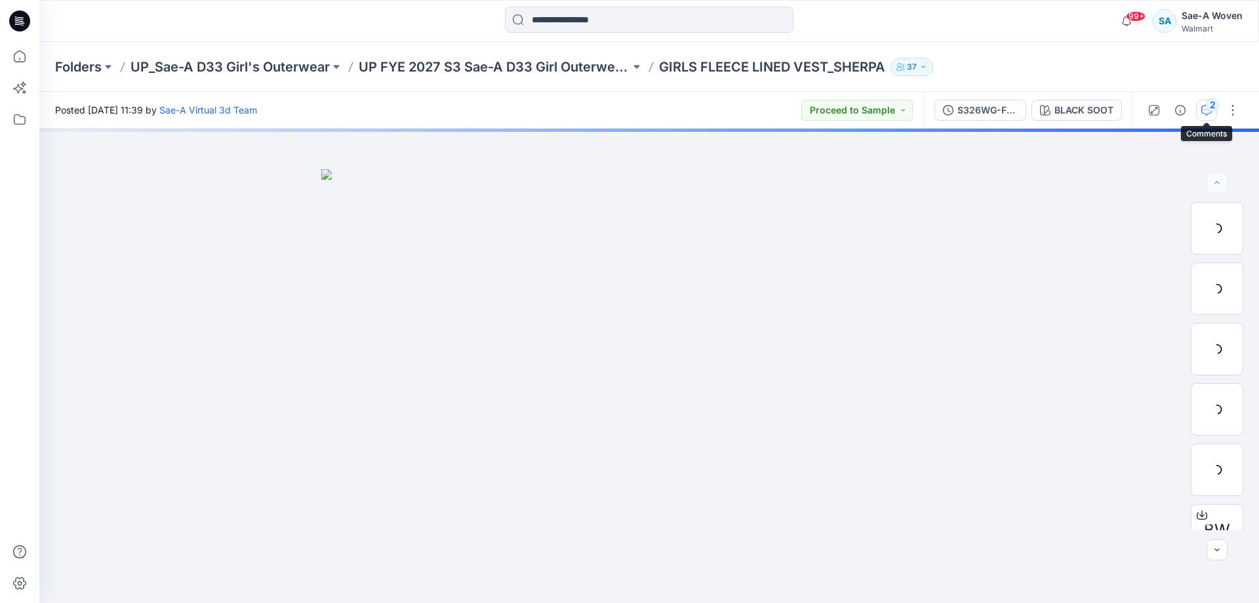
click at [959, 99] on div "2" at bounding box center [1212, 104] width 13 height 13
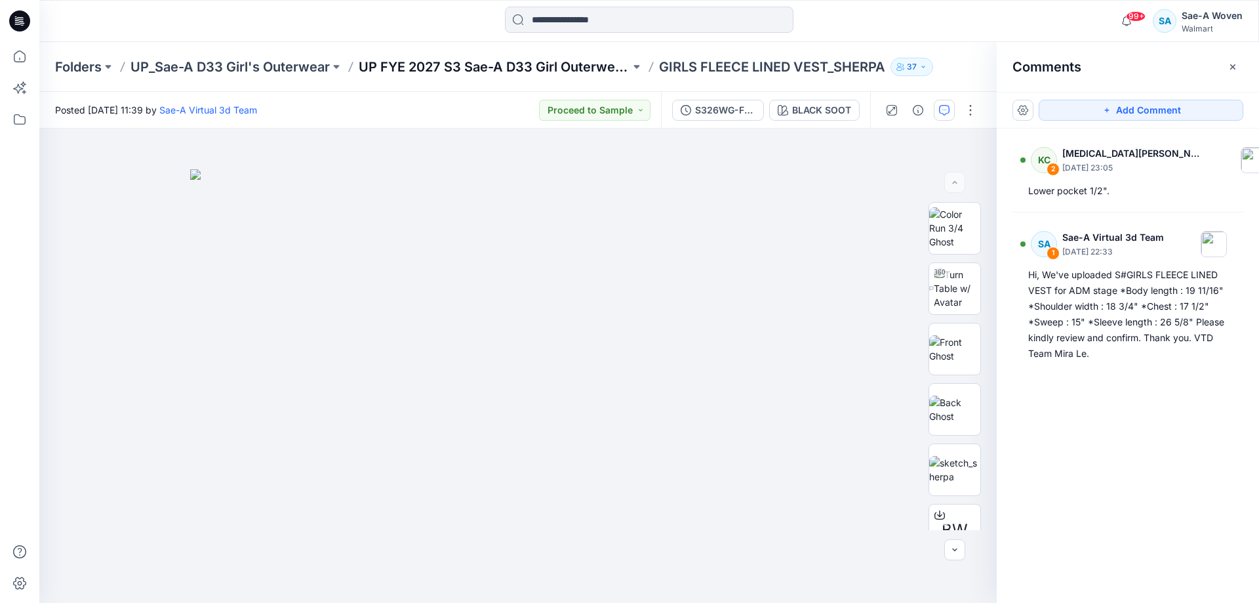
click at [591, 58] on p "UP FYE 2027 S3 Sae-A D33 Girl Outerwear - OZARK TRAIL" at bounding box center [494, 67] width 271 height 18
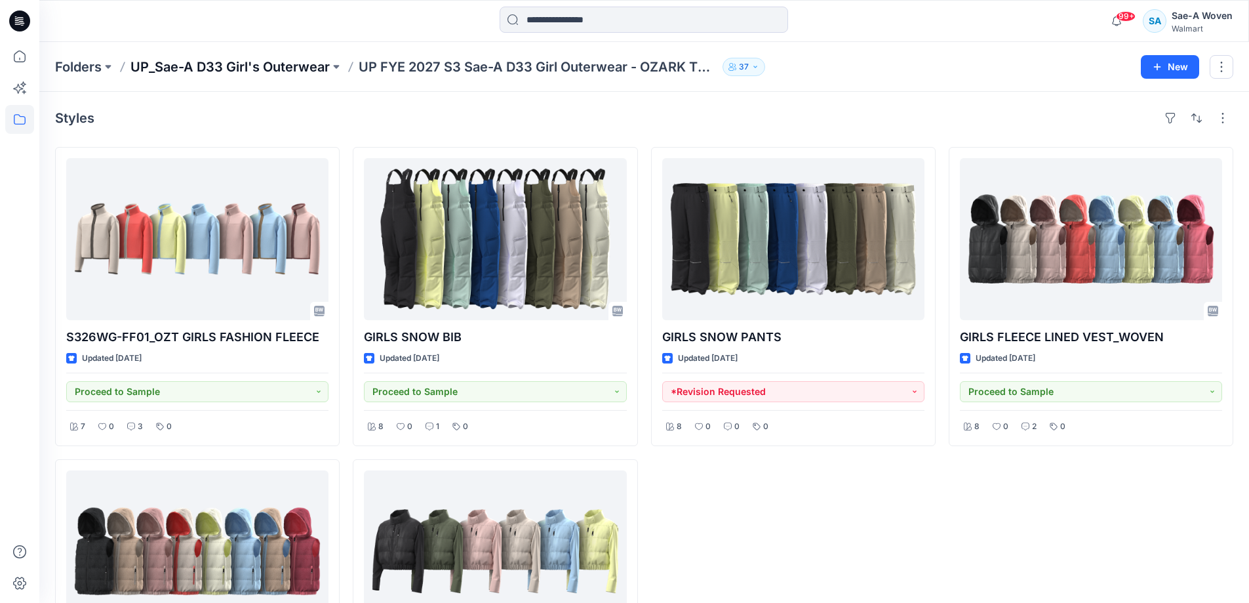
click at [203, 66] on p "UP_Sae-A D33 Girl's Outerwear" at bounding box center [229, 67] width 199 height 18
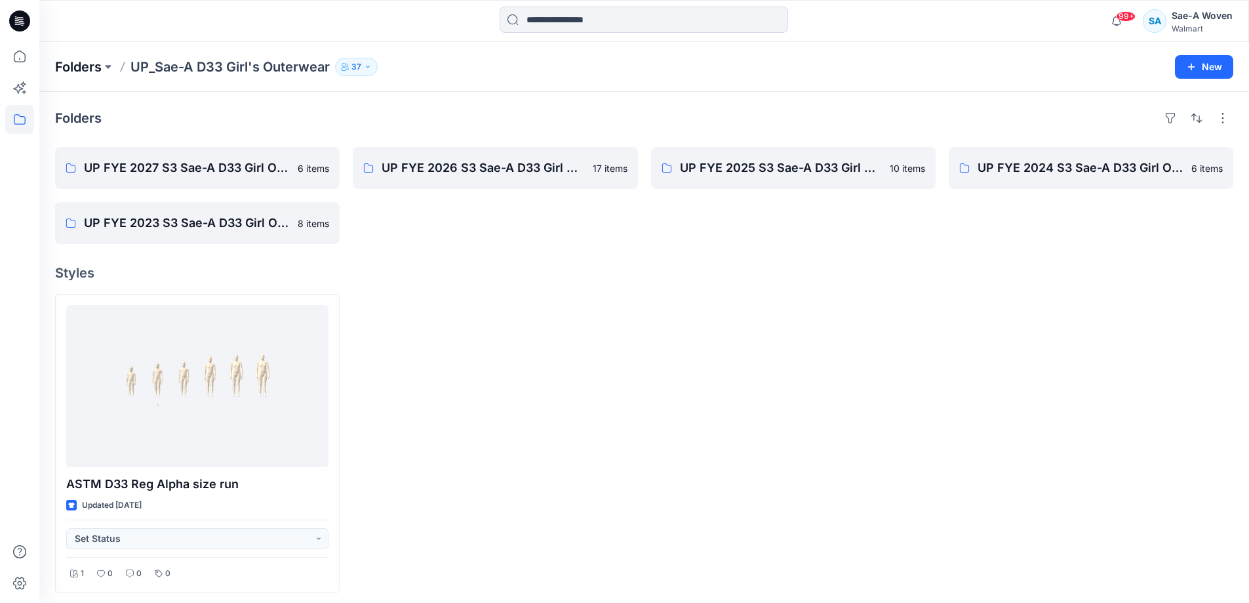
click at [95, 74] on p "Folders" at bounding box center [78, 67] width 47 height 18
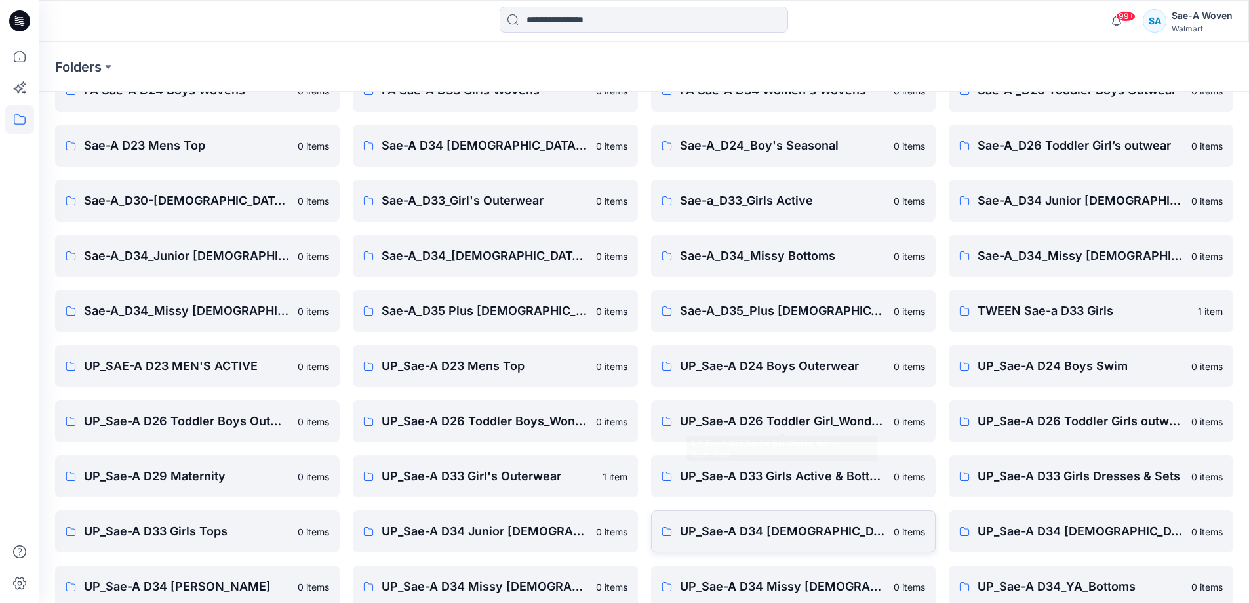
scroll to position [150, 0]
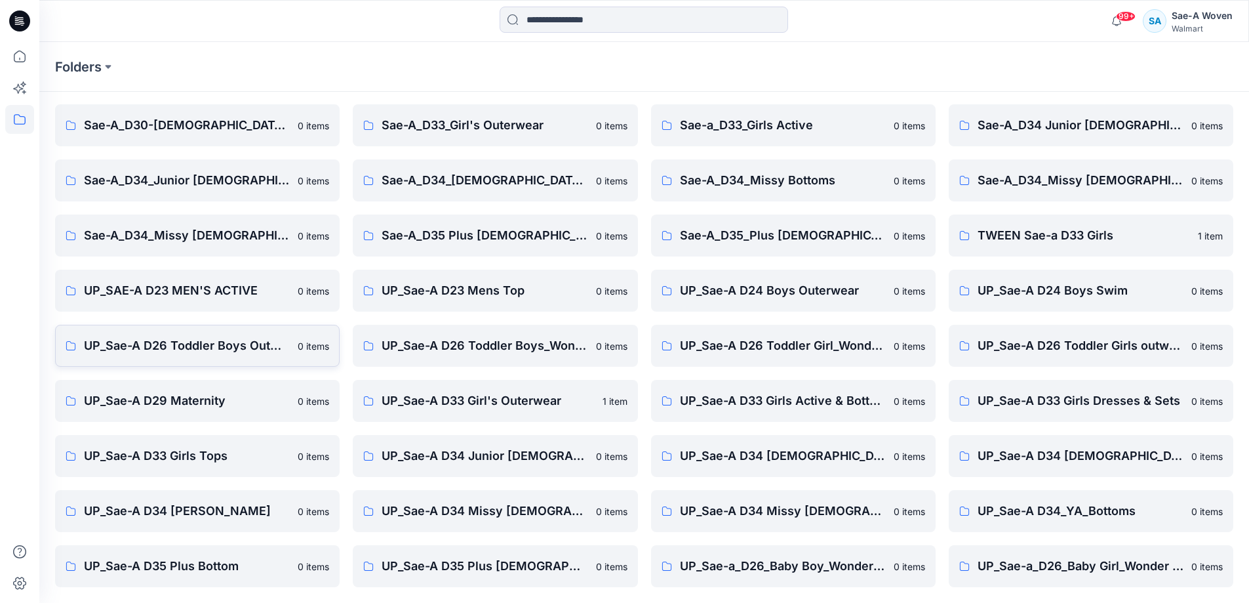
click at [247, 349] on p "UP_Sae-A D26 Toddler Boys Outwear" at bounding box center [187, 345] width 206 height 18
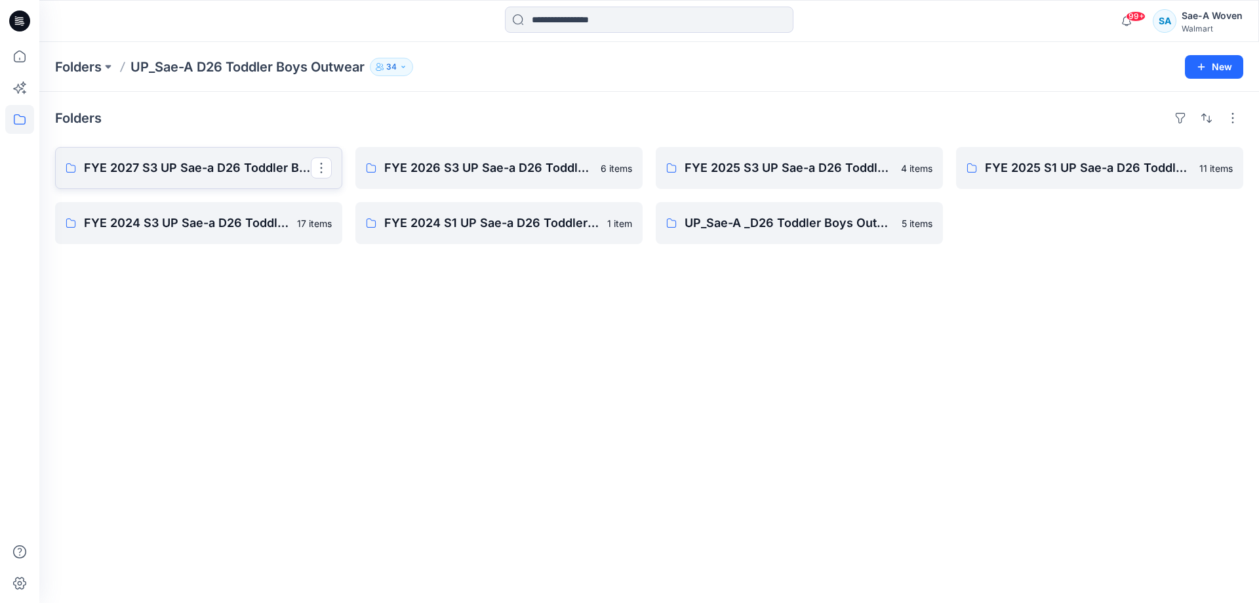
click at [193, 167] on p "FYE 2027 S3 UP Sae-a D26 Toddler Boy Outerwear - Ozark Trail" at bounding box center [197, 168] width 227 height 18
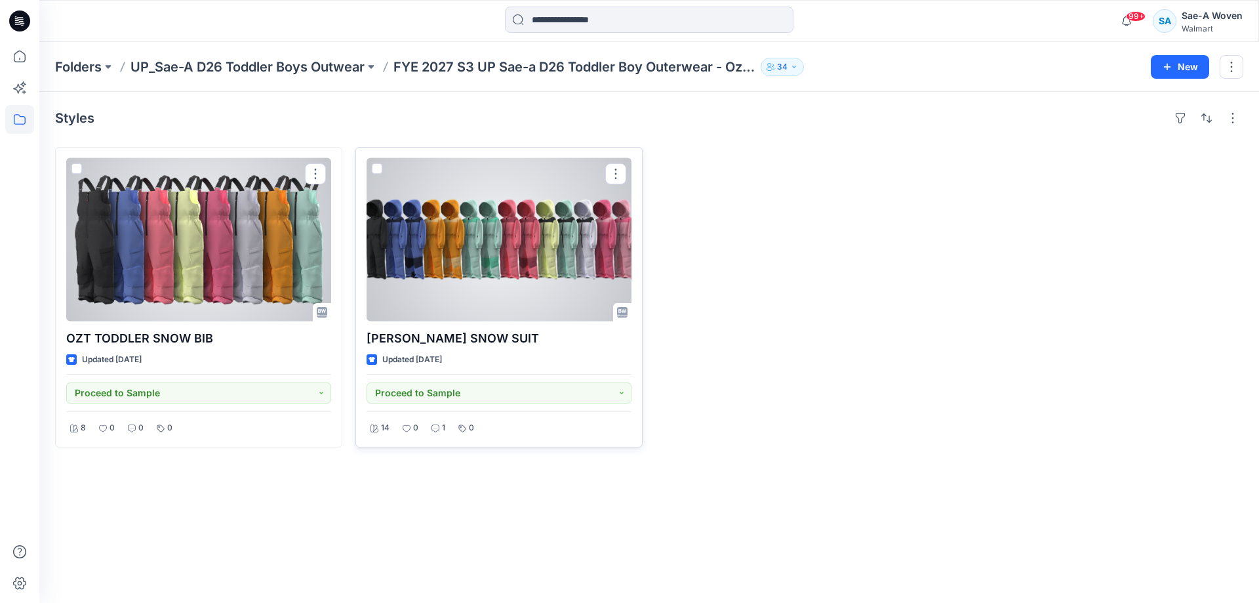
click at [480, 286] on div at bounding box center [498, 239] width 265 height 163
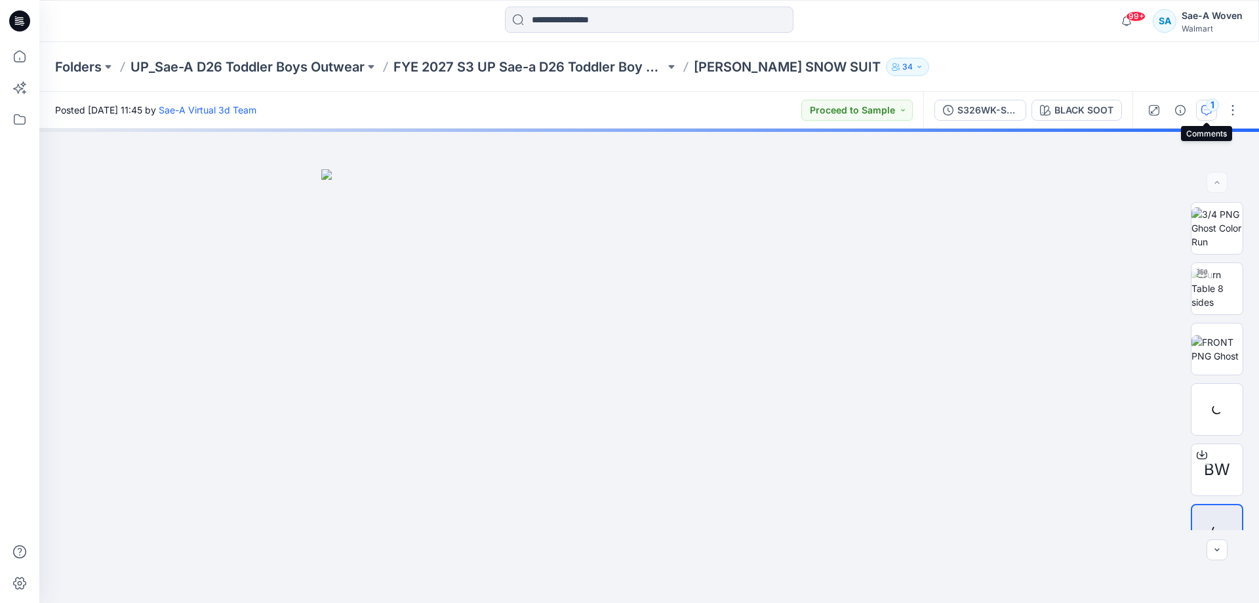
click at [959, 110] on icon "button" at bounding box center [1206, 110] width 10 height 10
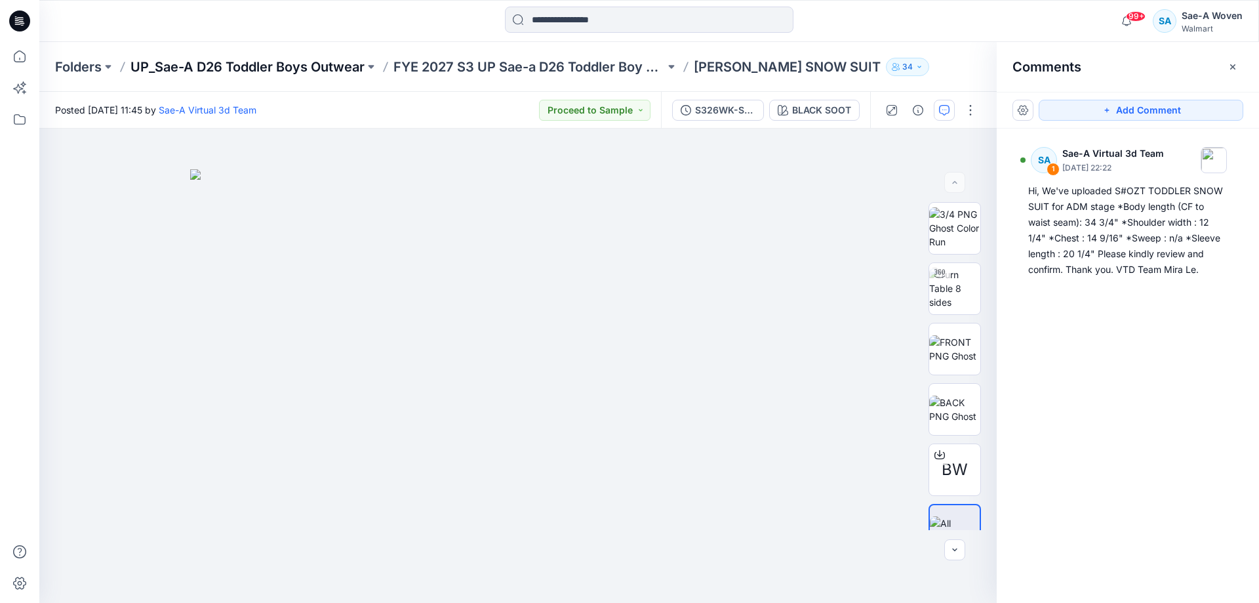
click at [351, 62] on p "UP_Sae-A D26 Toddler Boys Outwear" at bounding box center [247, 67] width 234 height 18
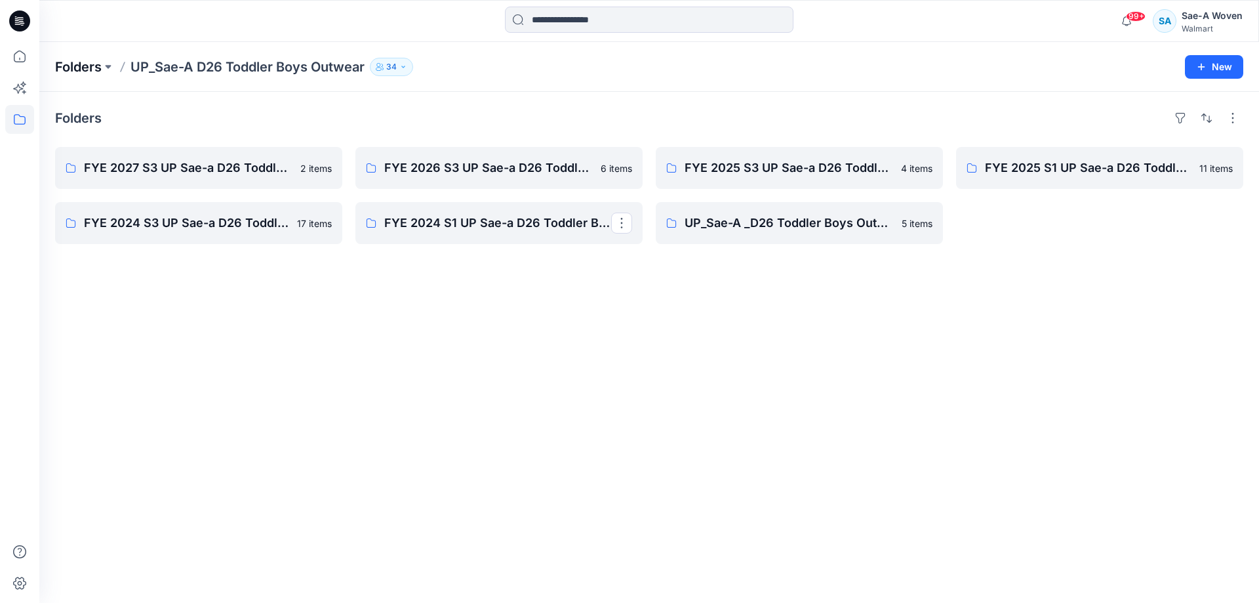
click at [96, 63] on p "Folders" at bounding box center [78, 67] width 47 height 18
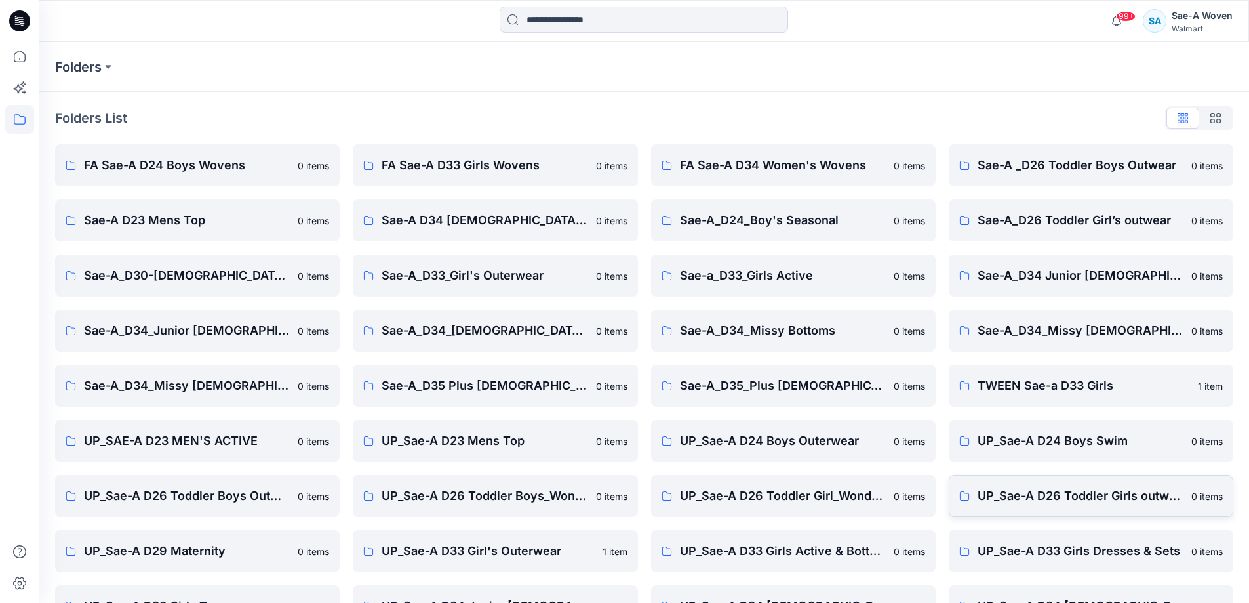
click at [959, 455] on p "UP_Sae-A D26 Toddler Girls outwear" at bounding box center [1081, 495] width 206 height 18
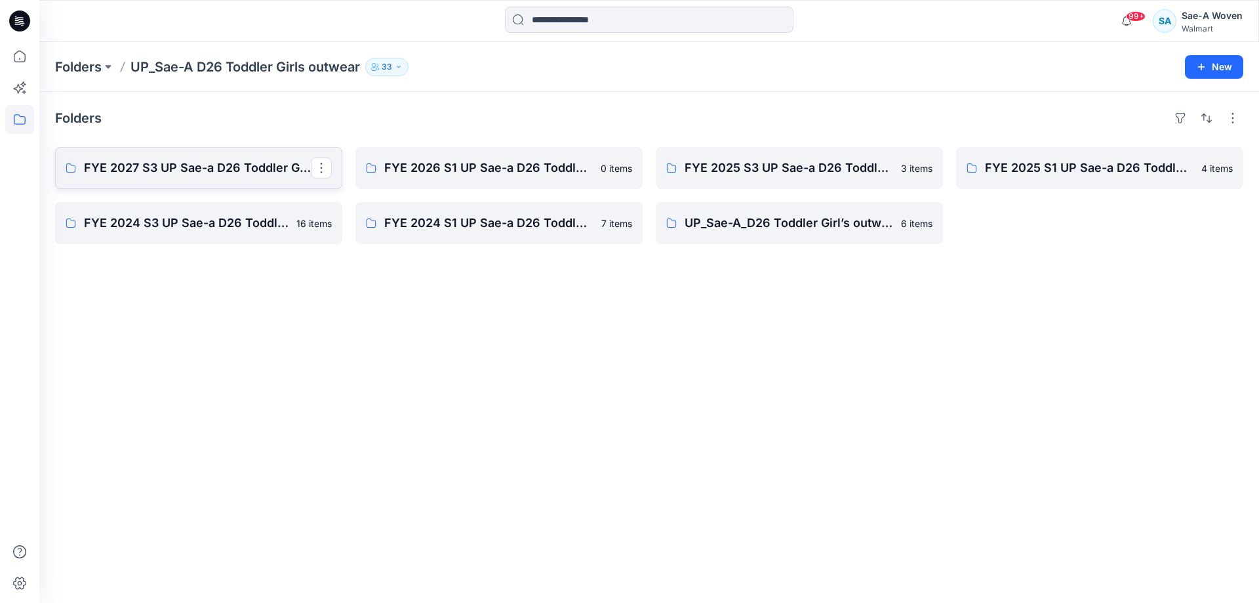
click at [166, 157] on link "FYE 2027 S3 UP Sae-a D26 Toddler Girl Outerwear - Ozark Trail" at bounding box center [198, 168] width 287 height 42
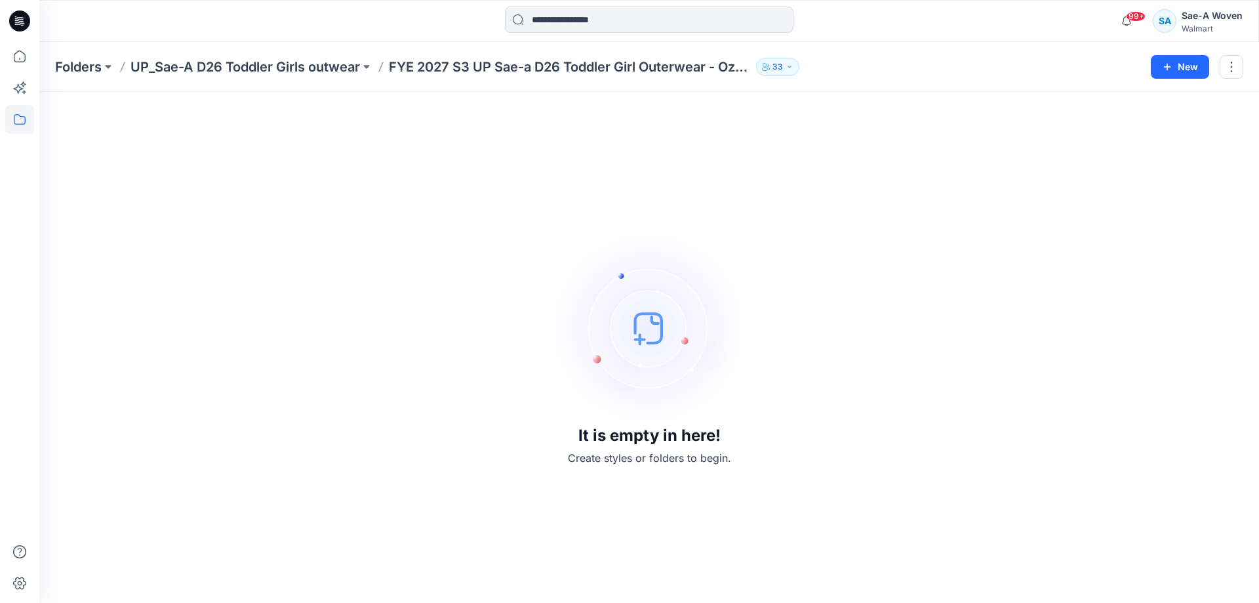
click at [959, 455] on div "It is empty in here! Create styles or folders to begin." at bounding box center [649, 347] width 1188 height 479
drag, startPoint x: 968, startPoint y: 482, endPoint x: 336, endPoint y: 352, distance: 645.2
click at [294, 346] on div "It is empty in here! Create styles or folders to begin." at bounding box center [649, 347] width 1188 height 479
click at [428, 389] on div "It is empty in here! Create styles or folders to begin." at bounding box center [649, 347] width 1188 height 479
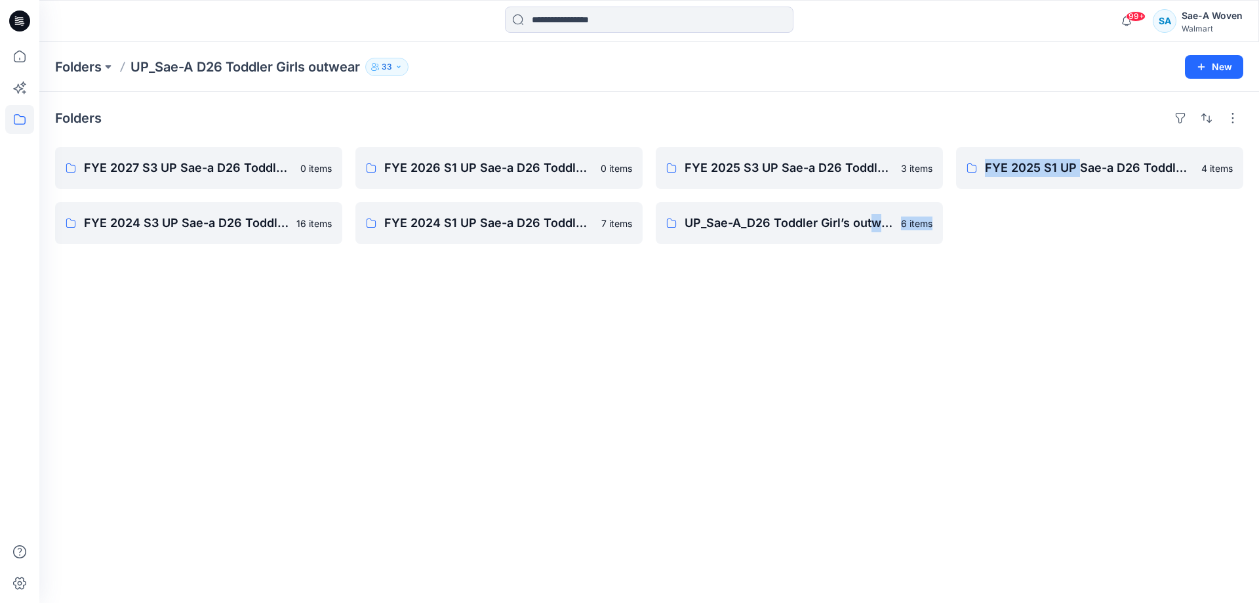
drag, startPoint x: 1075, startPoint y: 343, endPoint x: 894, endPoint y: 433, distance: 202.3
click at [892, 433] on div "Folders FYE 2027 S3 UP Sae-a D26 Toddler Girl Outerwear - Ozark Trail 0 items F…" at bounding box center [648, 347] width 1219 height 511
click at [838, 363] on div "Folders FYE 2027 S3 UP Sae-a D26 Toddler Girl Outerwear - Ozark Trail 0 items F…" at bounding box center [648, 347] width 1219 height 511
